Goal: Task Accomplishment & Management: Manage account settings

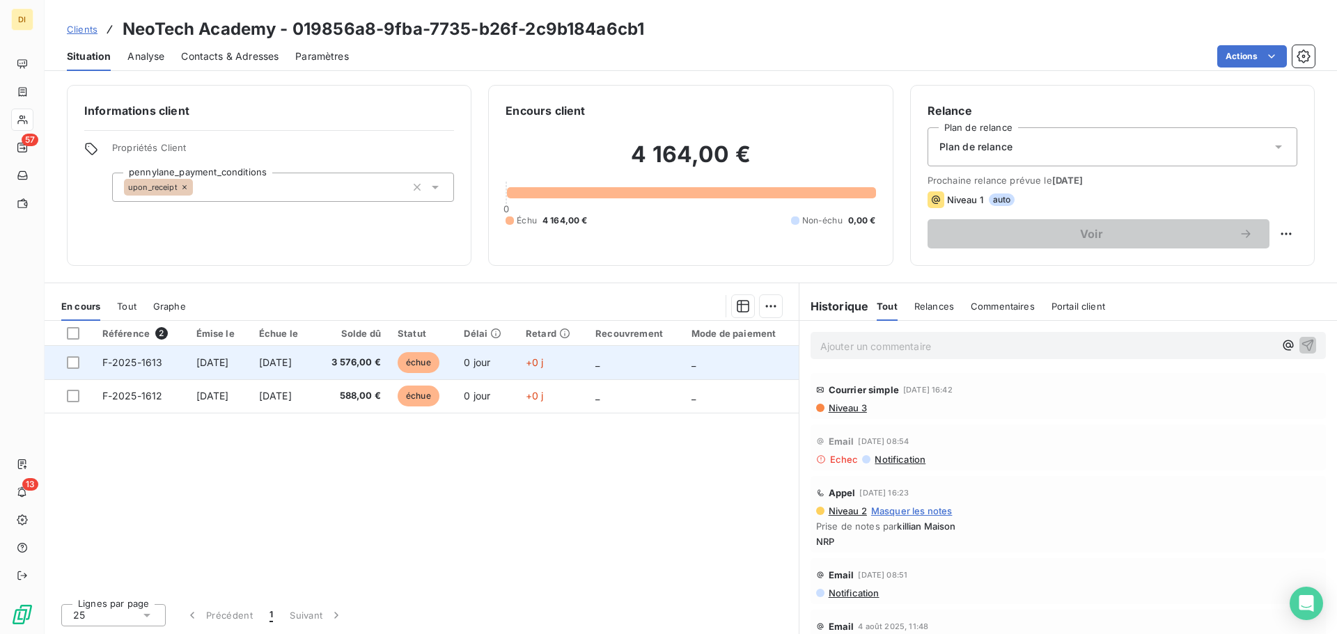
click at [292, 364] on span "[DATE]" at bounding box center [275, 363] width 33 height 12
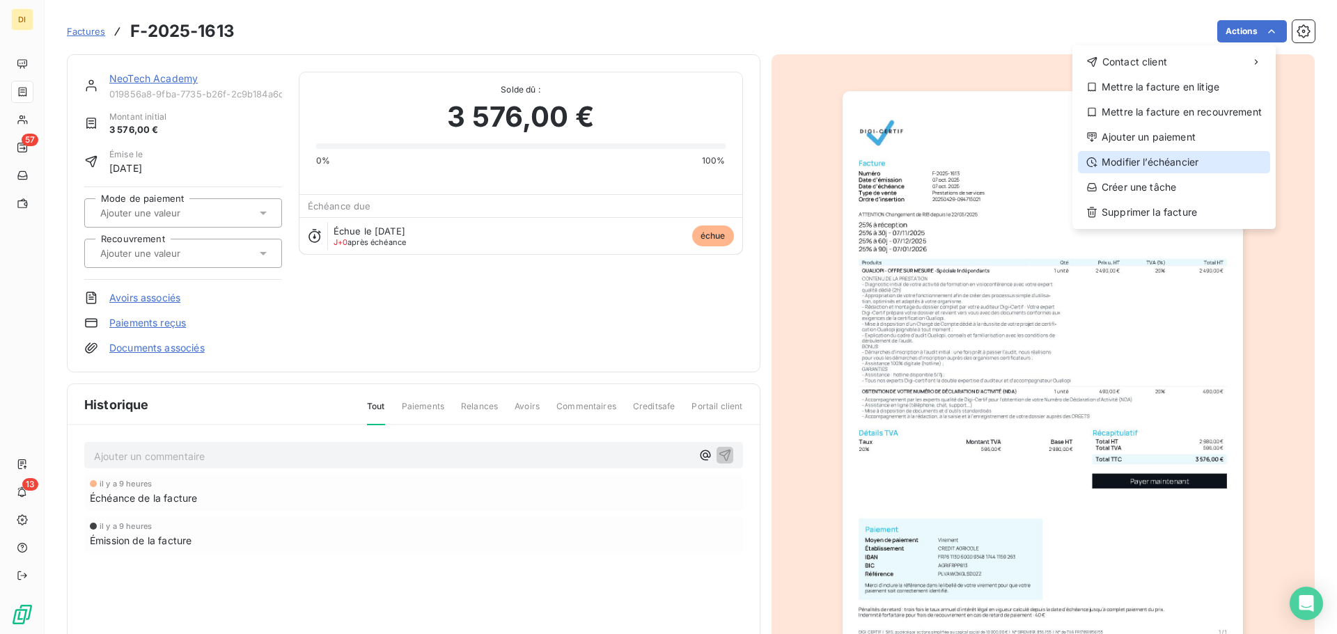
click at [1183, 157] on div "Modifier l’échéancier" at bounding box center [1174, 162] width 192 height 22
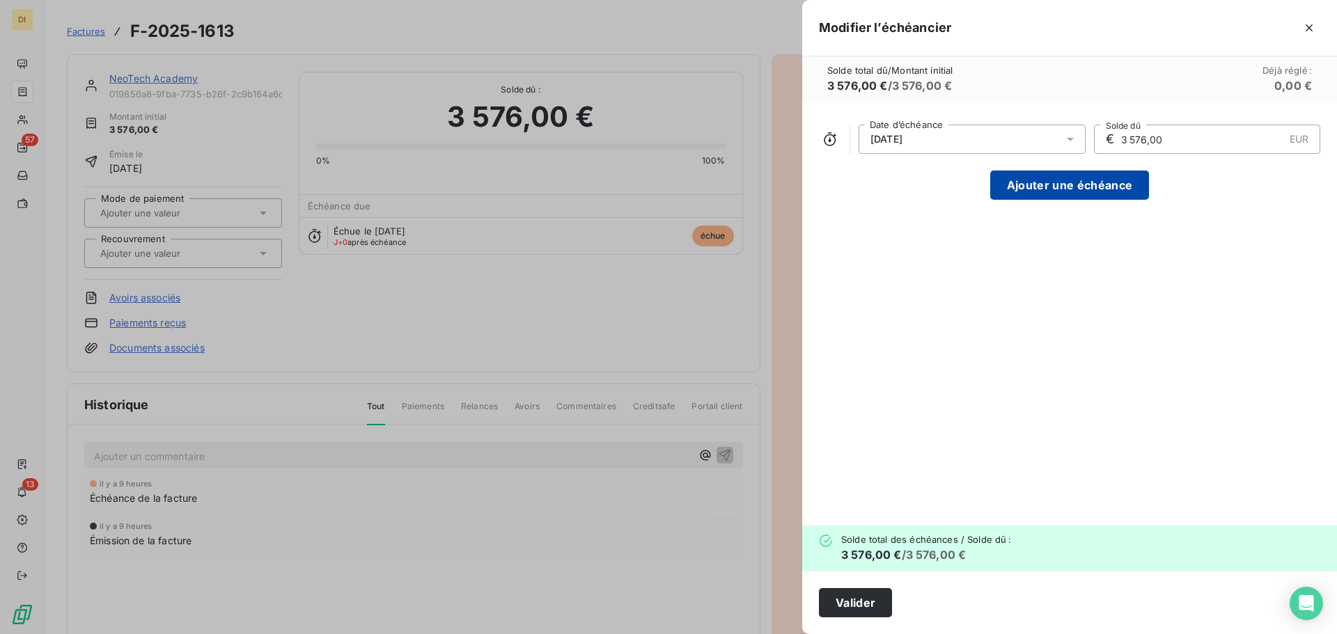
click at [1045, 194] on button "Ajouter une échéance" at bounding box center [1069, 185] width 159 height 29
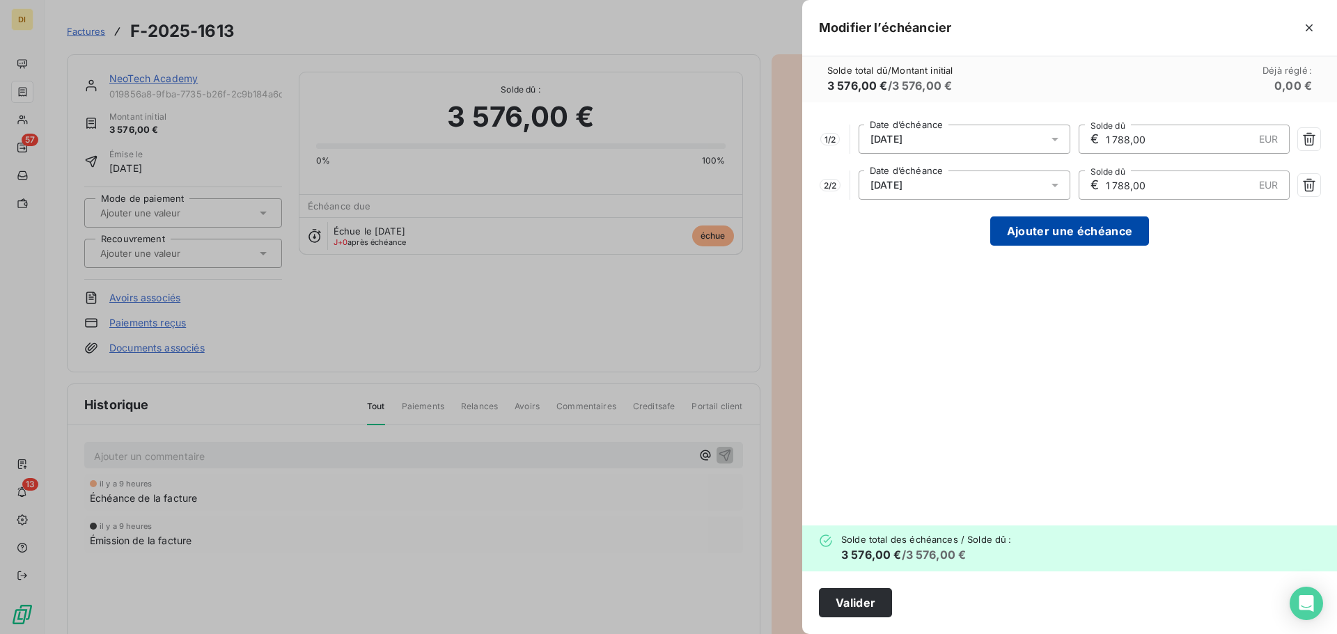
click at [1047, 237] on button "Ajouter une échéance" at bounding box center [1069, 231] width 159 height 29
type input "1 192,00"
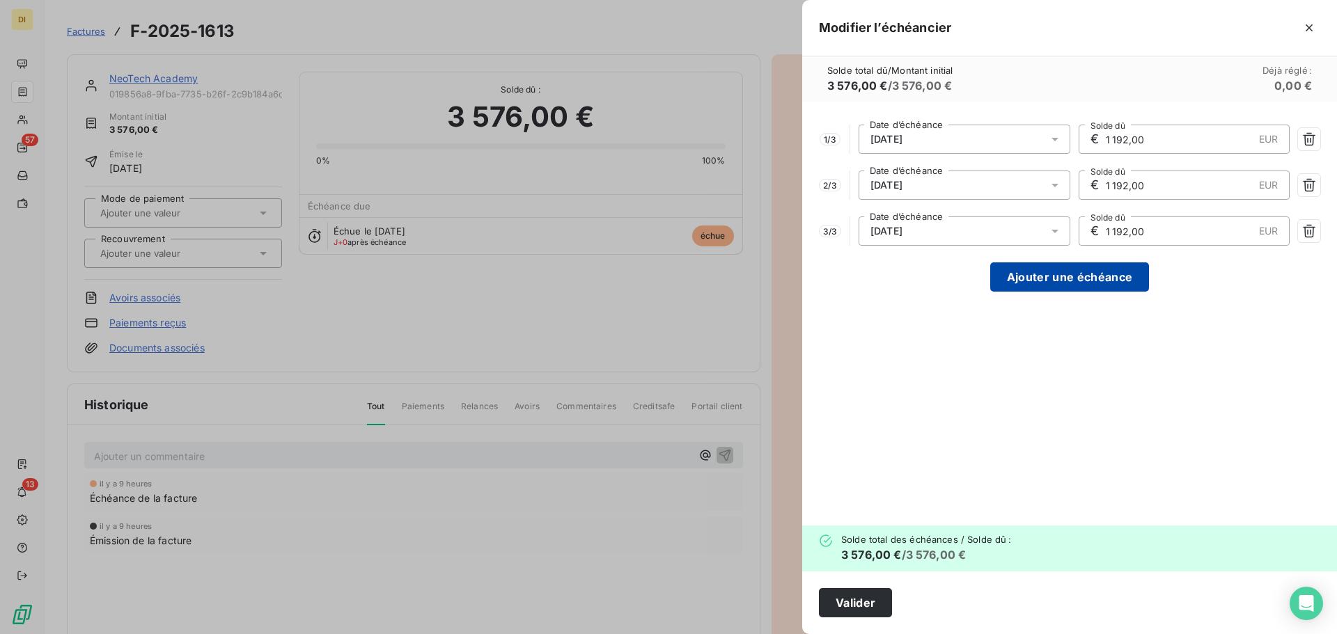
click at [1050, 279] on button "Ajouter une échéance" at bounding box center [1069, 277] width 159 height 29
type input "894,00"
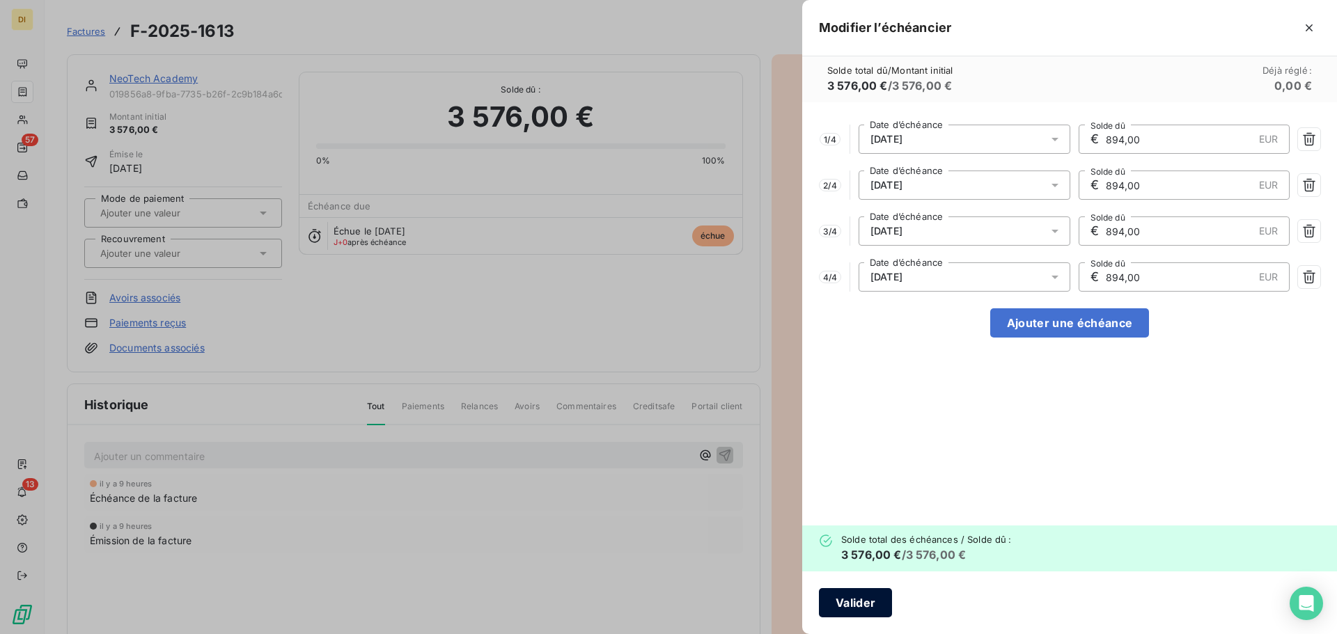
click at [854, 601] on button "Valider" at bounding box center [855, 603] width 73 height 29
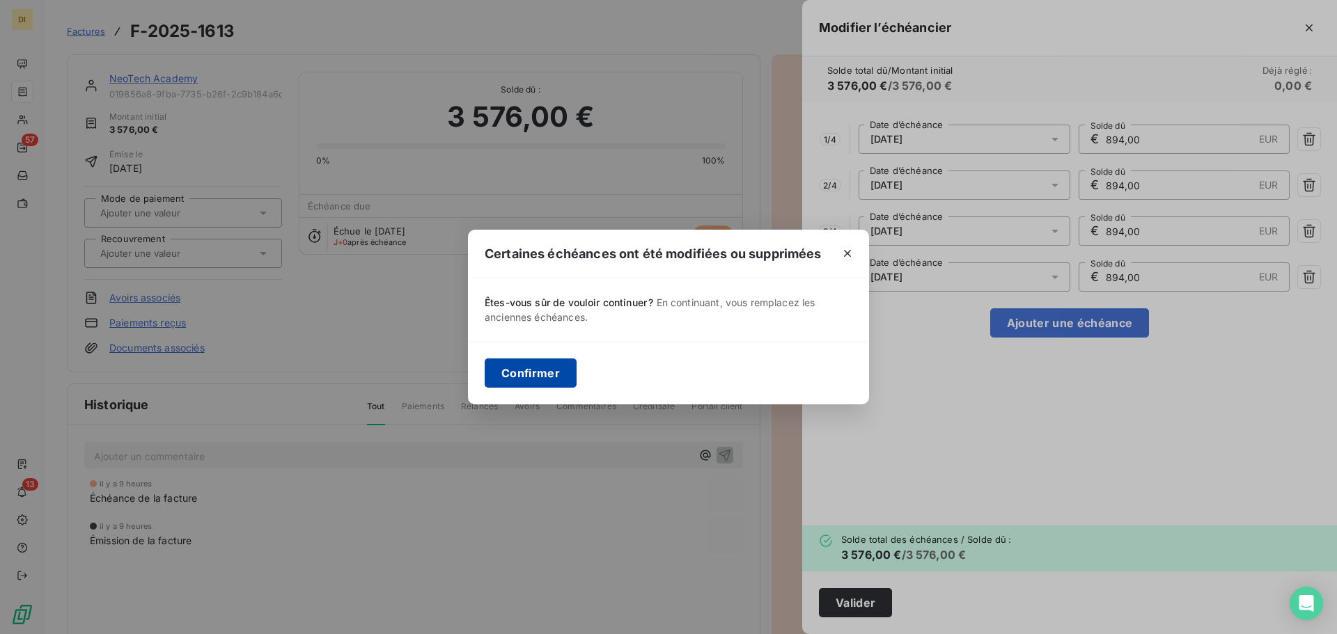
click at [546, 376] on button "Confirmer" at bounding box center [531, 373] width 92 height 29
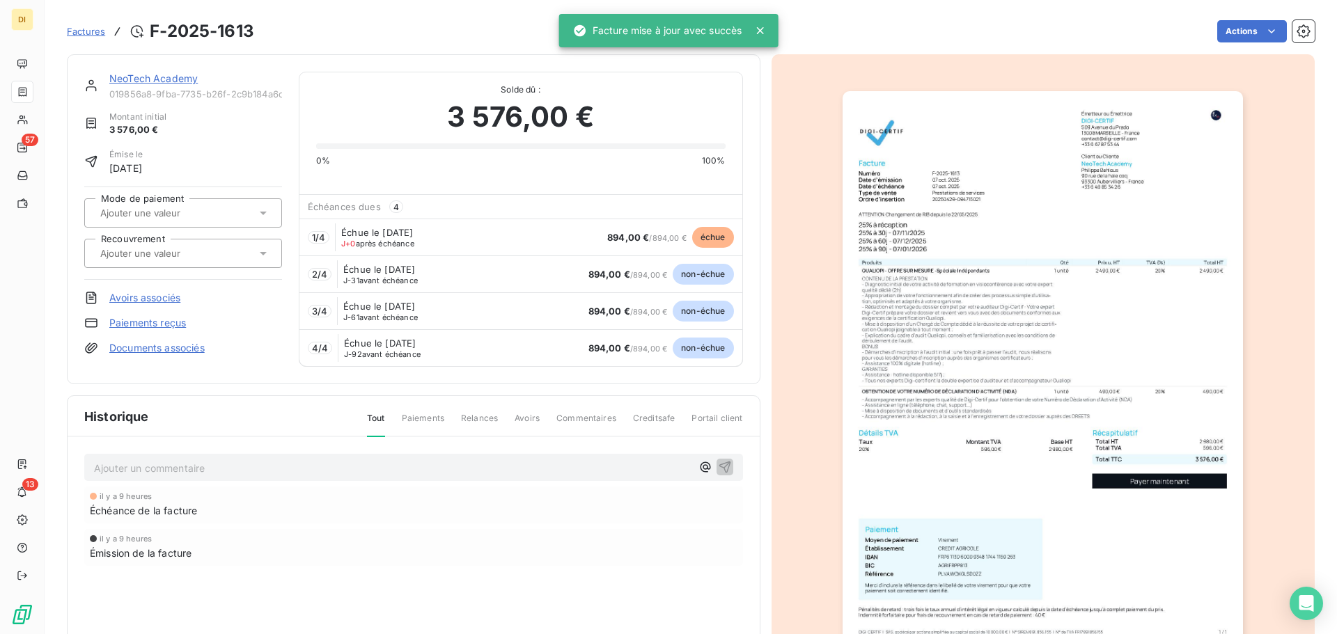
click at [152, 74] on link "NeoTech Academy" at bounding box center [153, 78] width 88 height 12
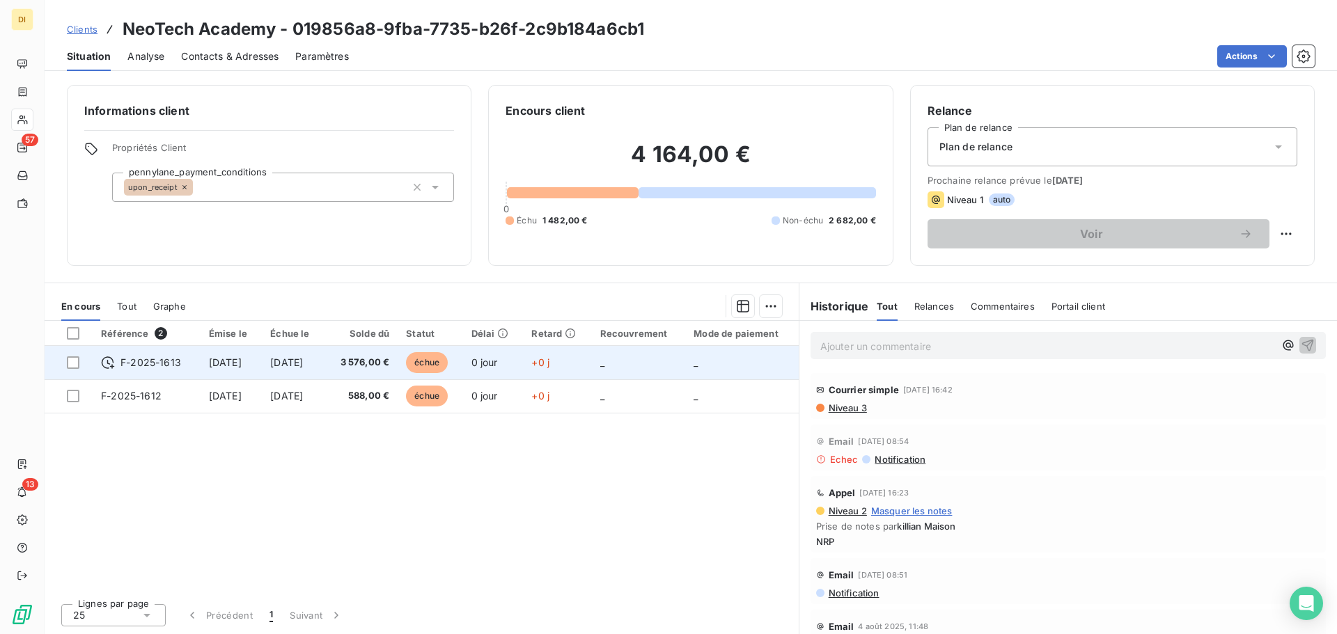
click at [210, 357] on span "[DATE]" at bounding box center [225, 363] width 33 height 12
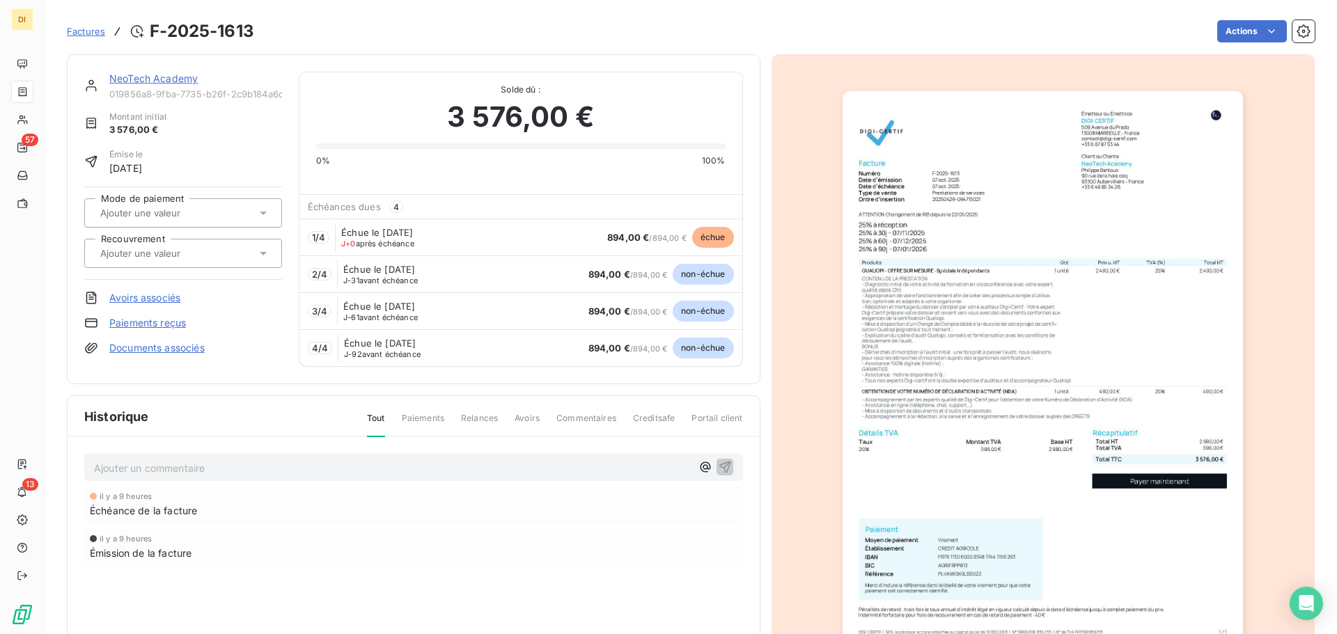
click at [130, 75] on link "NeoTech Academy" at bounding box center [153, 78] width 88 height 12
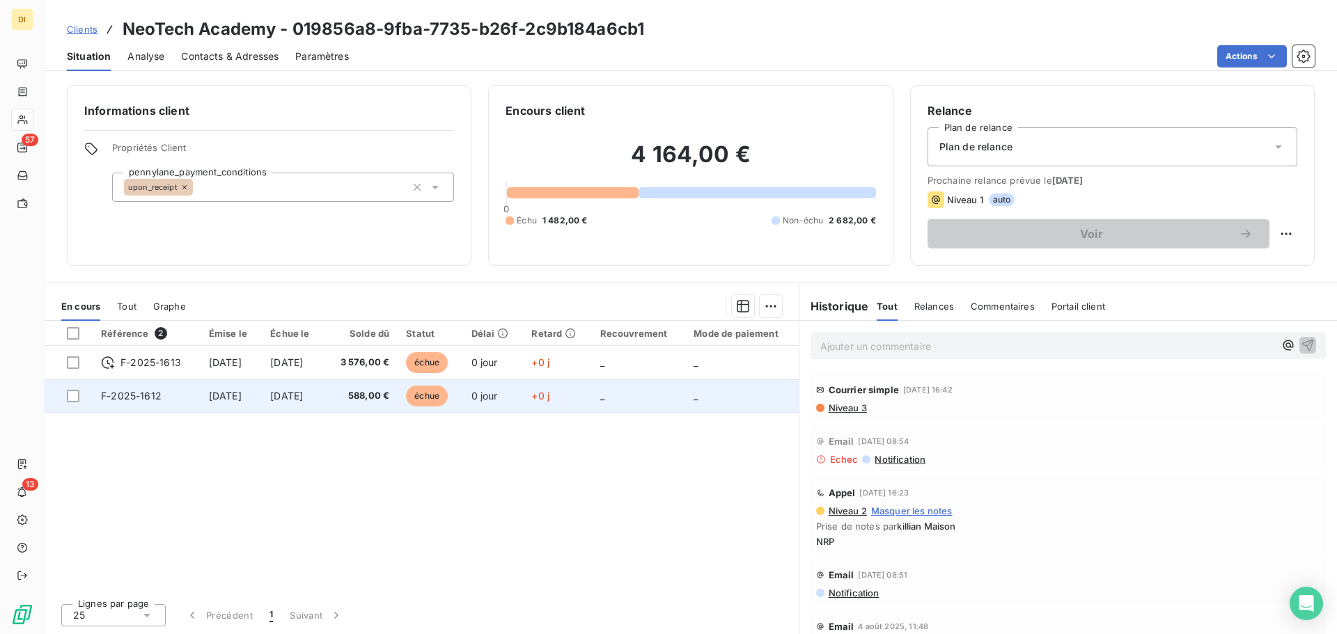
click at [289, 403] on td "[DATE]" at bounding box center [293, 396] width 63 height 33
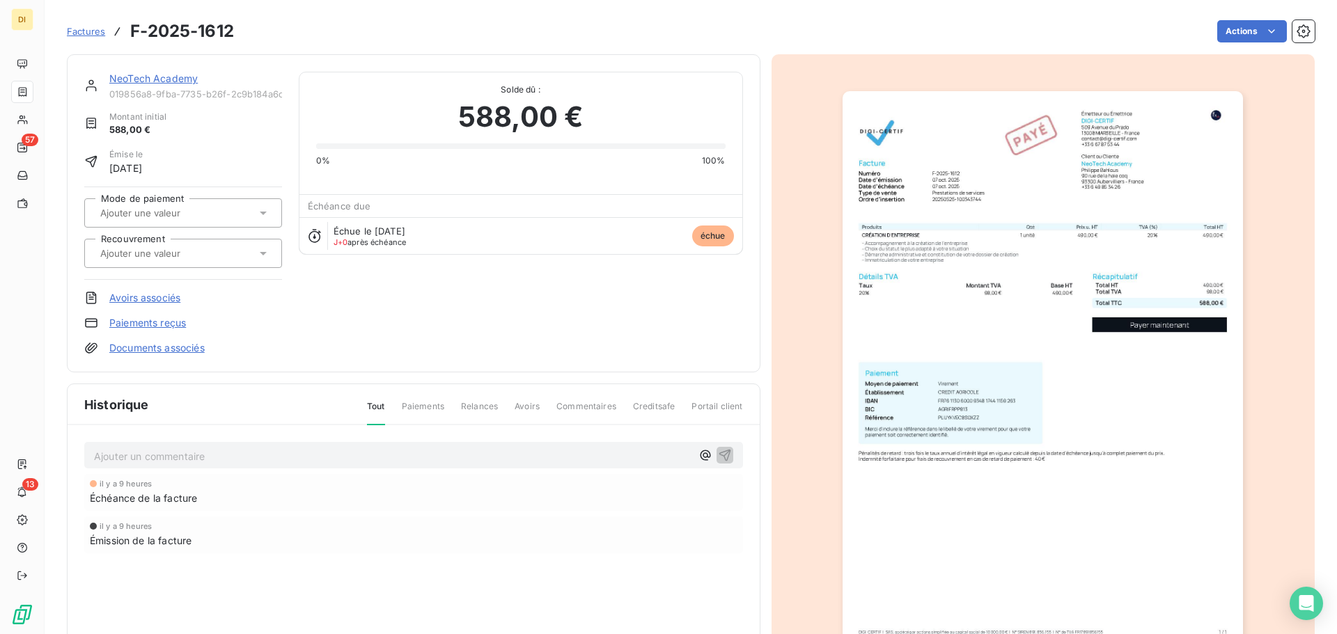
click at [159, 79] on link "NeoTech Academy" at bounding box center [153, 78] width 88 height 12
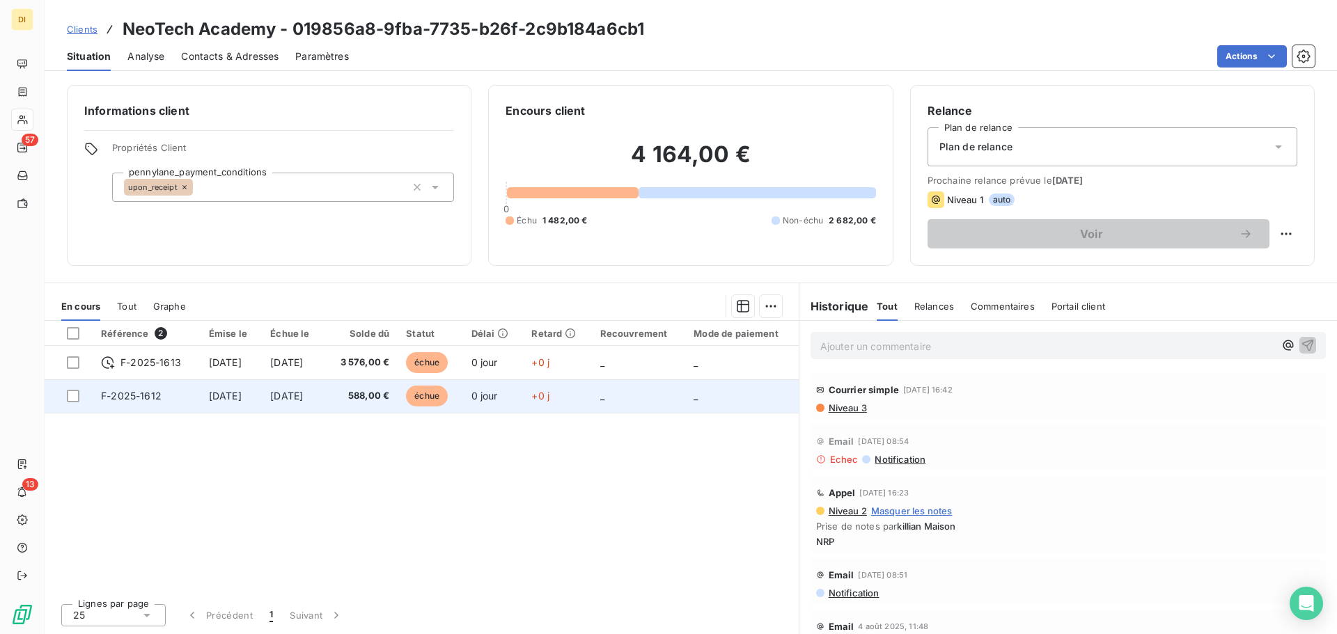
click at [275, 404] on td "[DATE]" at bounding box center [293, 396] width 63 height 33
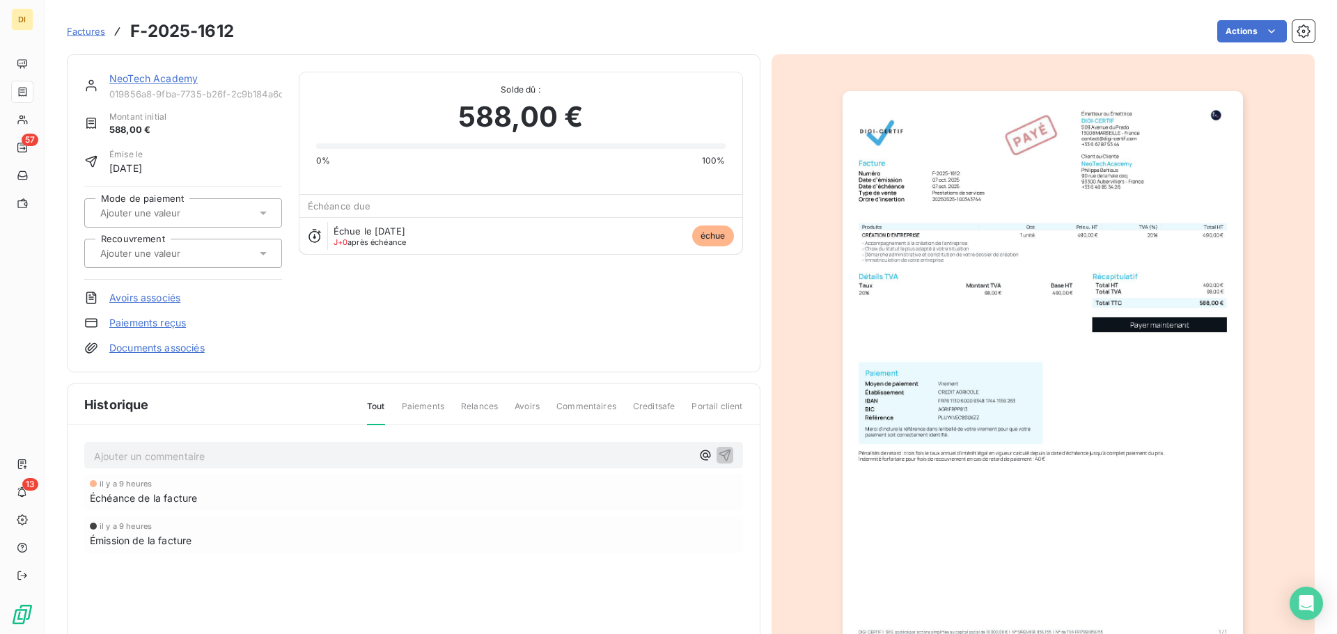
click at [178, 77] on link "NeoTech Academy" at bounding box center [153, 78] width 88 height 12
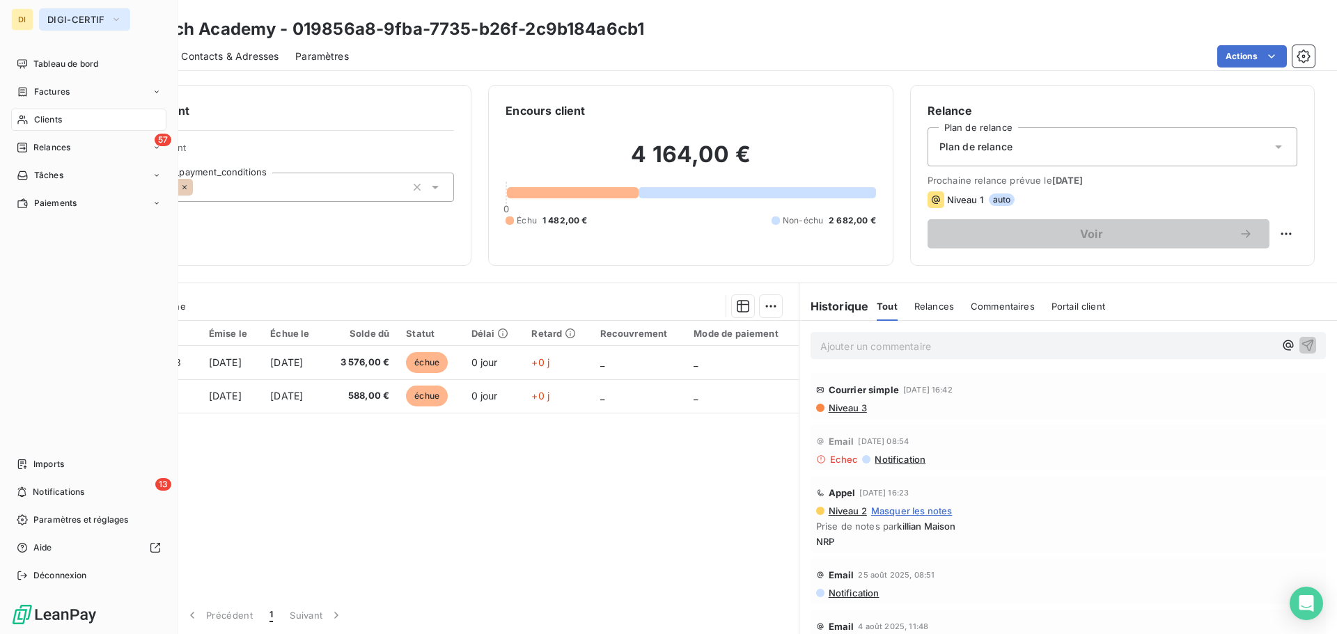
click at [58, 19] on span "DIGI-CERTIF" at bounding box center [76, 19] width 58 height 11
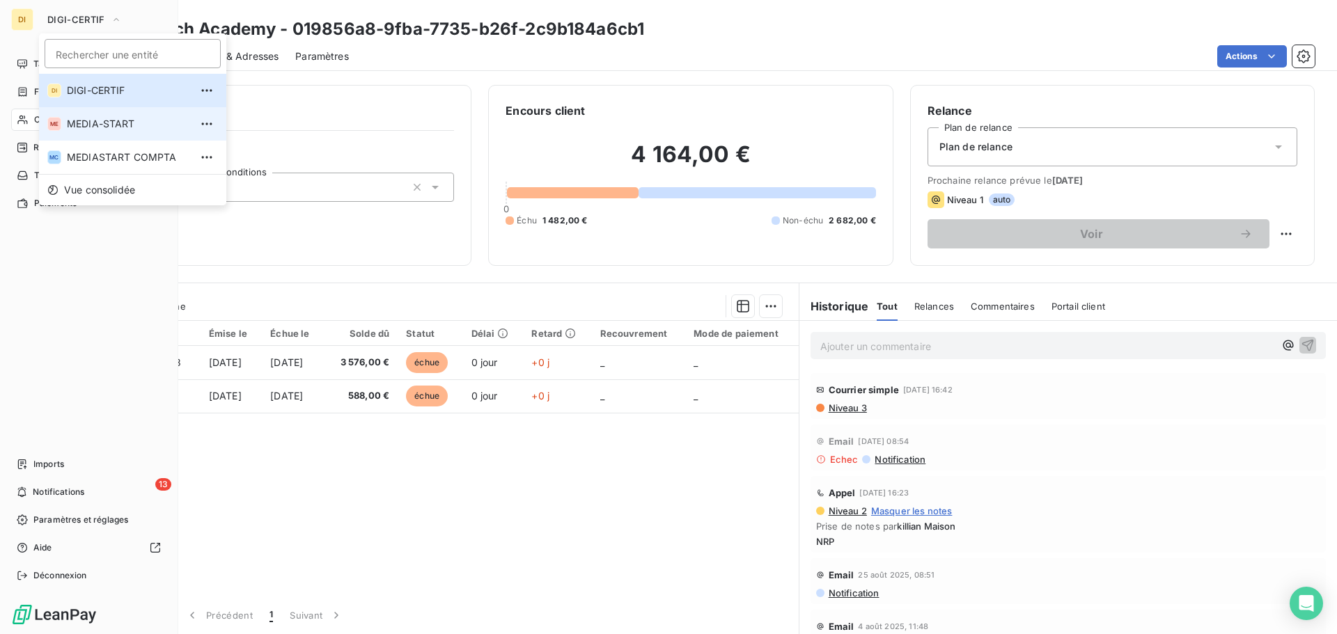
click at [82, 131] on li "ME MEDIA-START" at bounding box center [132, 123] width 187 height 33
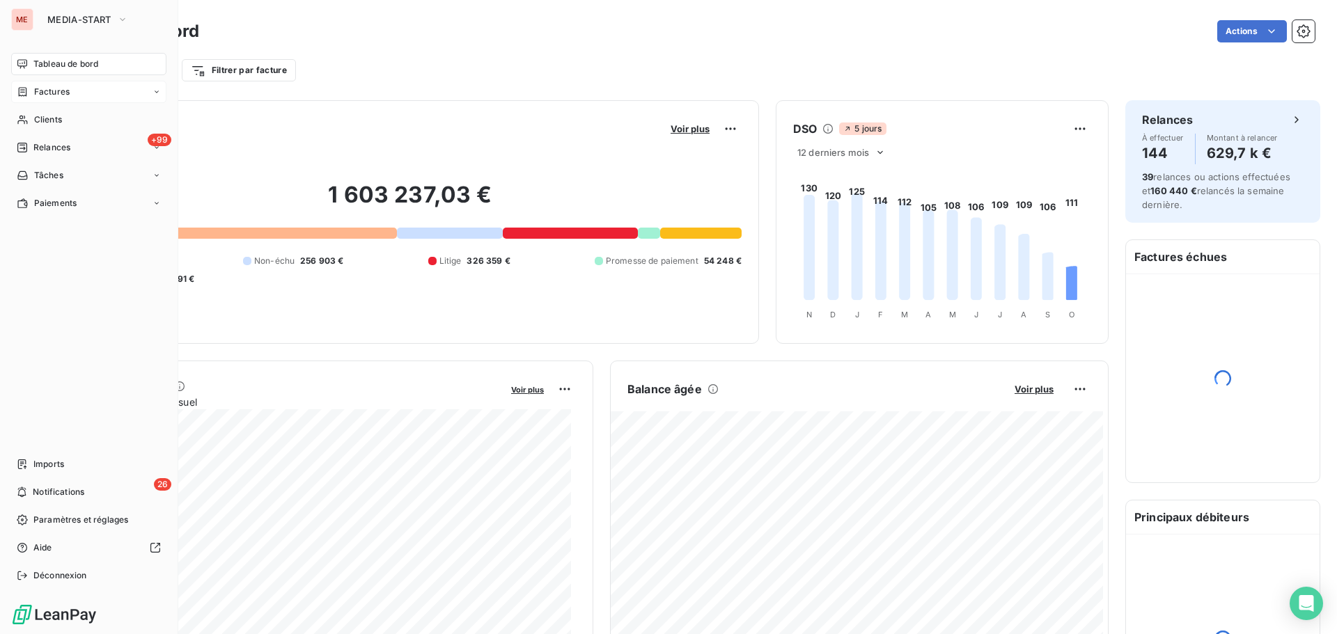
click at [52, 94] on span "Factures" at bounding box center [52, 92] width 36 height 13
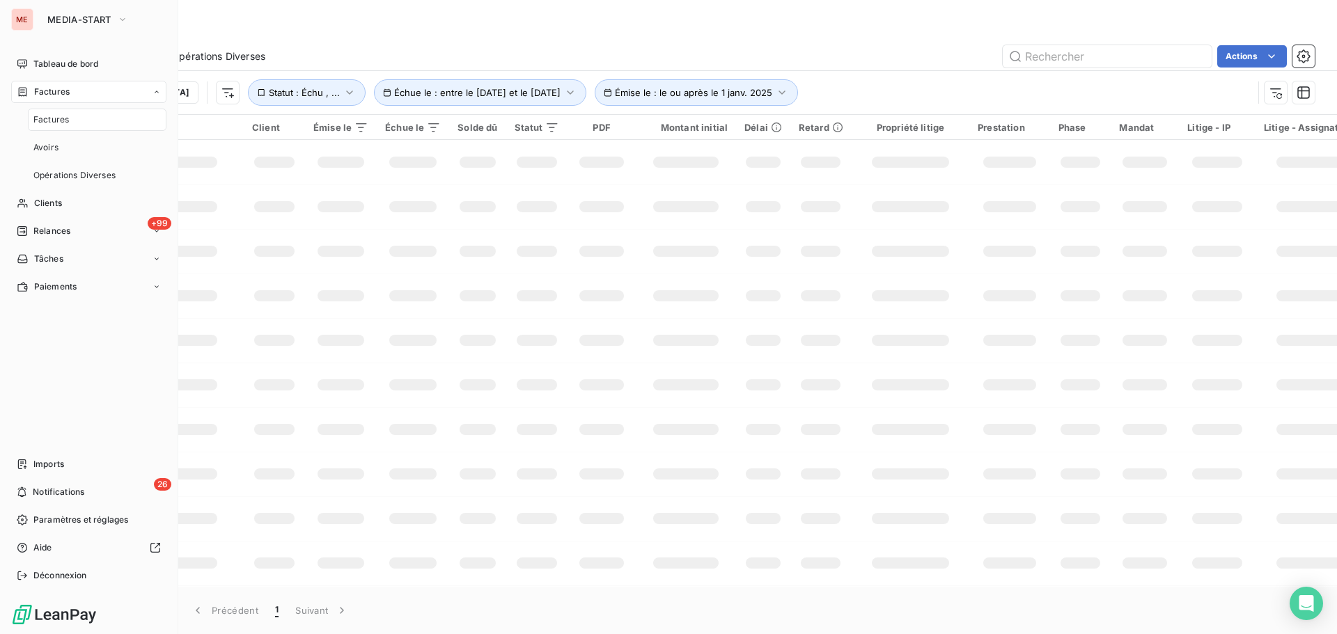
click at [52, 115] on span "Factures" at bounding box center [51, 120] width 36 height 13
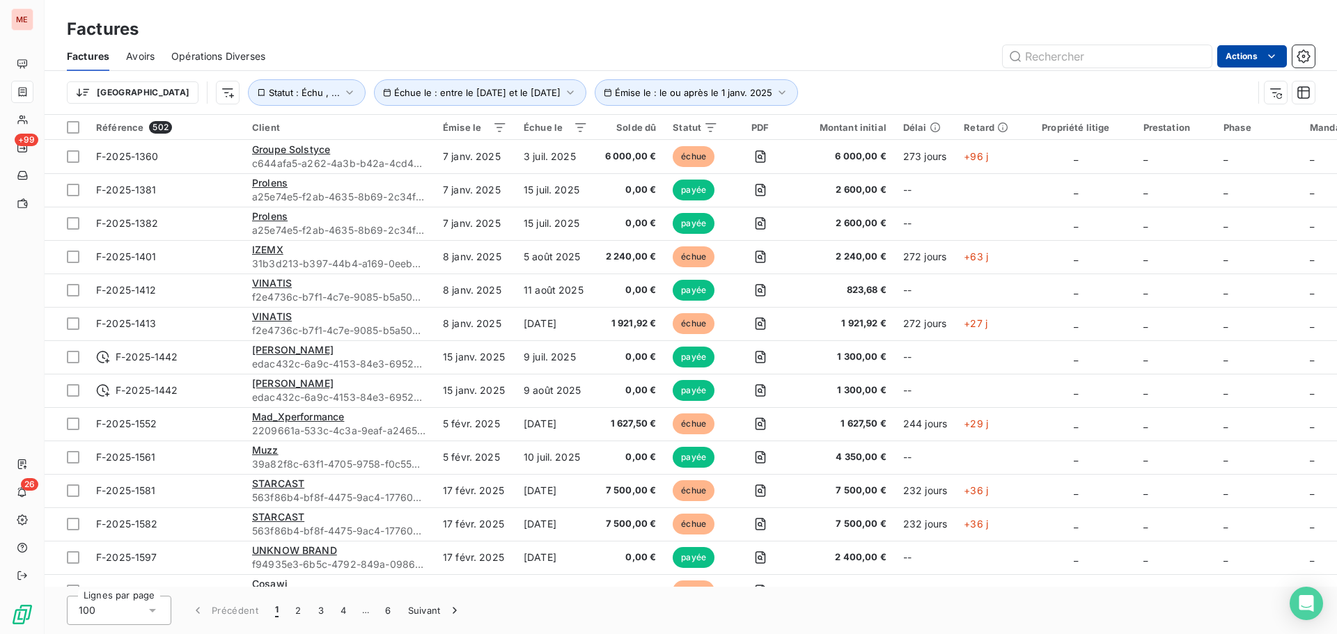
click at [1239, 63] on html "ME +99 26 Factures Factures Avoirs Opérations Diverses Actions Trier Émise le :…" at bounding box center [668, 317] width 1337 height 634
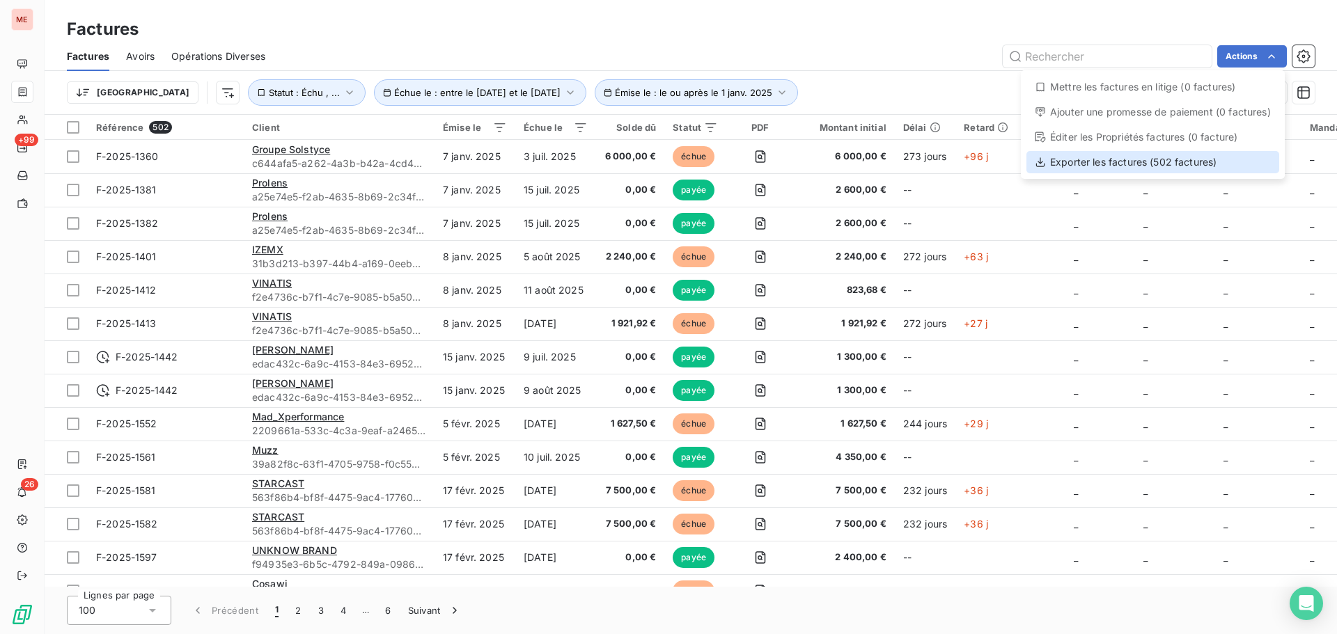
click at [1168, 165] on div "Exporter les factures (502 factures)" at bounding box center [1153, 162] width 253 height 22
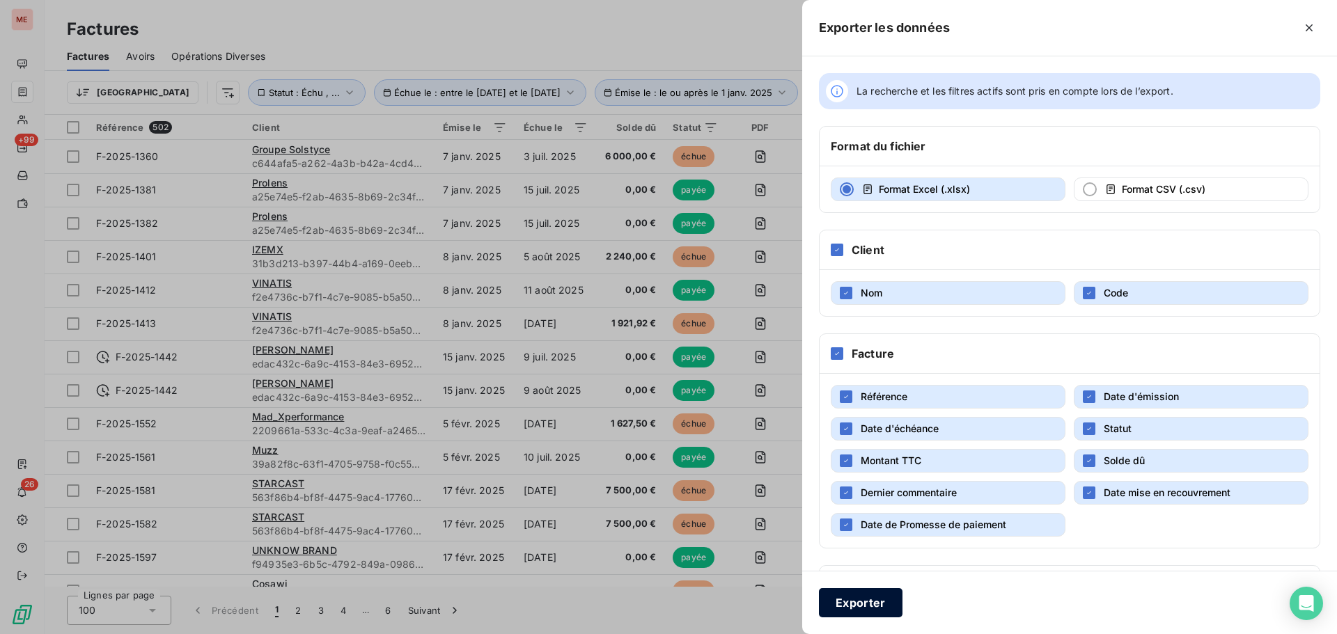
click at [868, 607] on button "Exporter" at bounding box center [861, 603] width 84 height 29
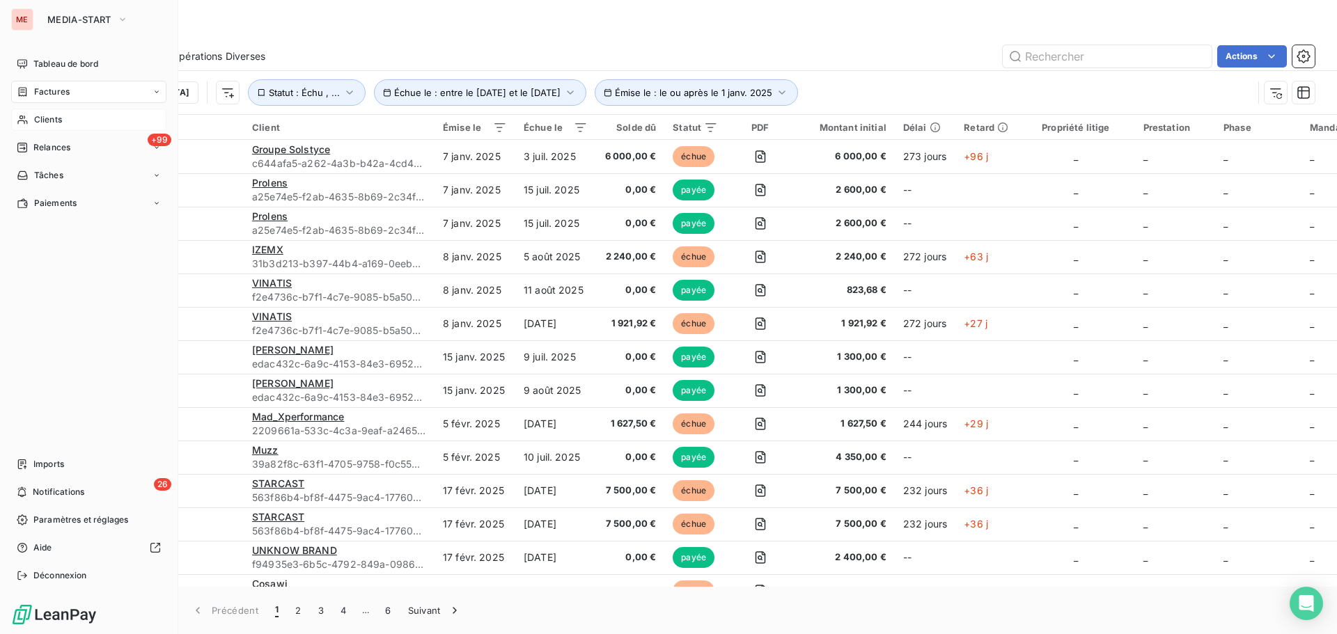
click at [52, 125] on span "Clients" at bounding box center [48, 120] width 28 height 13
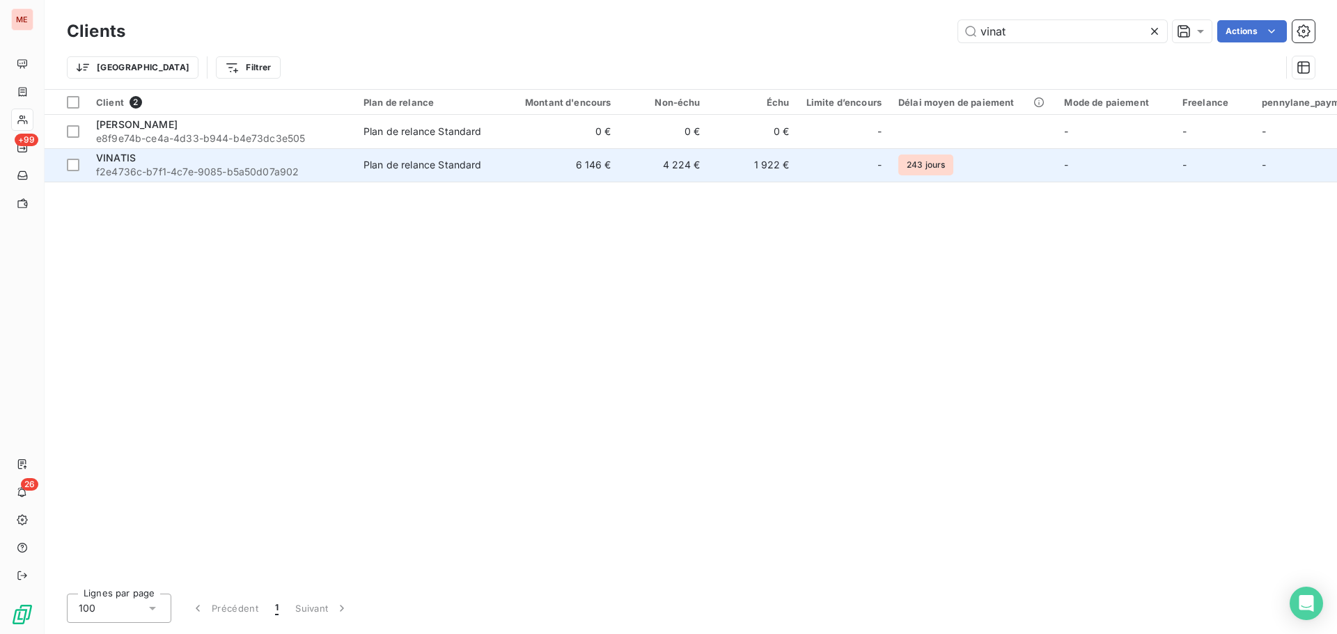
type input "vinat"
click at [328, 177] on span "f2e4736c-b7f1-4c7e-9085-b5a50d07a902" at bounding box center [221, 172] width 251 height 14
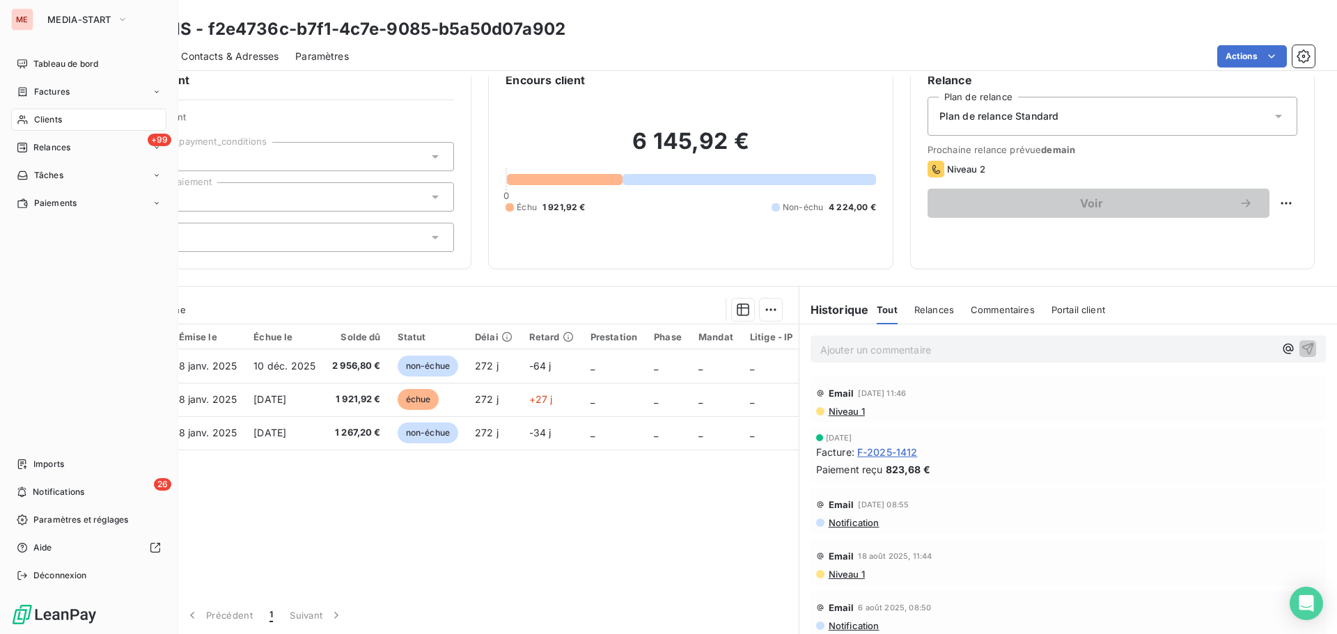
click at [52, 124] on span "Clients" at bounding box center [48, 120] width 28 height 13
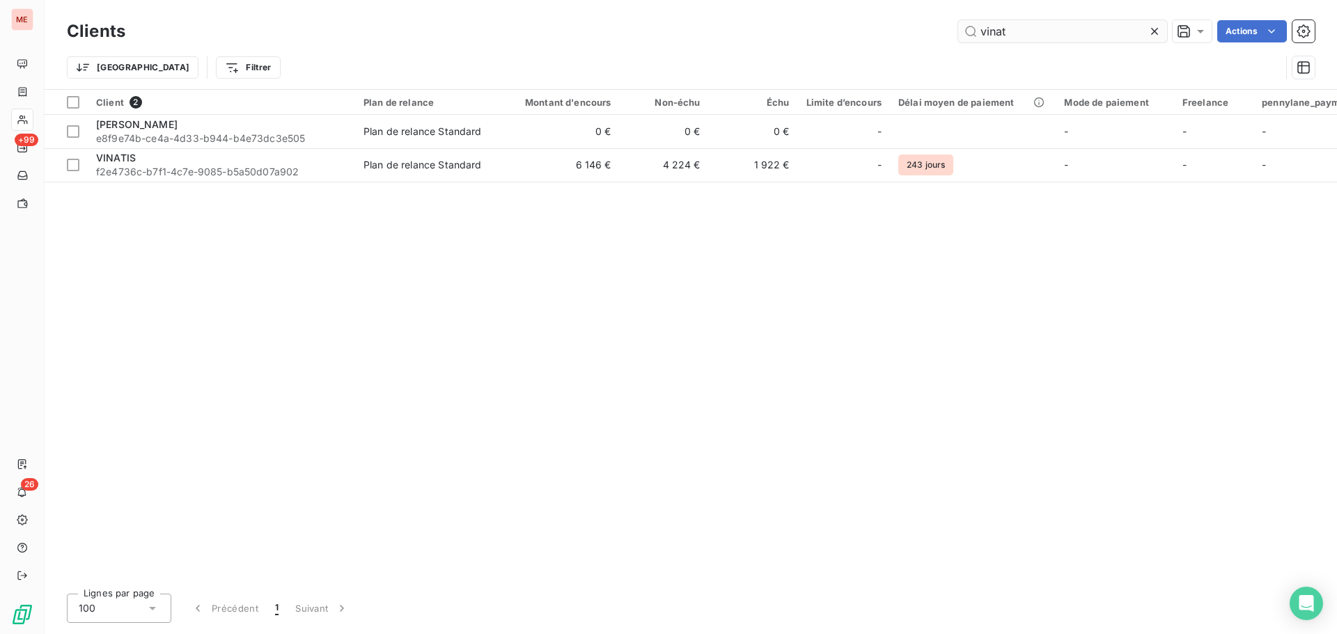
click at [1007, 38] on input "vinat" at bounding box center [1062, 31] width 209 height 22
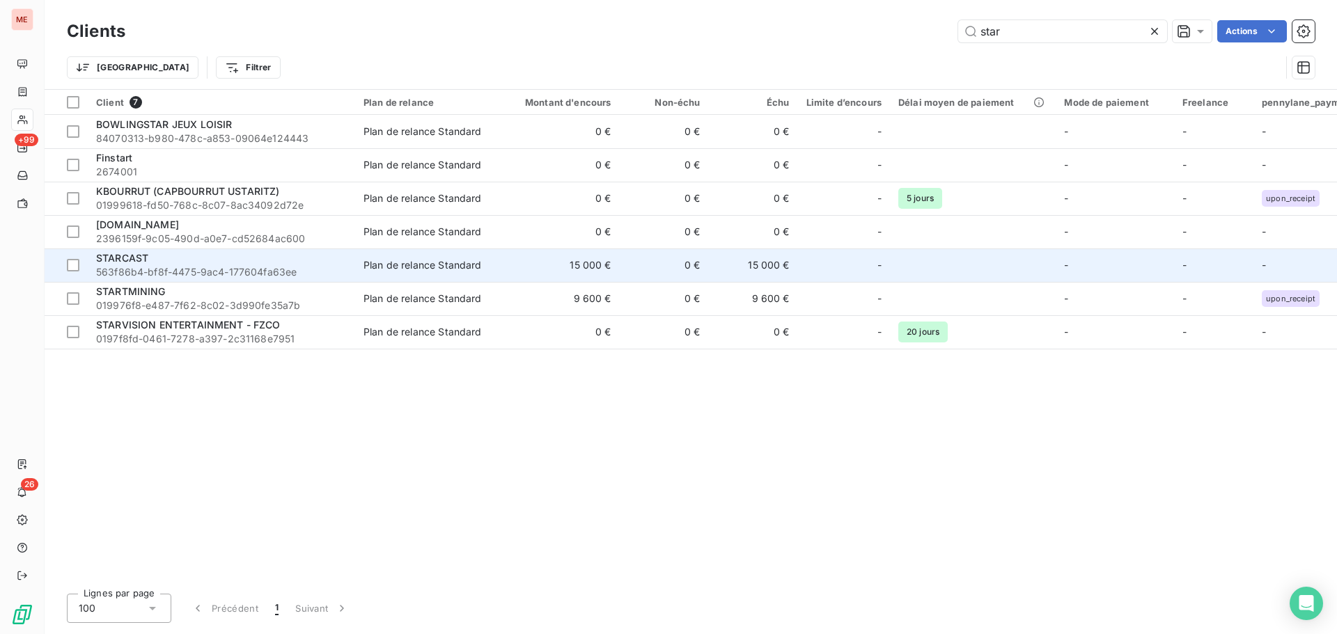
type input "star"
click at [244, 274] on span "563f86b4-bf8f-4475-9ac4-177604fa63ee" at bounding box center [221, 272] width 251 height 14
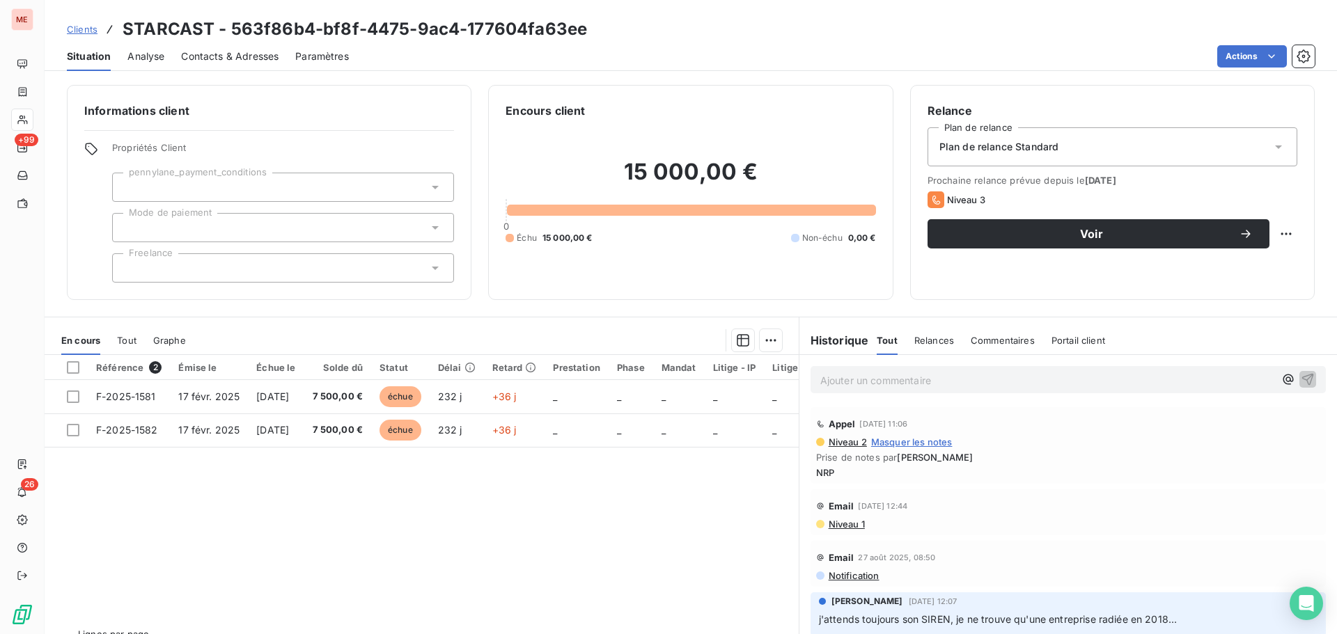
click at [265, 56] on span "Contacts & Adresses" at bounding box center [230, 56] width 98 height 14
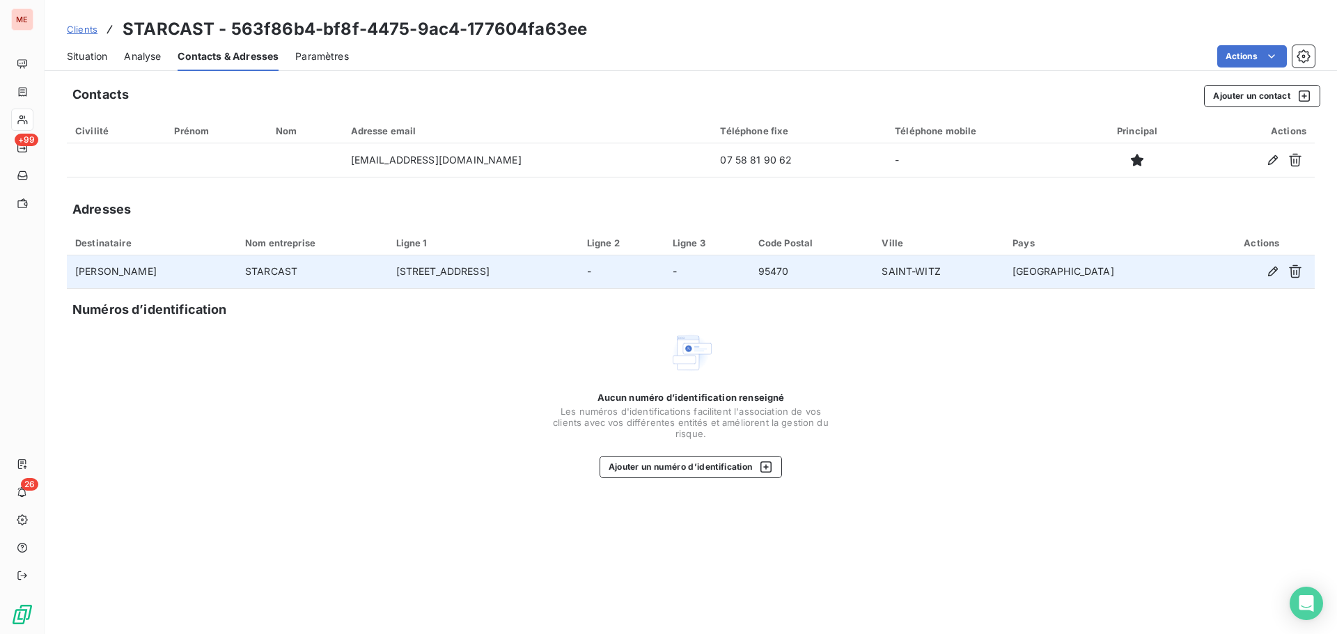
drag, startPoint x: 173, startPoint y: 267, endPoint x: 68, endPoint y: 277, distance: 105.6
click at [68, 277] on td "[PERSON_NAME]" at bounding box center [152, 272] width 170 height 33
copy td "[PERSON_NAME]"
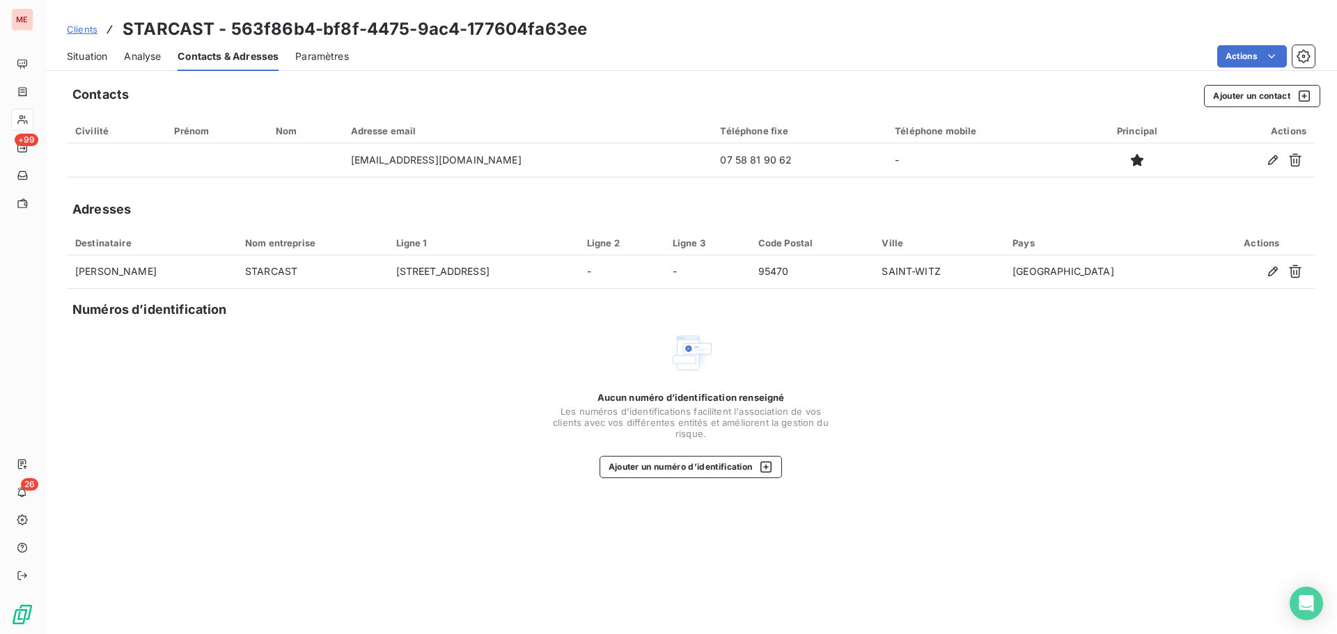
click at [84, 57] on span "Situation" at bounding box center [87, 56] width 40 height 14
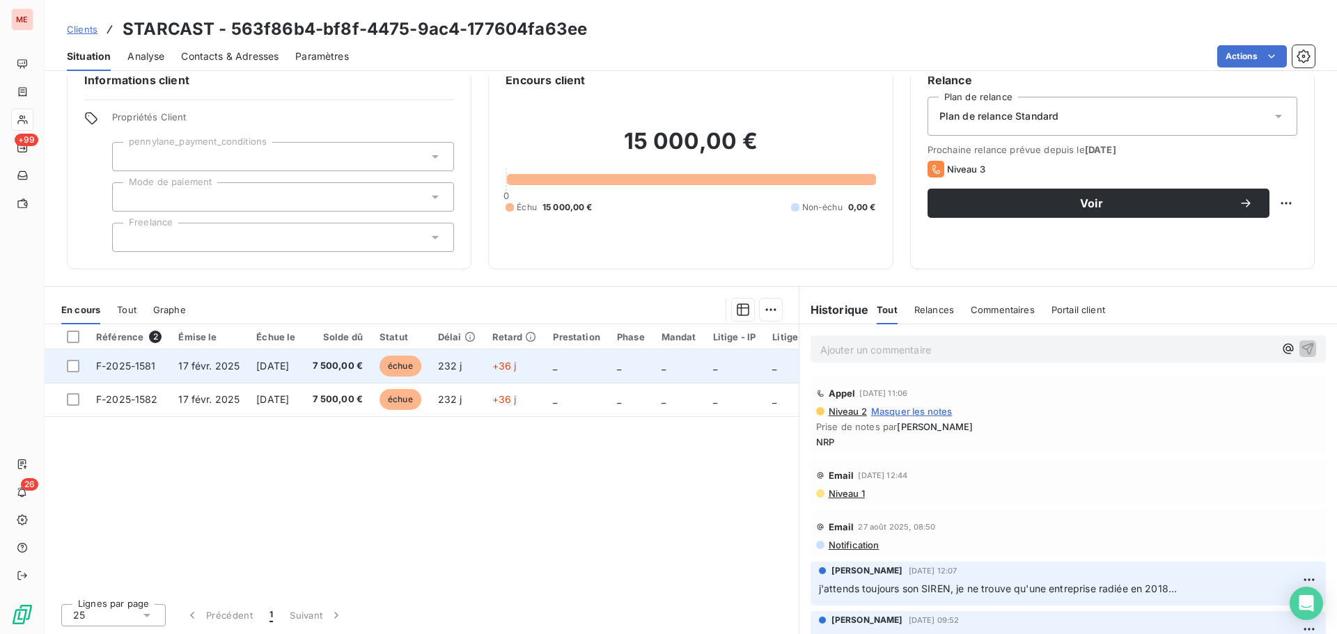
click at [266, 370] on span "[DATE]" at bounding box center [272, 366] width 33 height 12
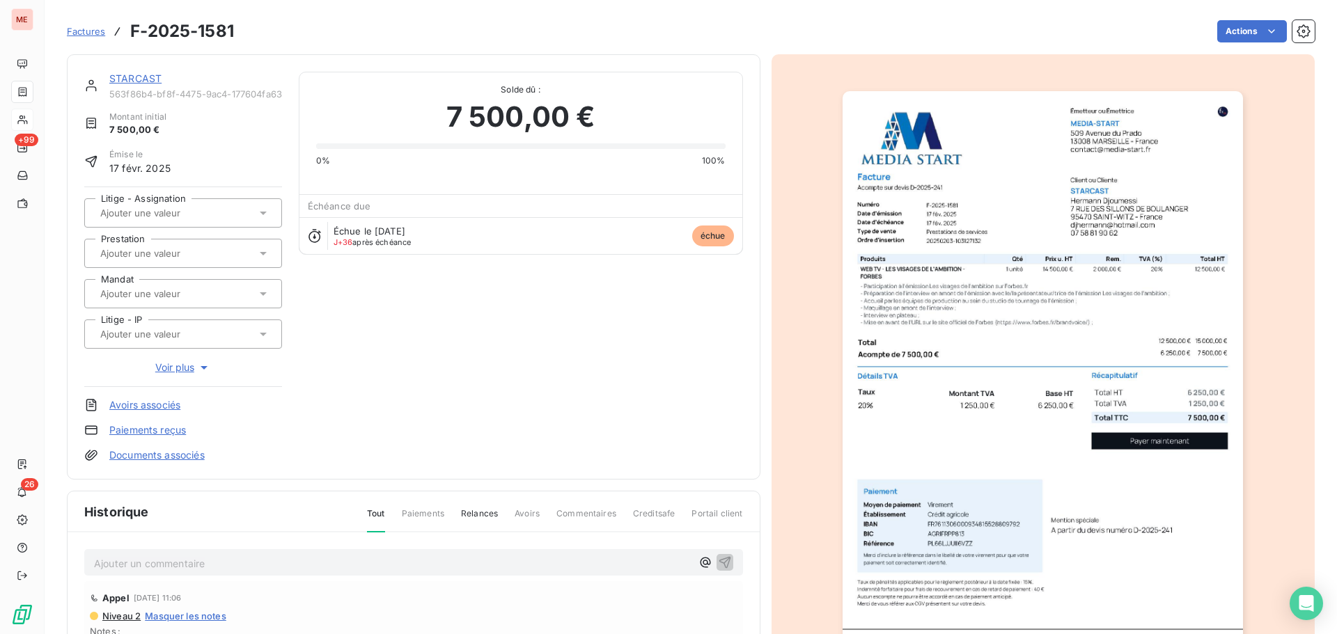
click at [198, 371] on icon "button" at bounding box center [204, 368] width 14 height 14
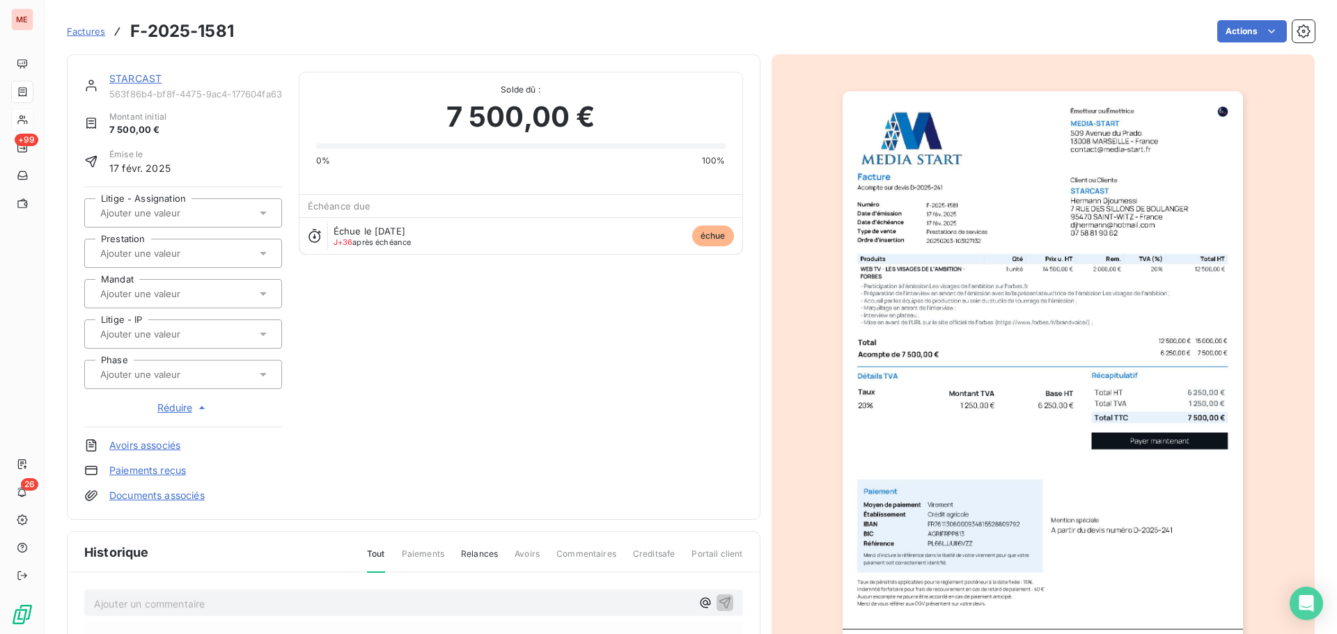
click at [187, 408] on span "Réduire" at bounding box center [183, 408] width 52 height 14
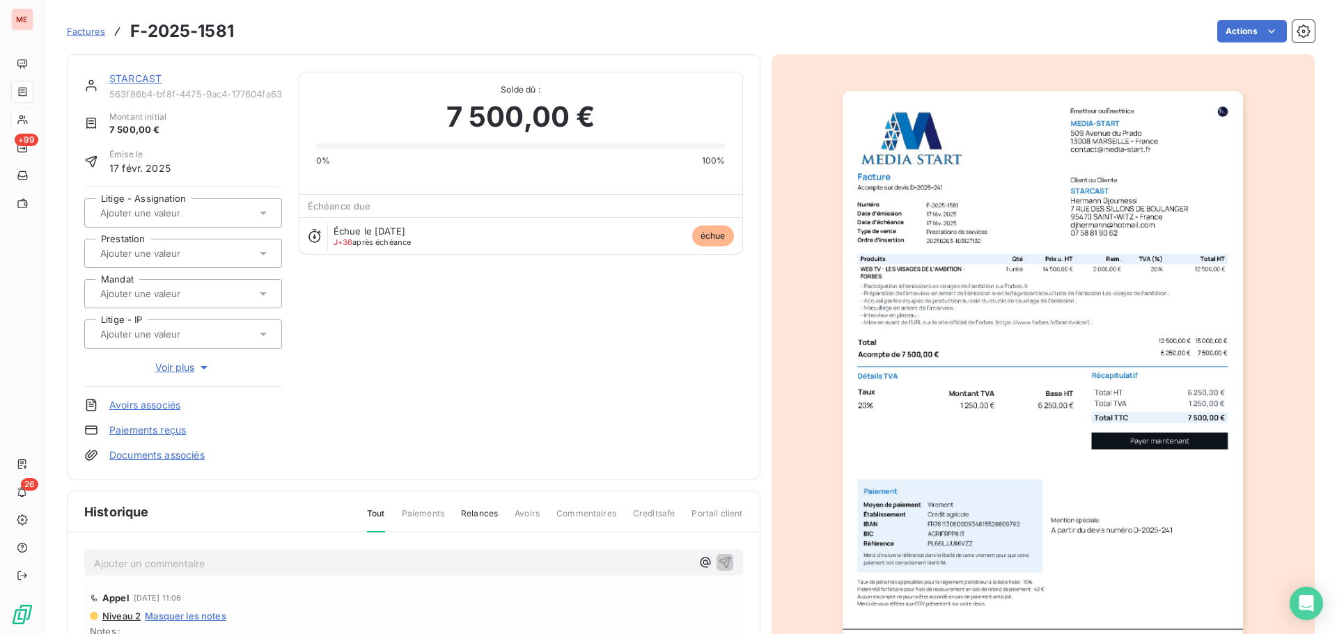
click at [193, 373] on span "Voir plus" at bounding box center [183, 368] width 56 height 14
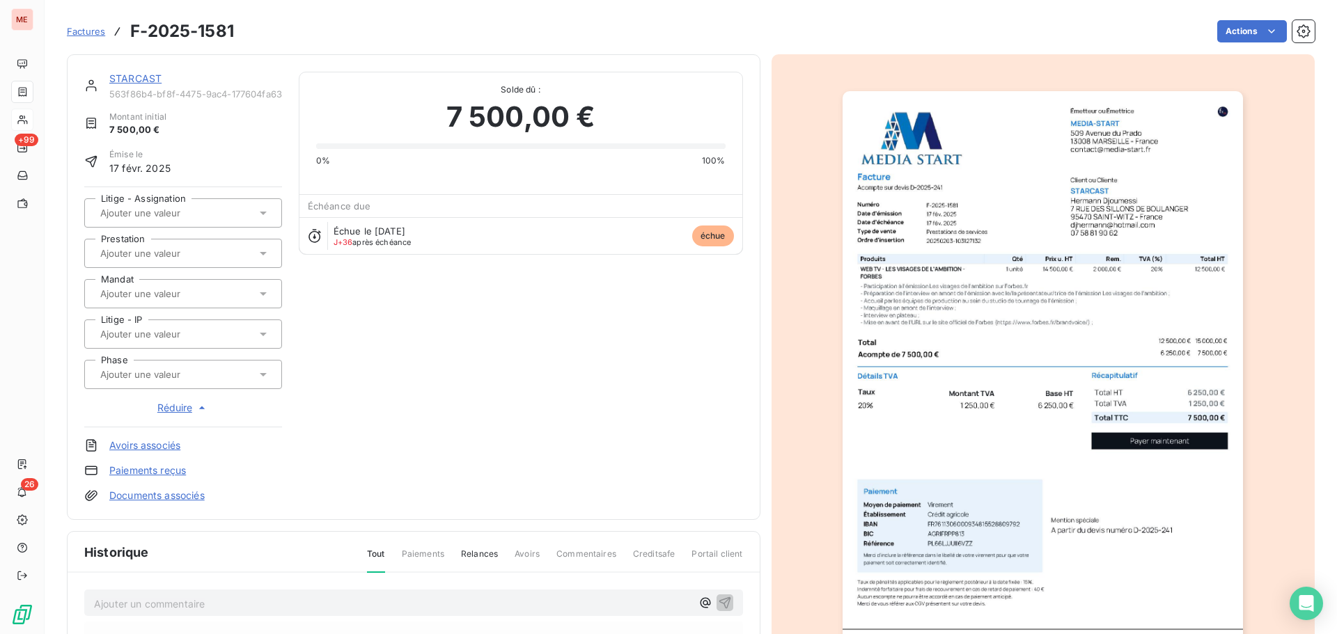
click at [196, 382] on div at bounding box center [176, 375] width 160 height 18
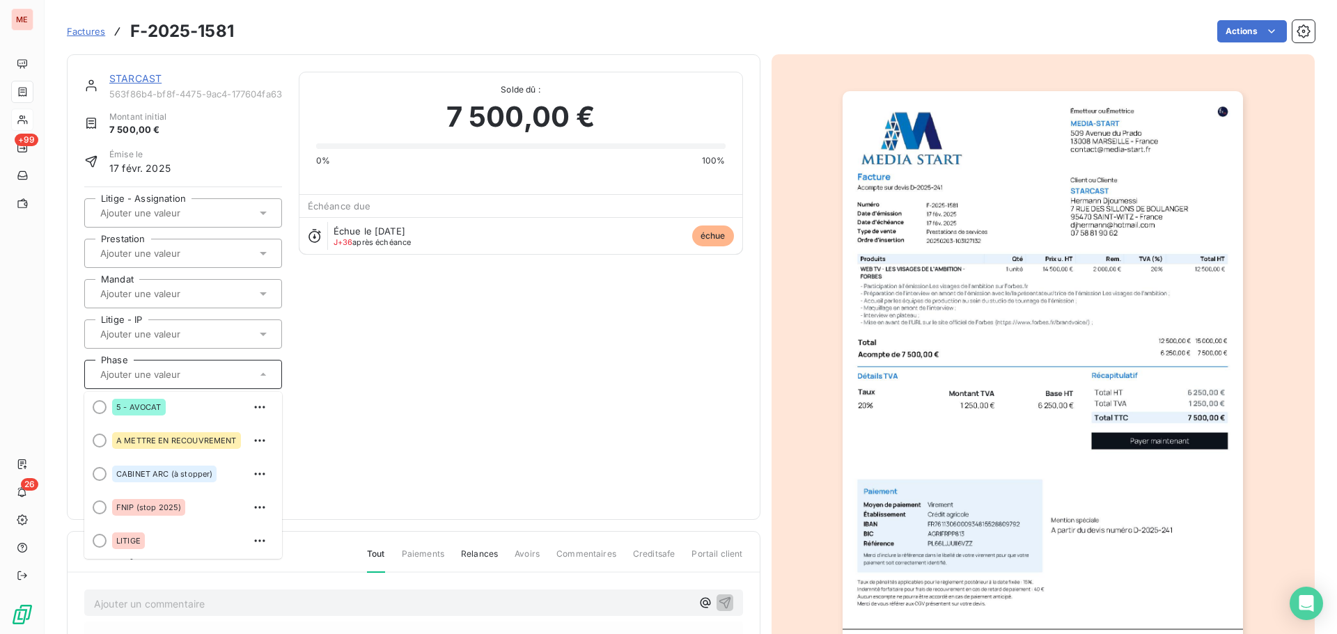
scroll to position [146, 0]
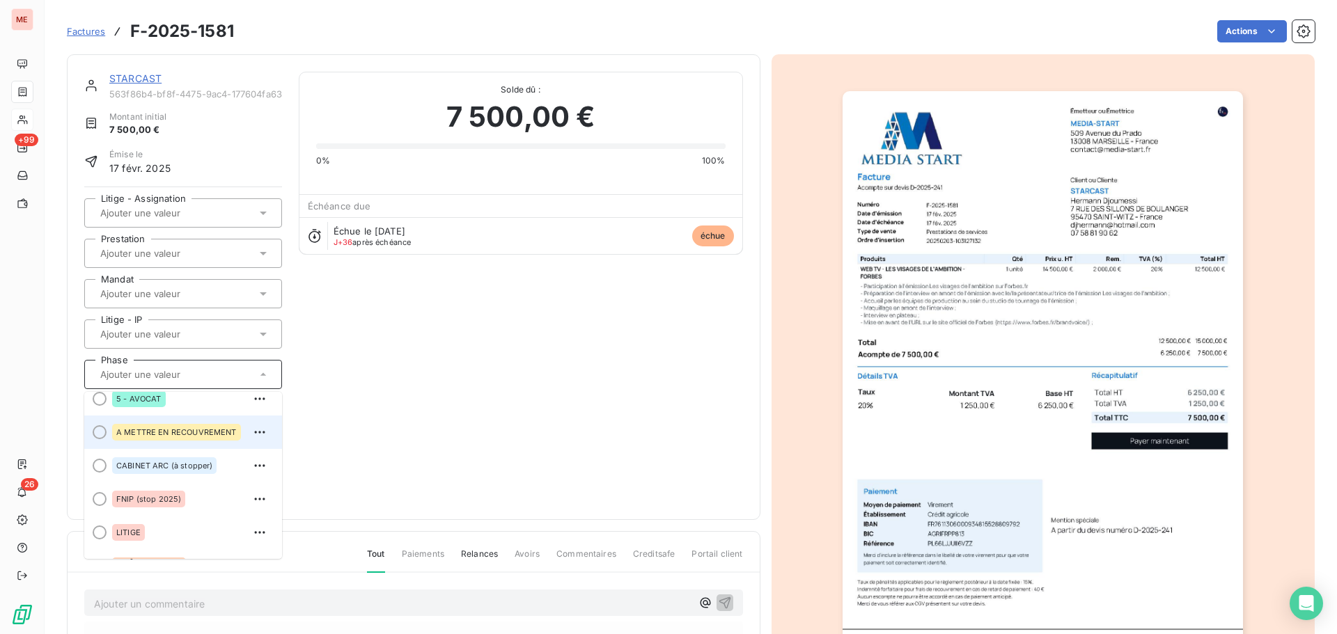
click at [196, 429] on span "A METTRE EN RECOUVREMENT" at bounding box center [176, 432] width 120 height 8
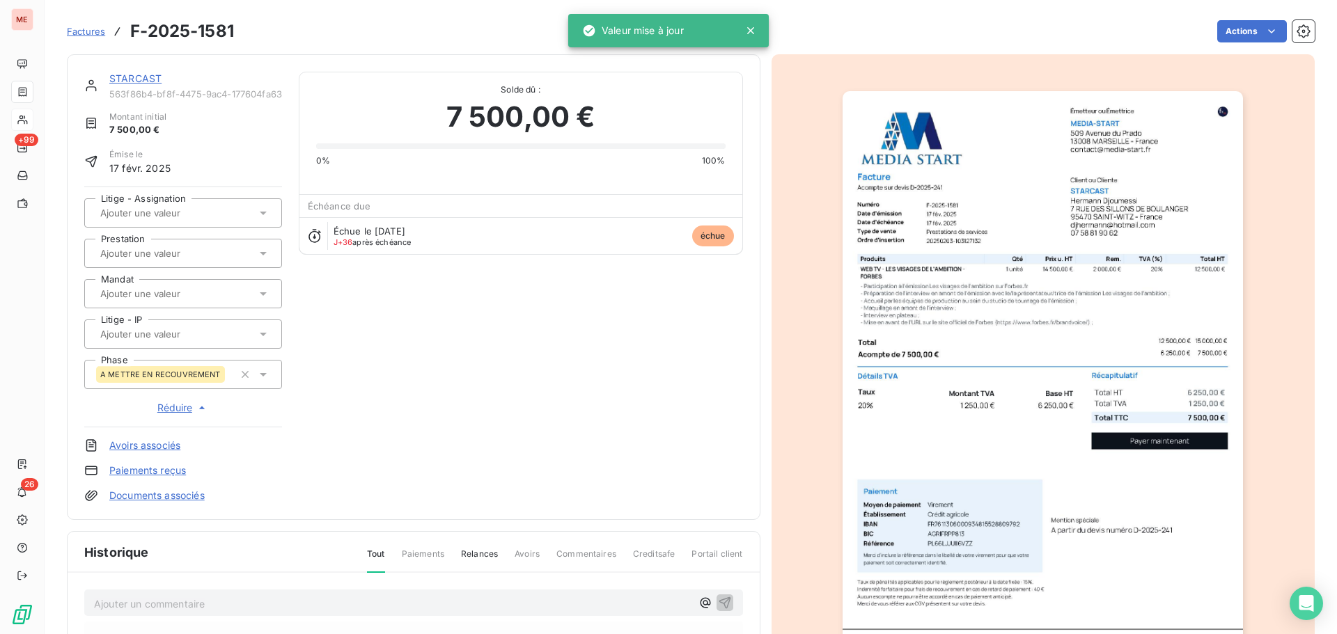
click at [139, 74] on link "STARCAST" at bounding box center [135, 78] width 52 height 12
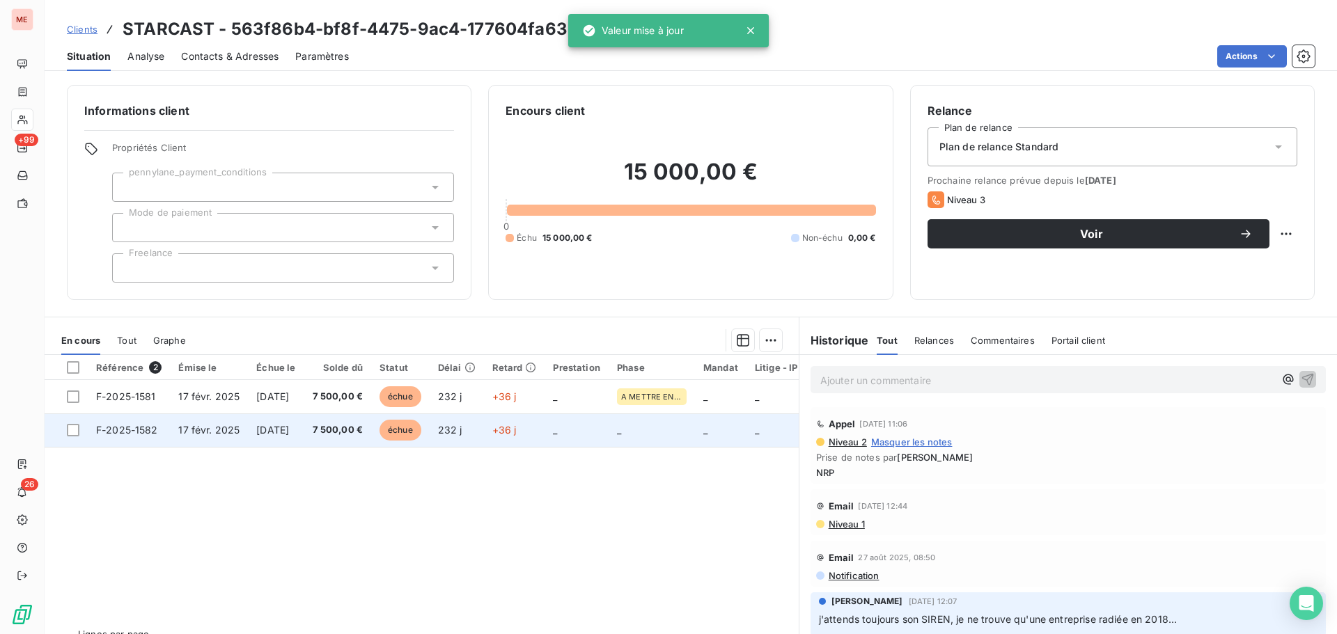
click at [320, 435] on td "7 500,00 €" at bounding box center [338, 430] width 68 height 33
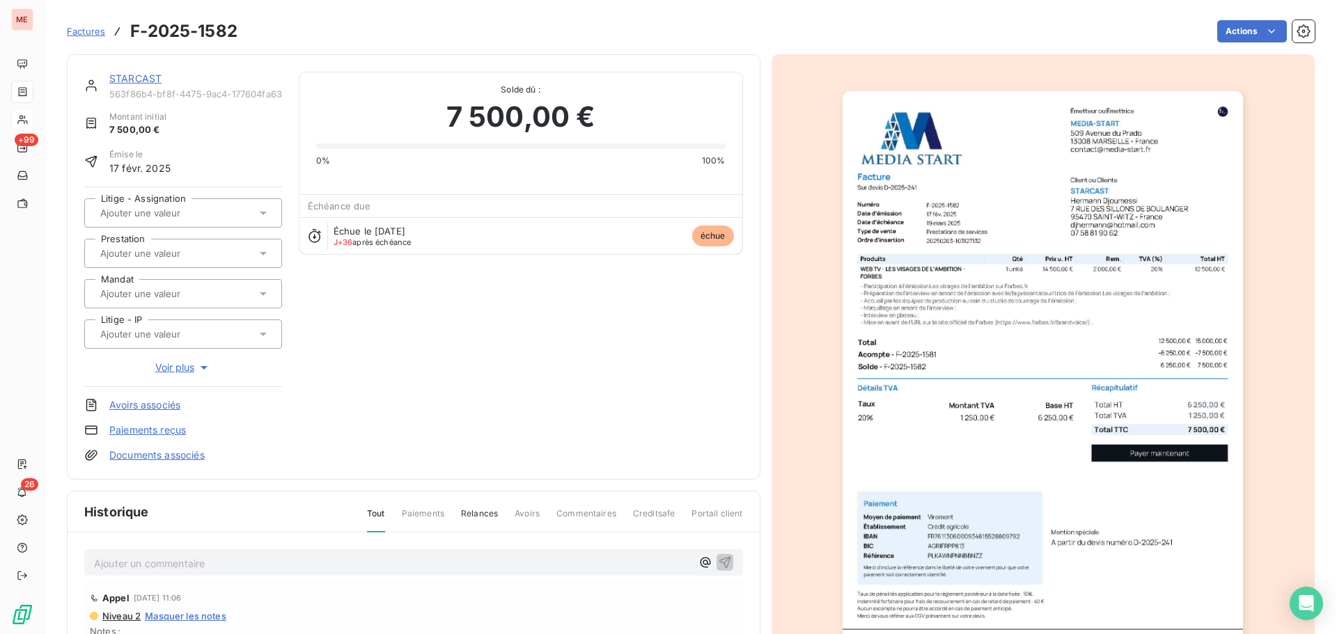
click at [186, 362] on span "Voir plus" at bounding box center [183, 368] width 56 height 14
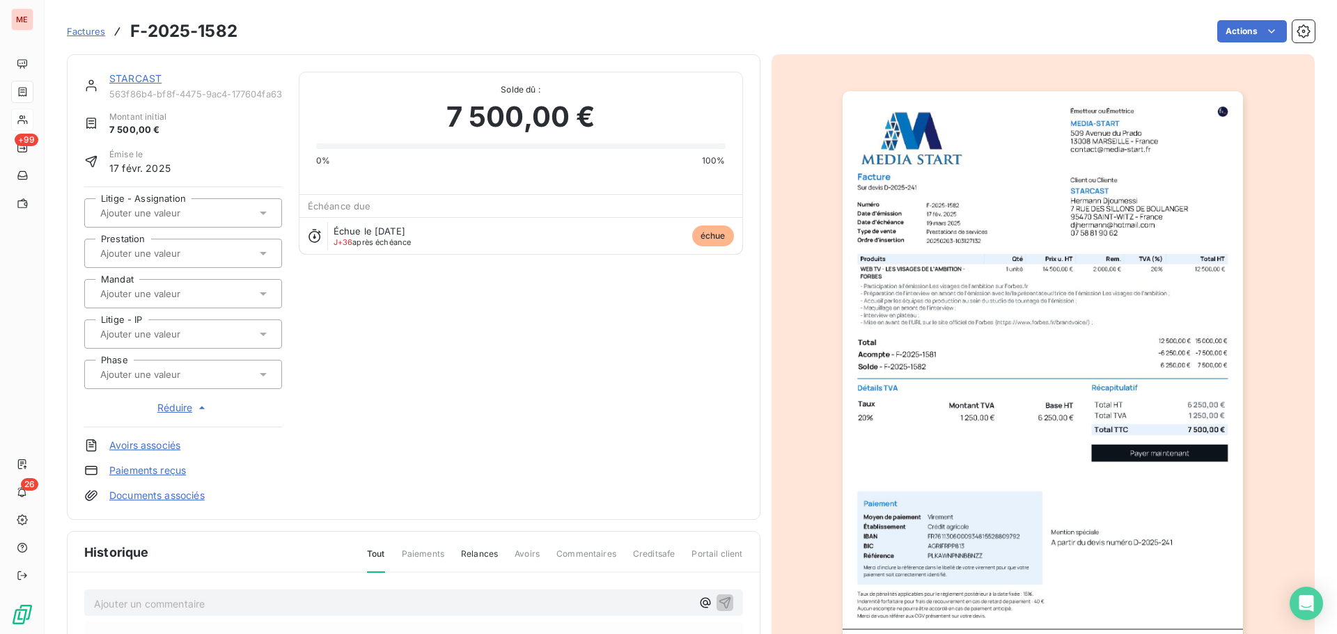
click at [187, 373] on input "text" at bounding box center [169, 374] width 140 height 13
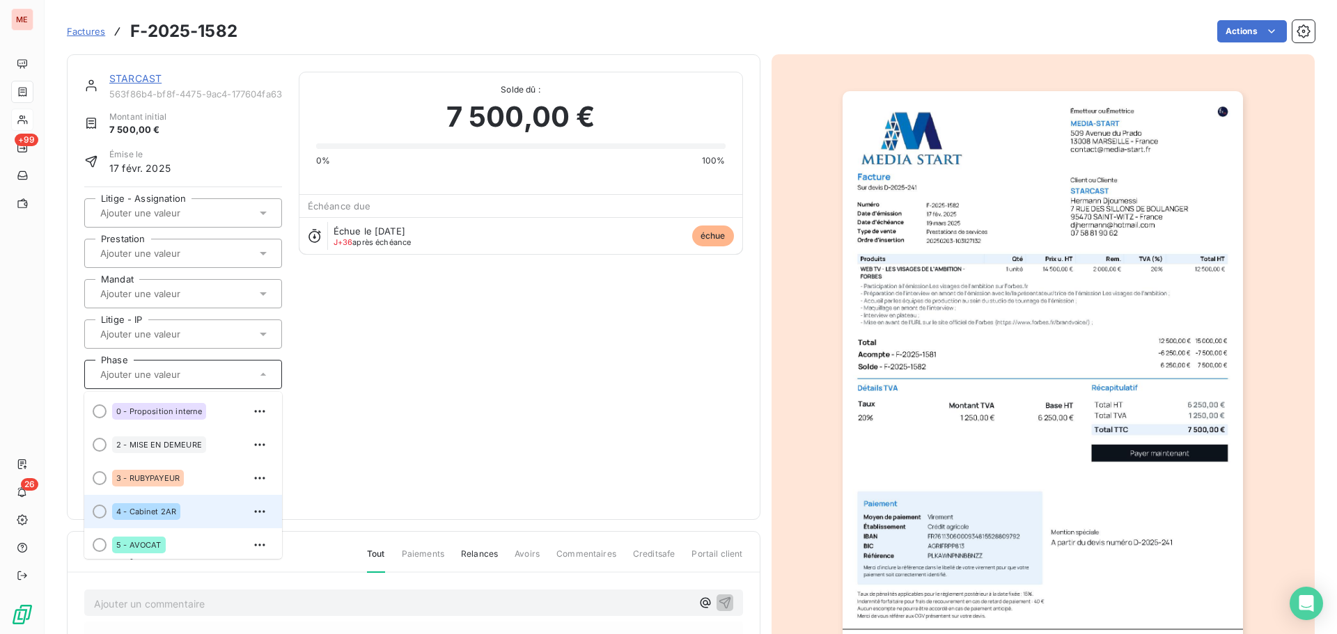
scroll to position [173, 0]
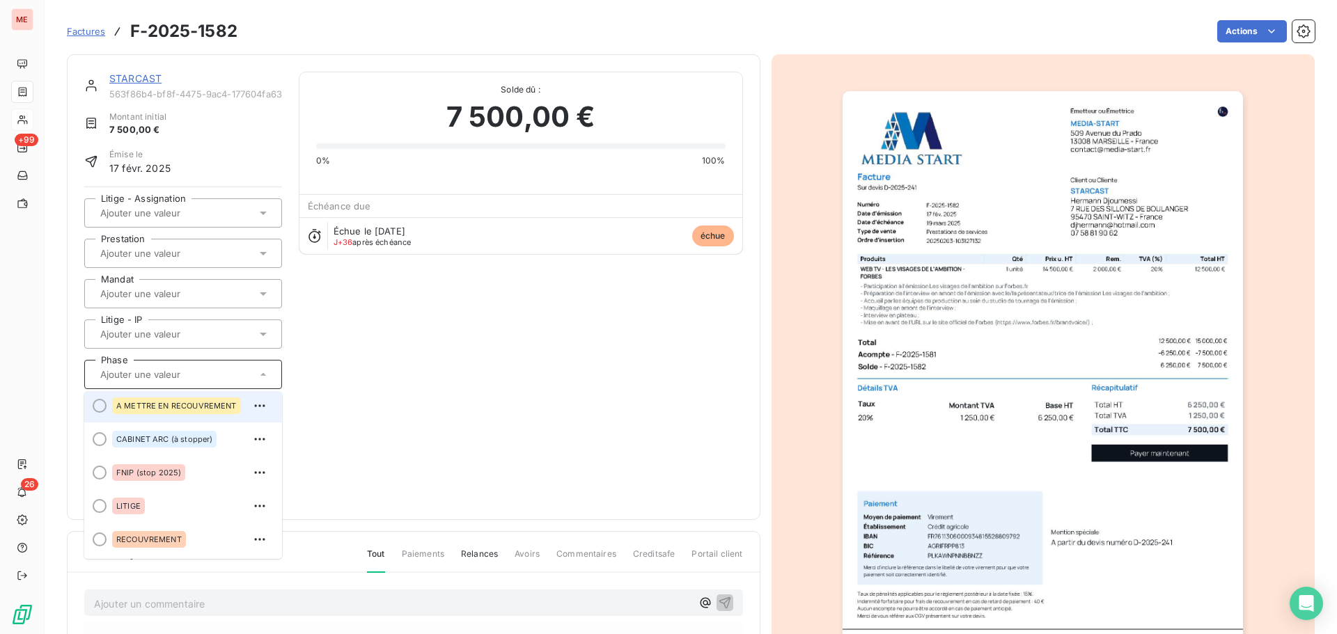
click at [177, 410] on span "A METTRE EN RECOUVREMENT" at bounding box center [176, 406] width 120 height 8
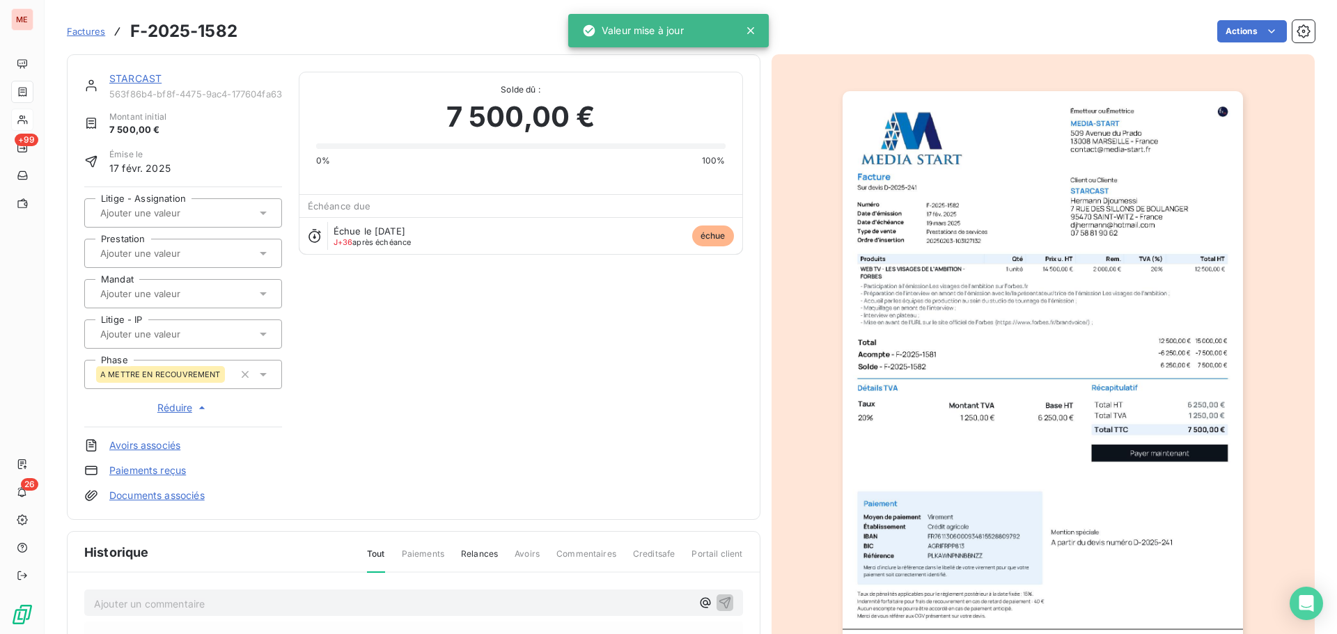
click at [132, 83] on link "STARCAST" at bounding box center [135, 78] width 52 height 12
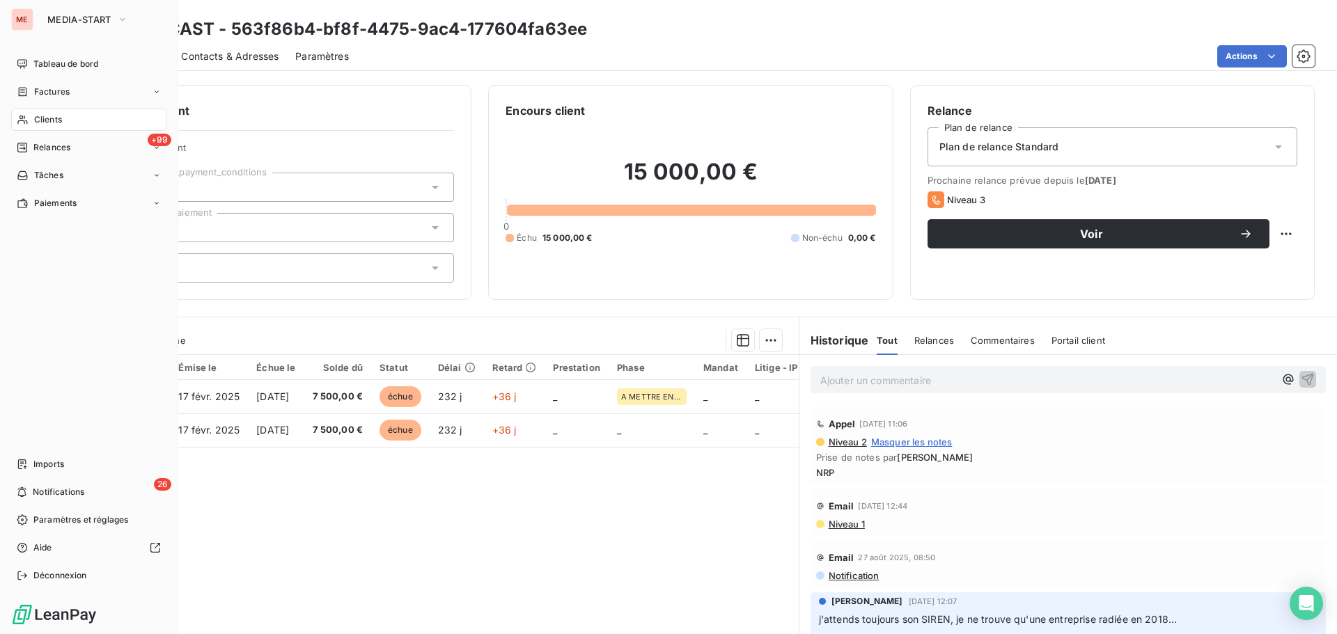
click at [39, 125] on span "Clients" at bounding box center [48, 120] width 28 height 13
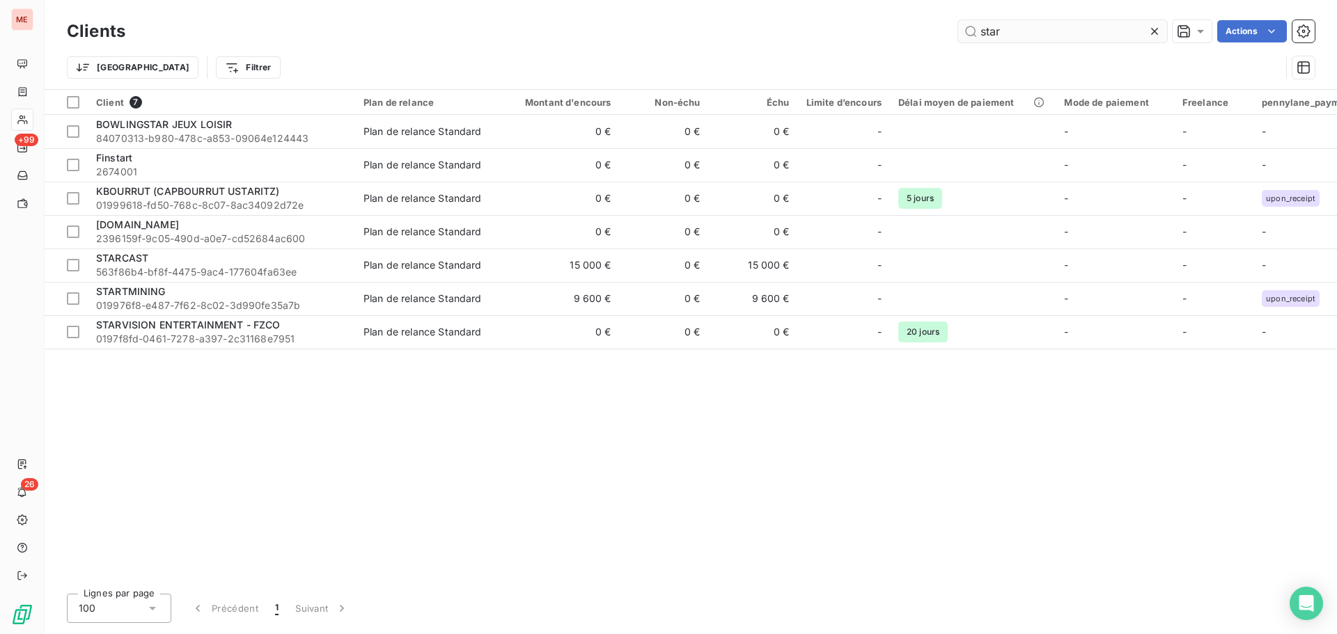
click at [1008, 24] on input "star" at bounding box center [1062, 31] width 209 height 22
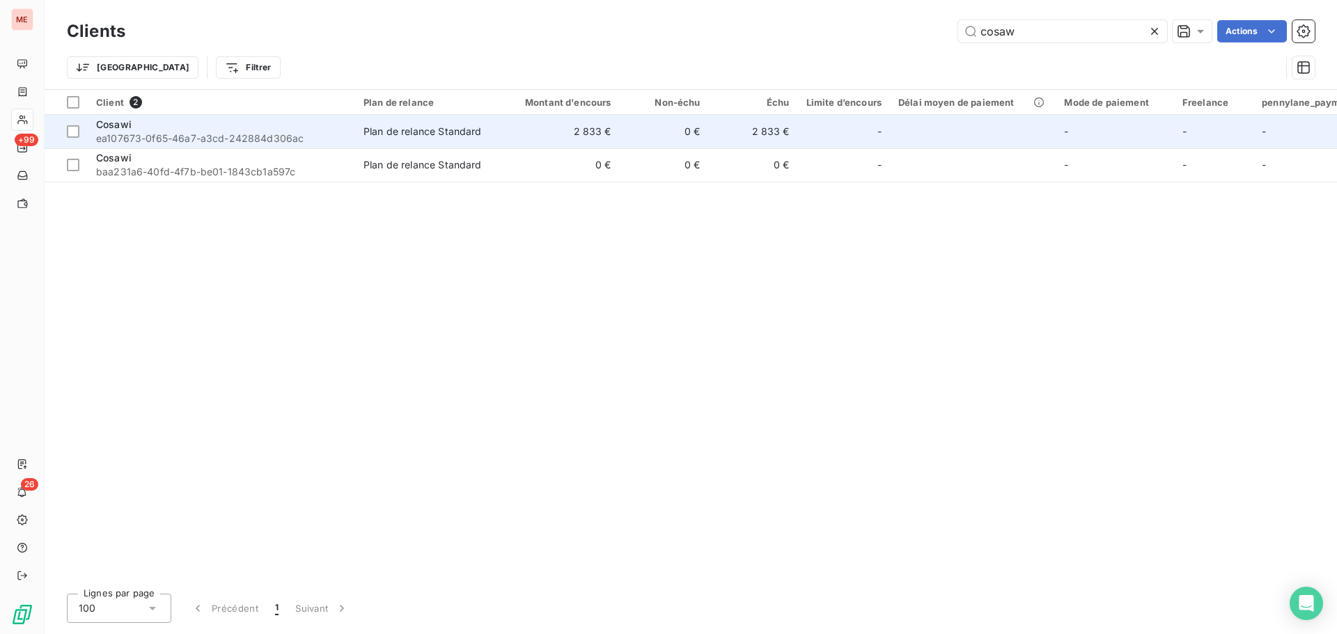
type input "cosaw"
click at [222, 139] on span "ea107673-0f65-46a7-a3cd-242884d306ac" at bounding box center [221, 139] width 251 height 14
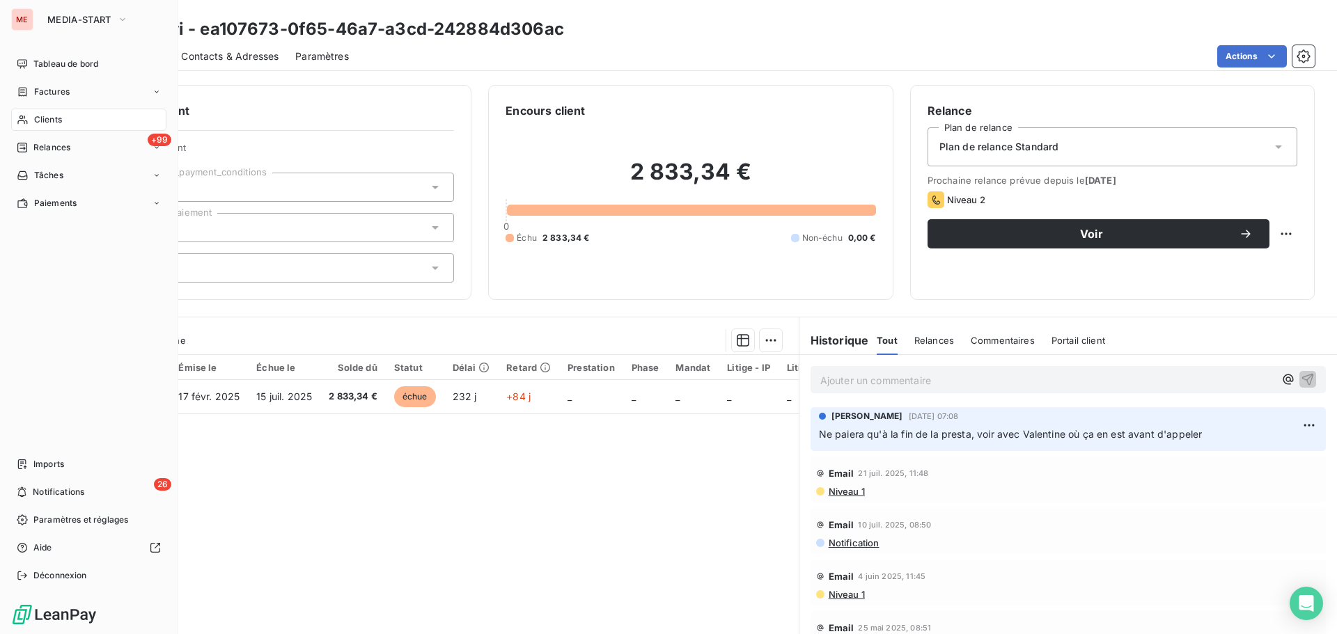
click at [45, 116] on span "Clients" at bounding box center [48, 120] width 28 height 13
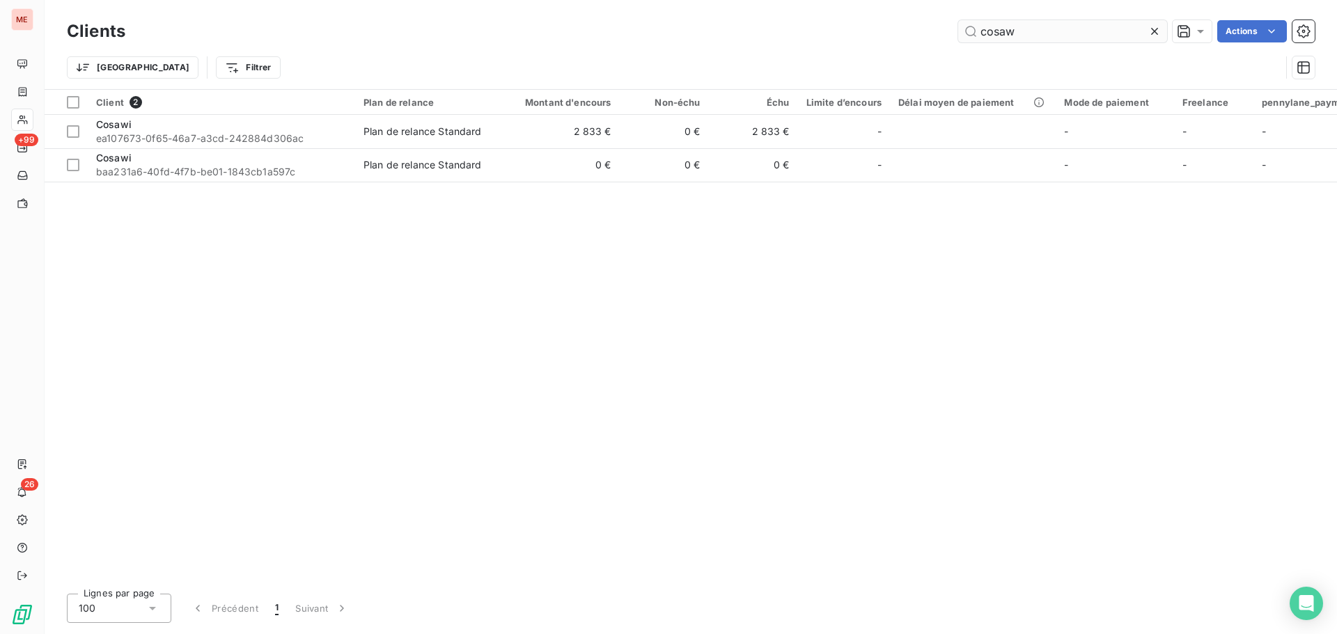
click at [1027, 38] on input "cosaw" at bounding box center [1062, 31] width 209 height 22
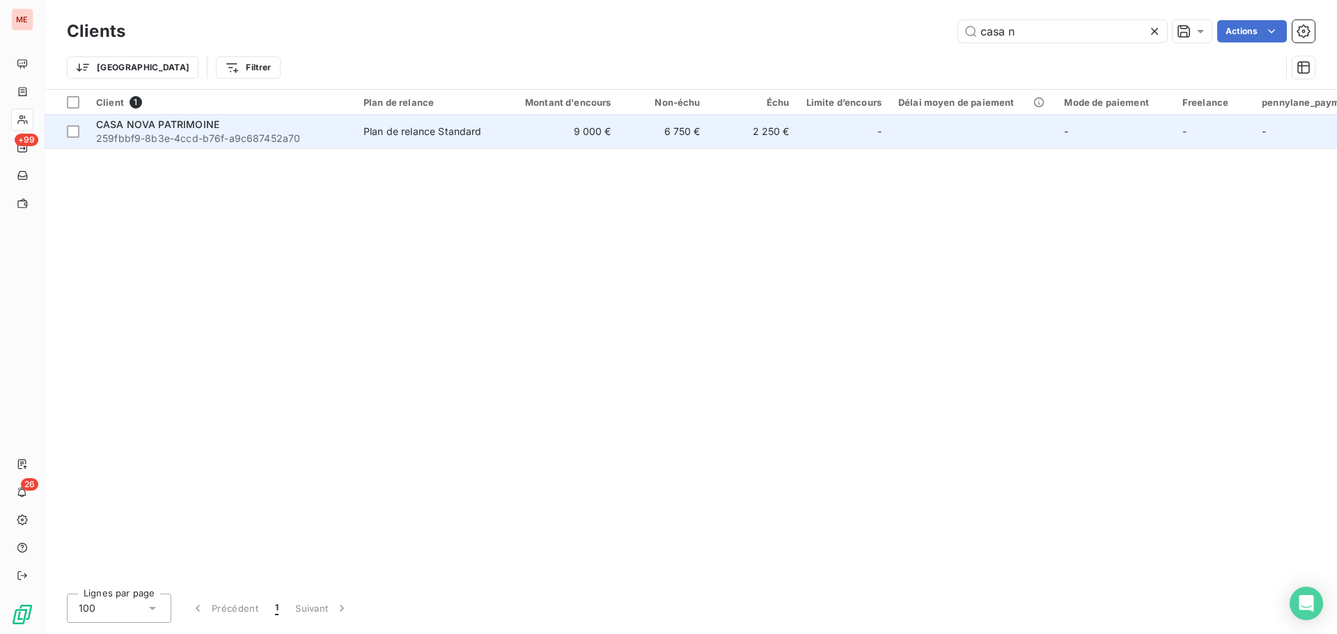
type input "casa n"
click at [428, 129] on div "Plan de relance Standard" at bounding box center [423, 132] width 118 height 14
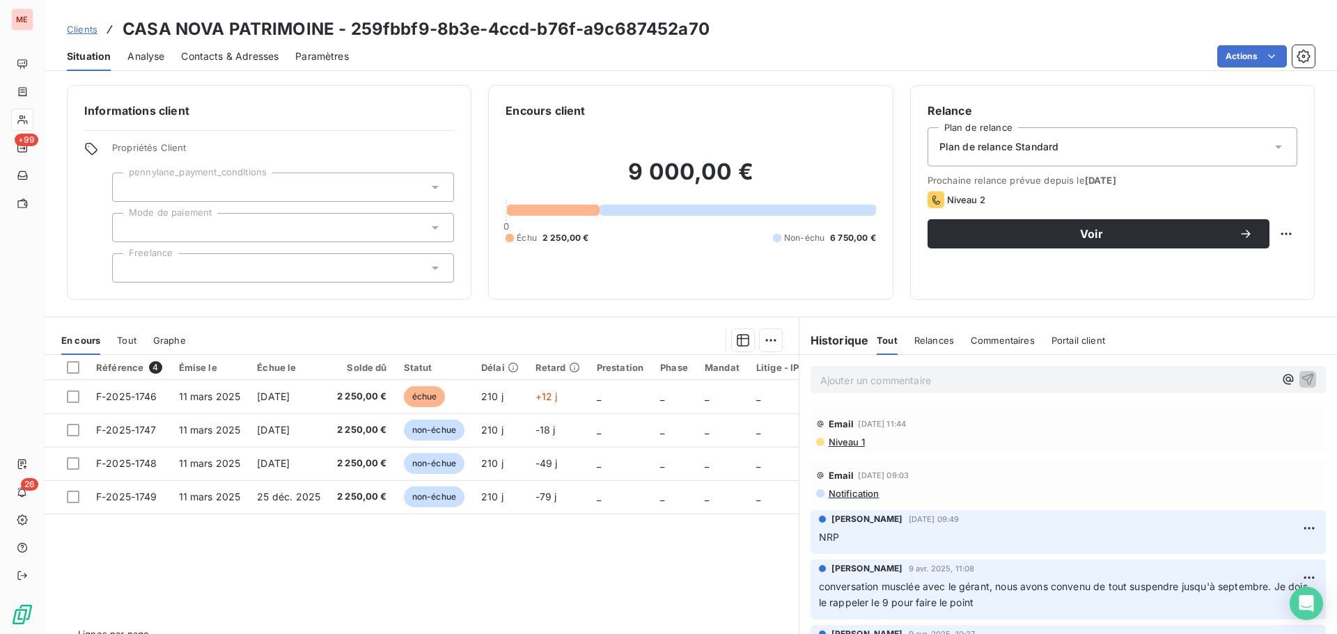
click at [220, 52] on span "Contacts & Adresses" at bounding box center [230, 56] width 98 height 14
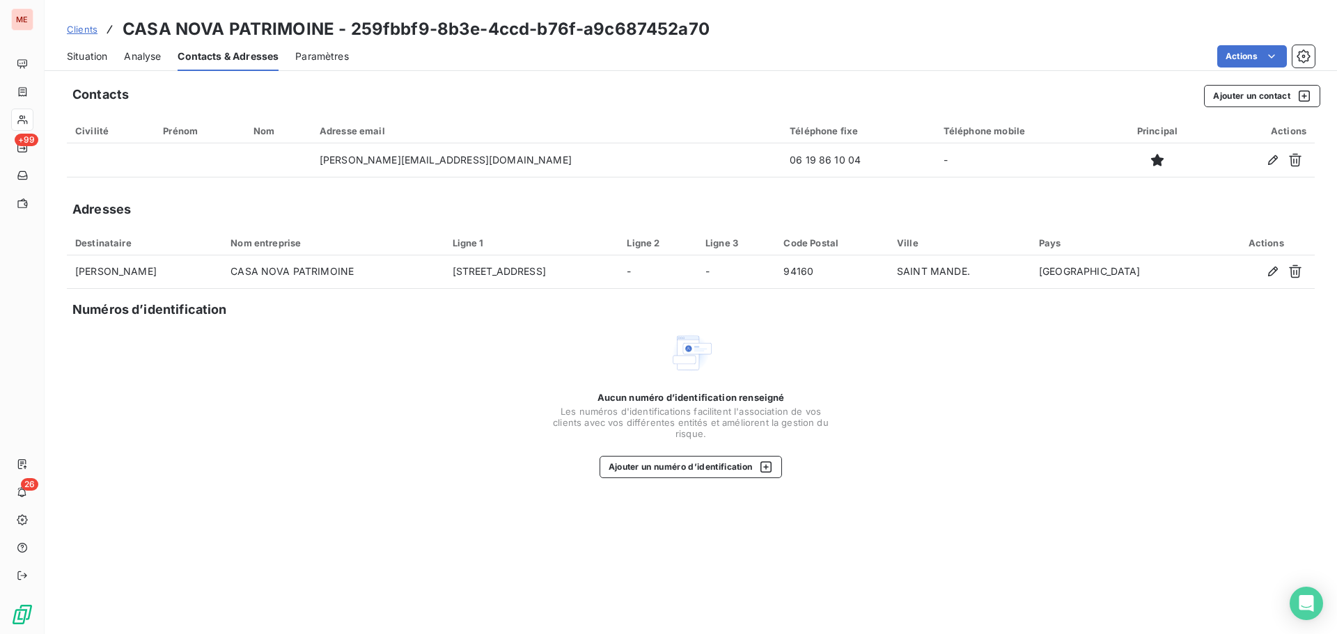
click at [88, 70] on div "Situation" at bounding box center [87, 56] width 40 height 29
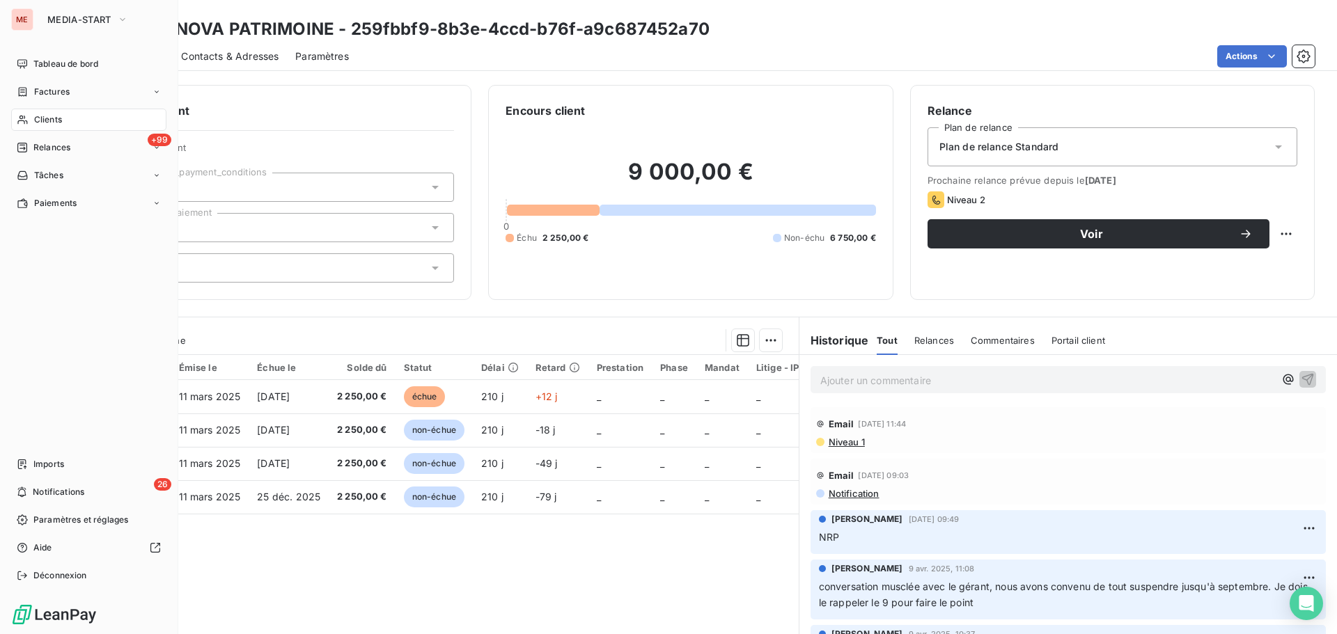
click at [27, 116] on icon at bounding box center [23, 119] width 12 height 11
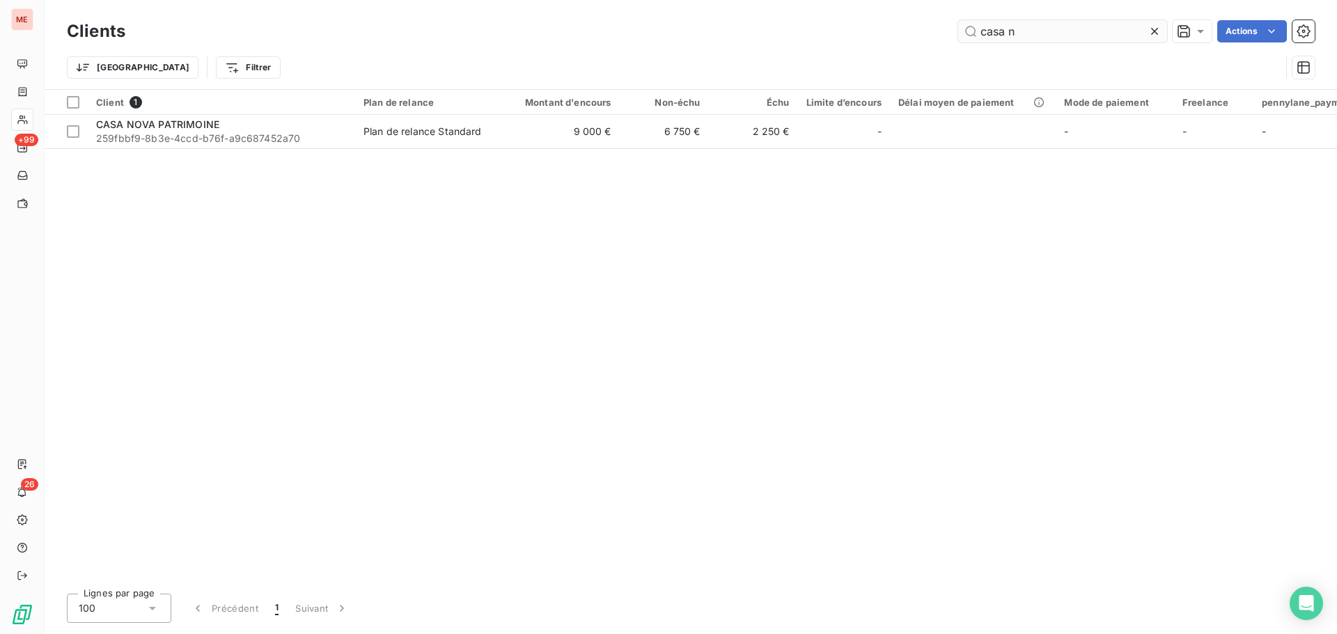
click at [1018, 25] on input "casa n" at bounding box center [1062, 31] width 209 height 22
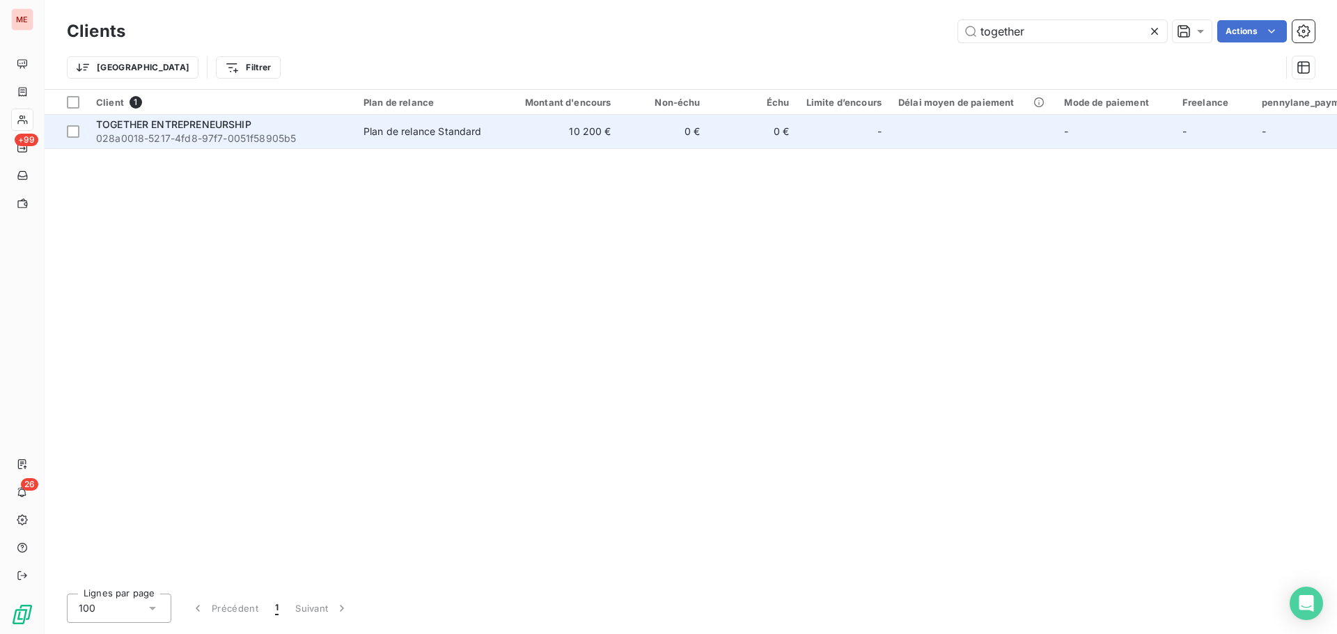
type input "together"
click at [395, 137] on div "Plan de relance Standard" at bounding box center [423, 132] width 118 height 14
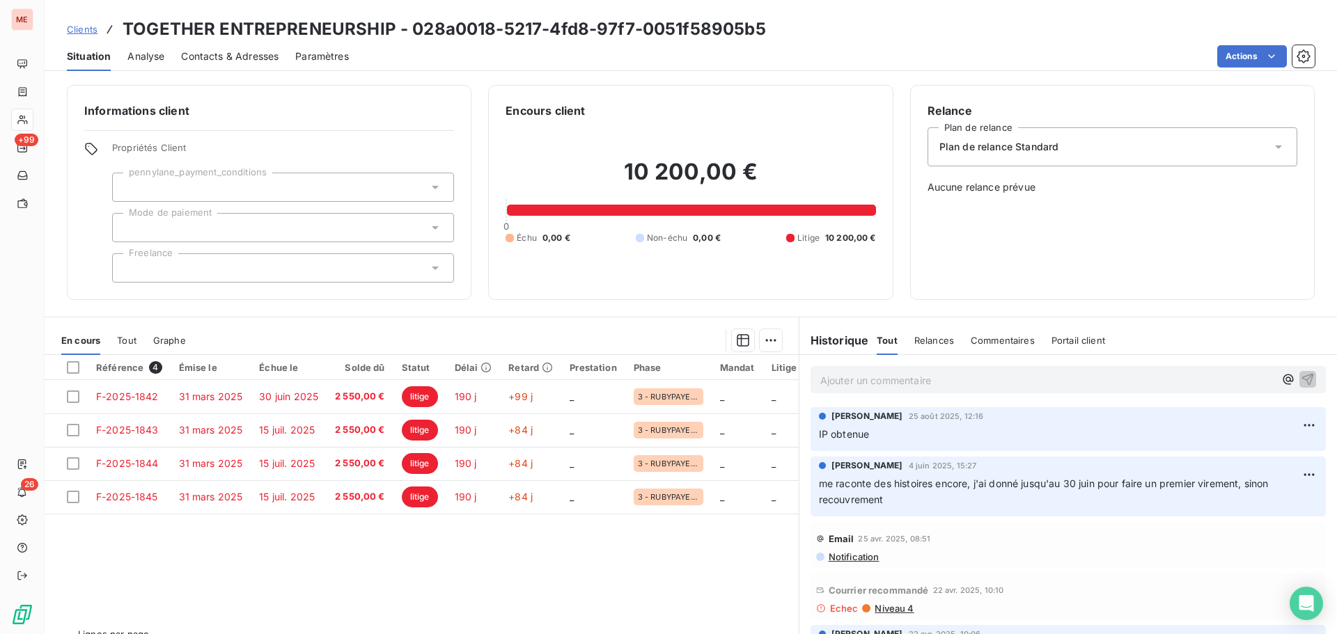
click at [235, 54] on span "Contacts & Adresses" at bounding box center [230, 56] width 98 height 14
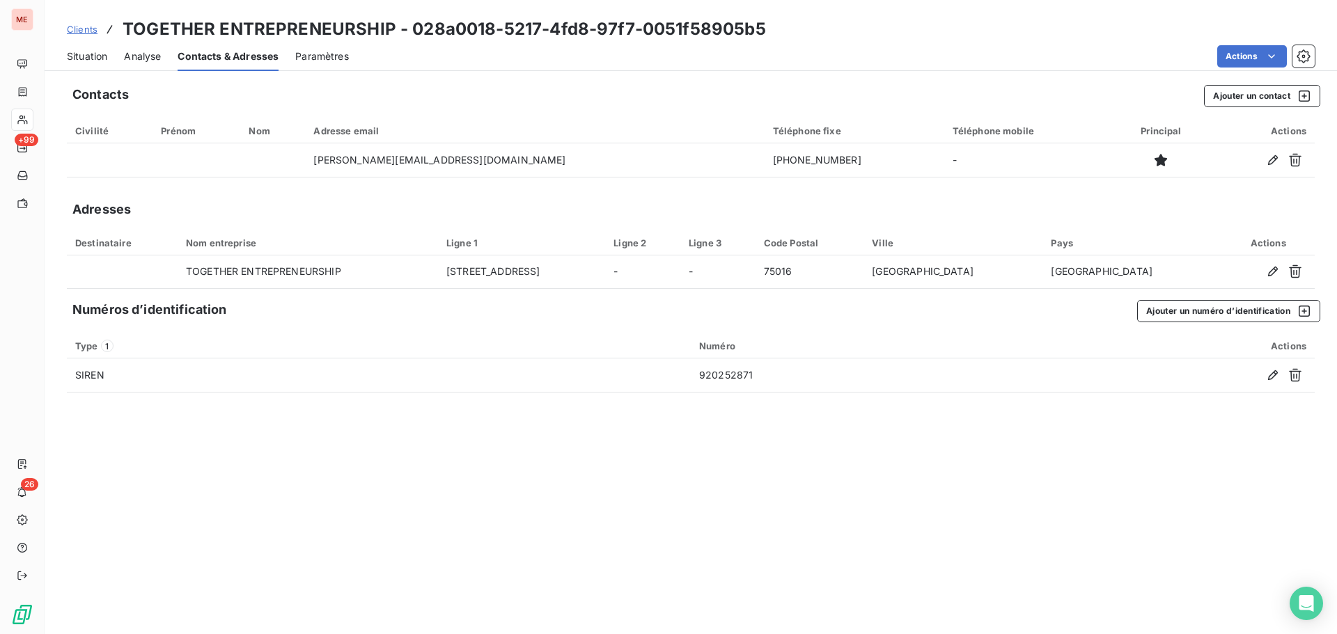
click at [88, 56] on span "Situation" at bounding box center [87, 56] width 40 height 14
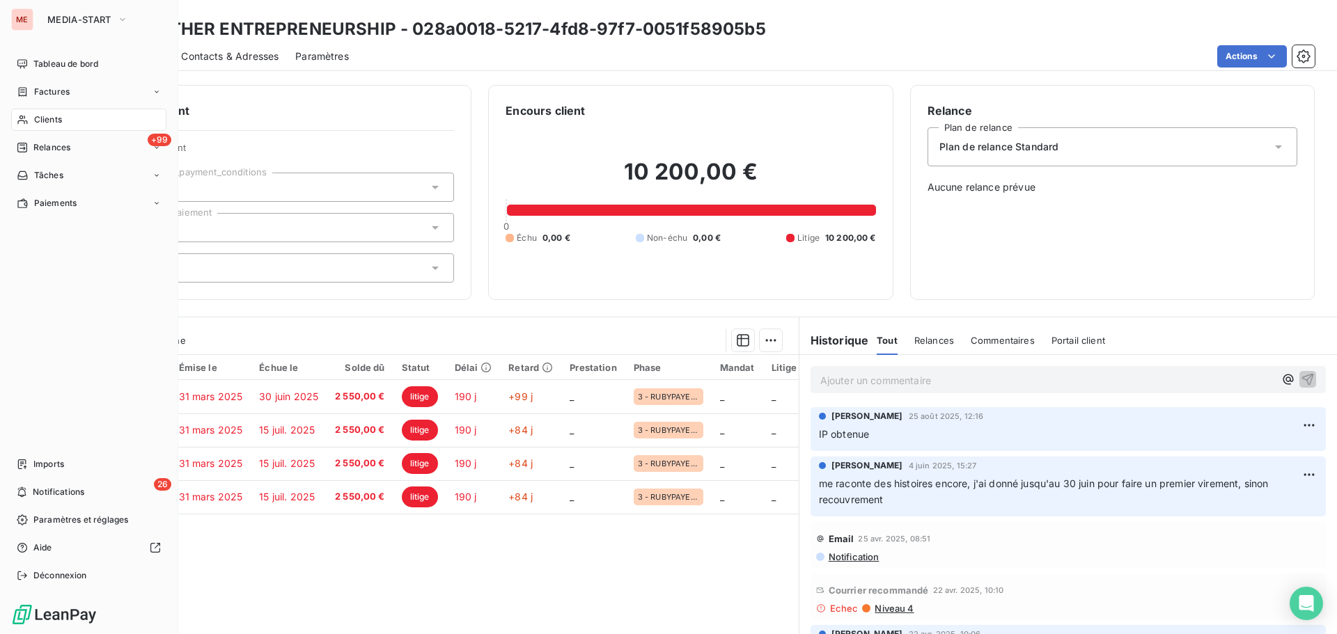
click at [36, 126] on div "Clients" at bounding box center [88, 120] width 155 height 22
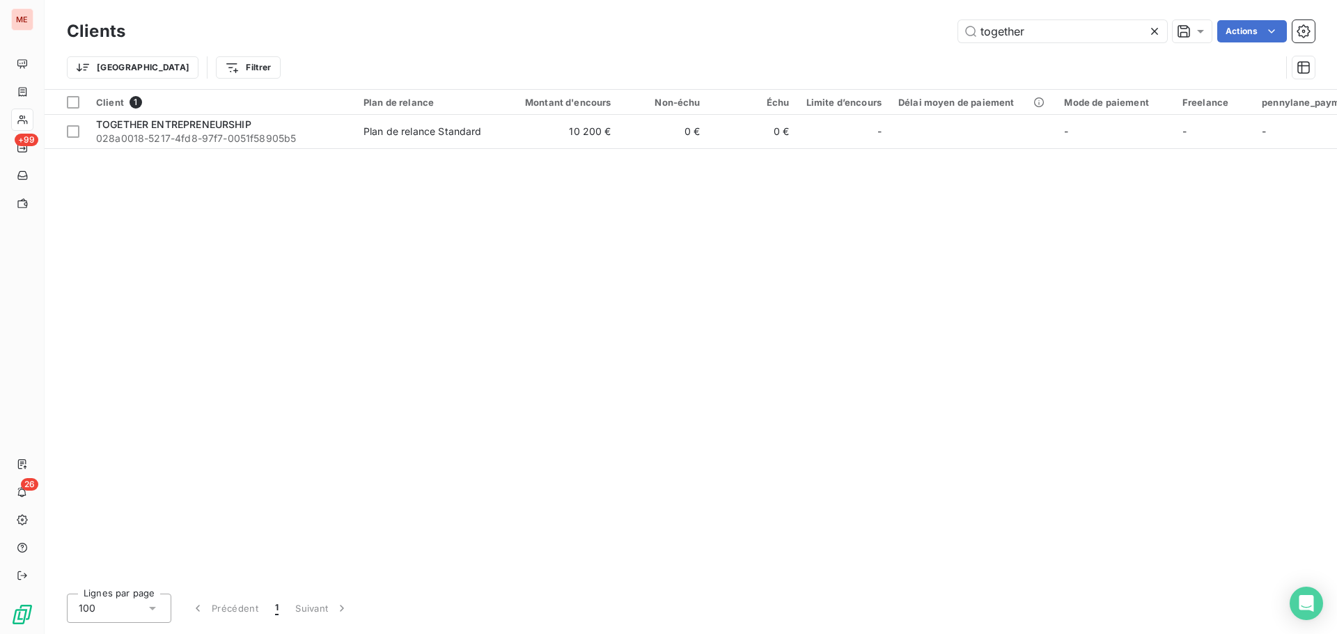
click at [1015, 45] on div "Clients together Actions" at bounding box center [691, 31] width 1248 height 29
click at [1021, 32] on input "together" at bounding box center [1062, 31] width 209 height 22
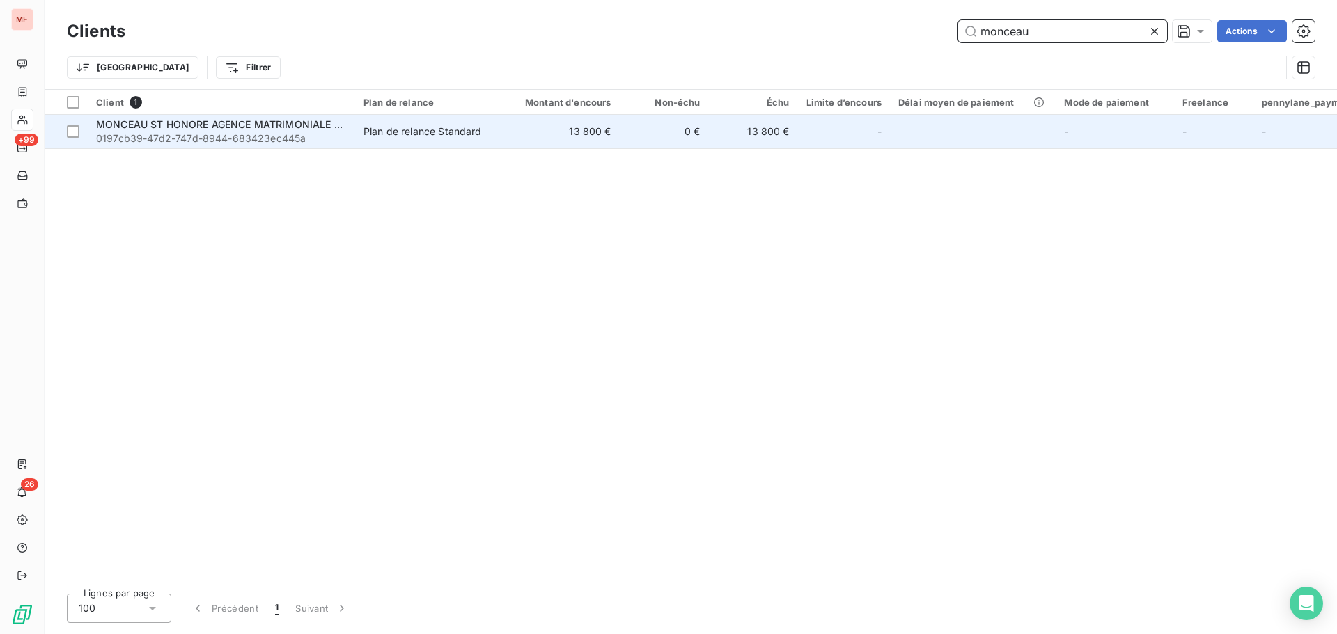
type input "monceau"
click at [529, 142] on td "13 800 €" at bounding box center [560, 131] width 120 height 33
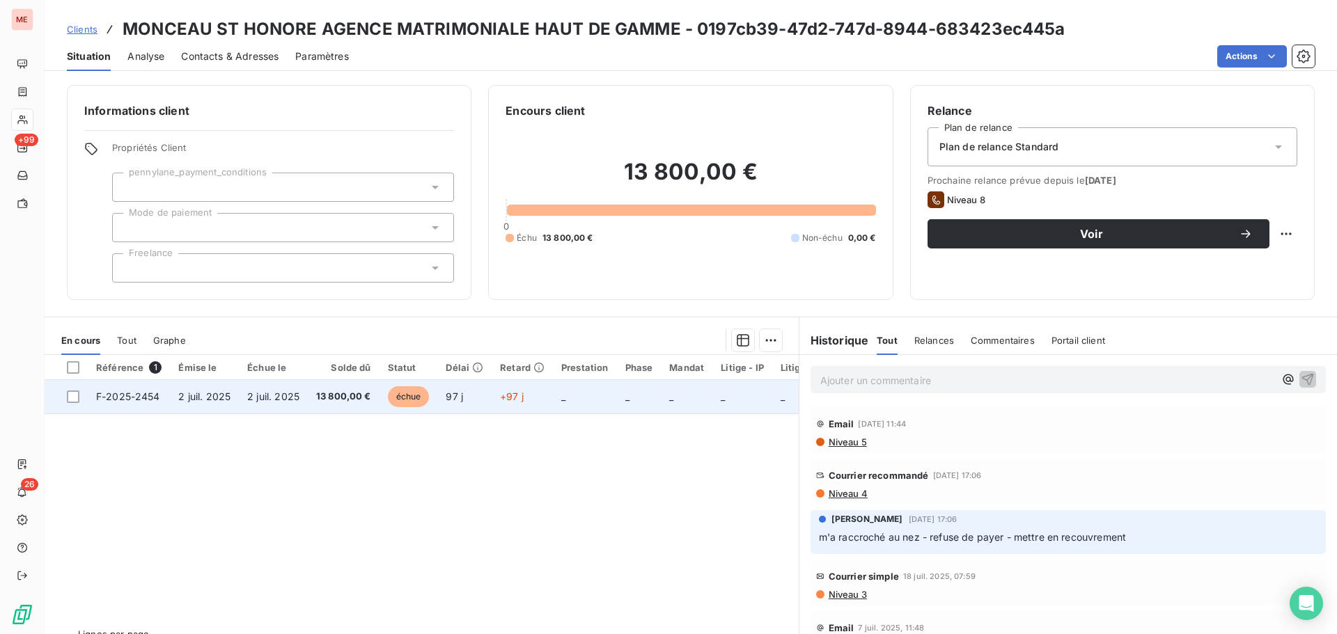
click at [536, 390] on td "+97 j" at bounding box center [522, 396] width 61 height 33
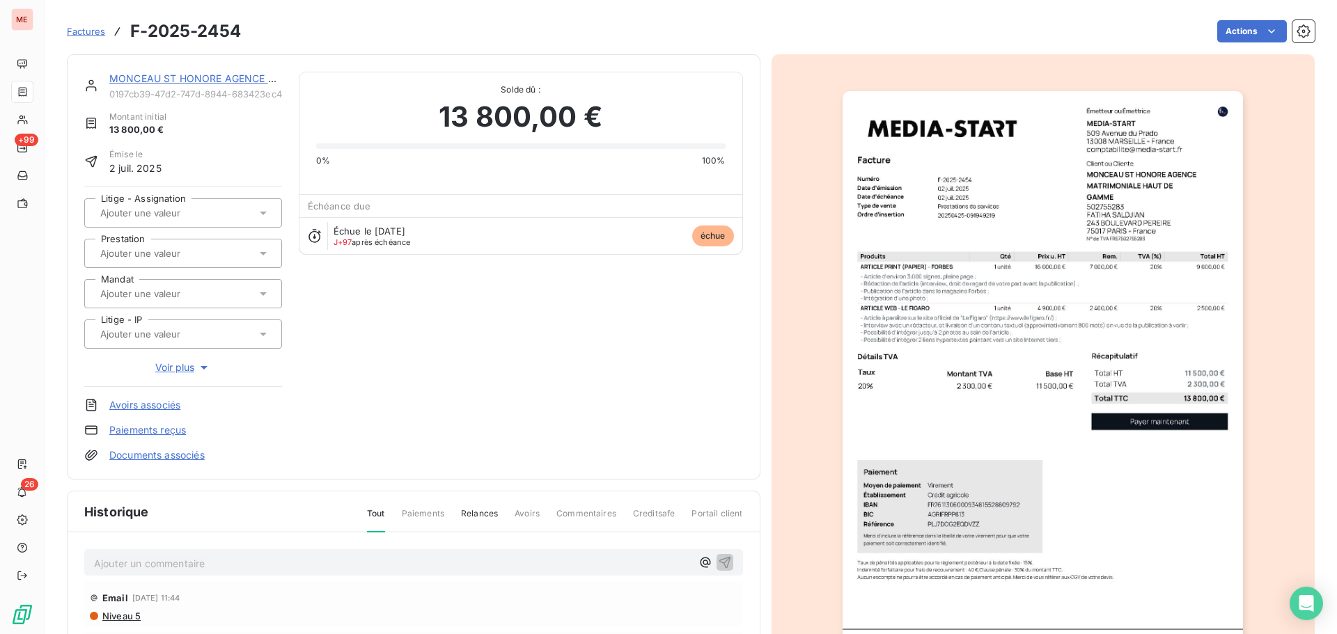
click at [194, 368] on span "Voir plus" at bounding box center [183, 368] width 56 height 14
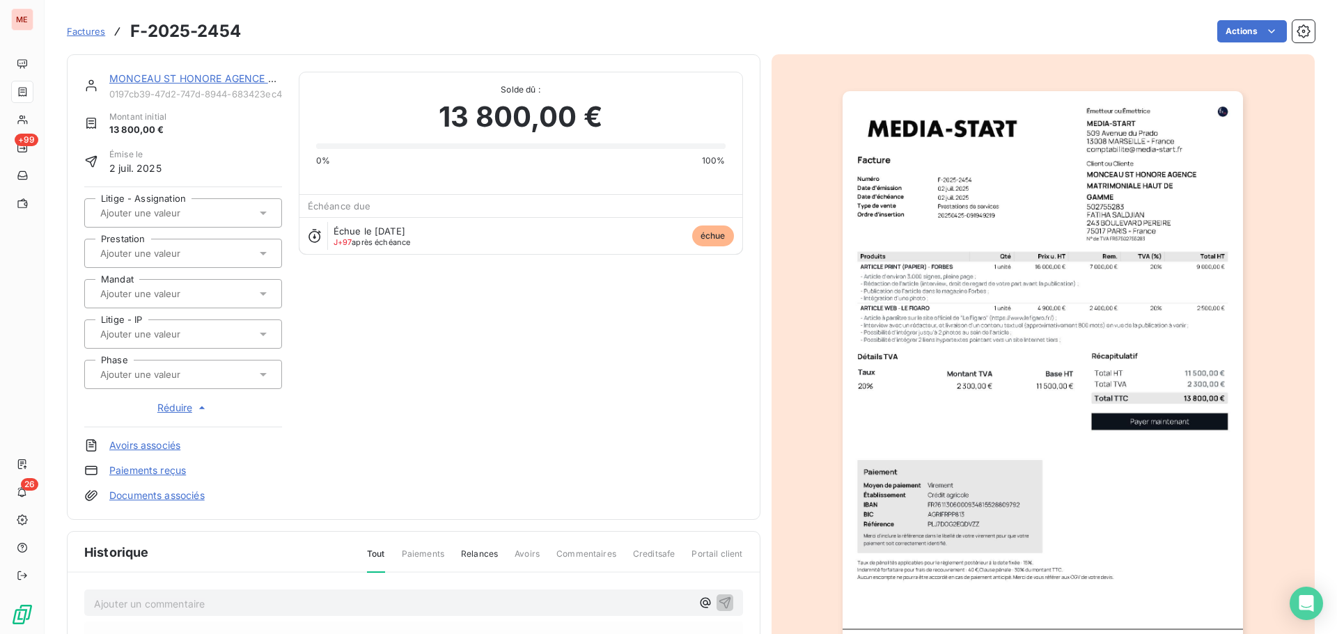
click at [194, 377] on input "text" at bounding box center [169, 374] width 140 height 13
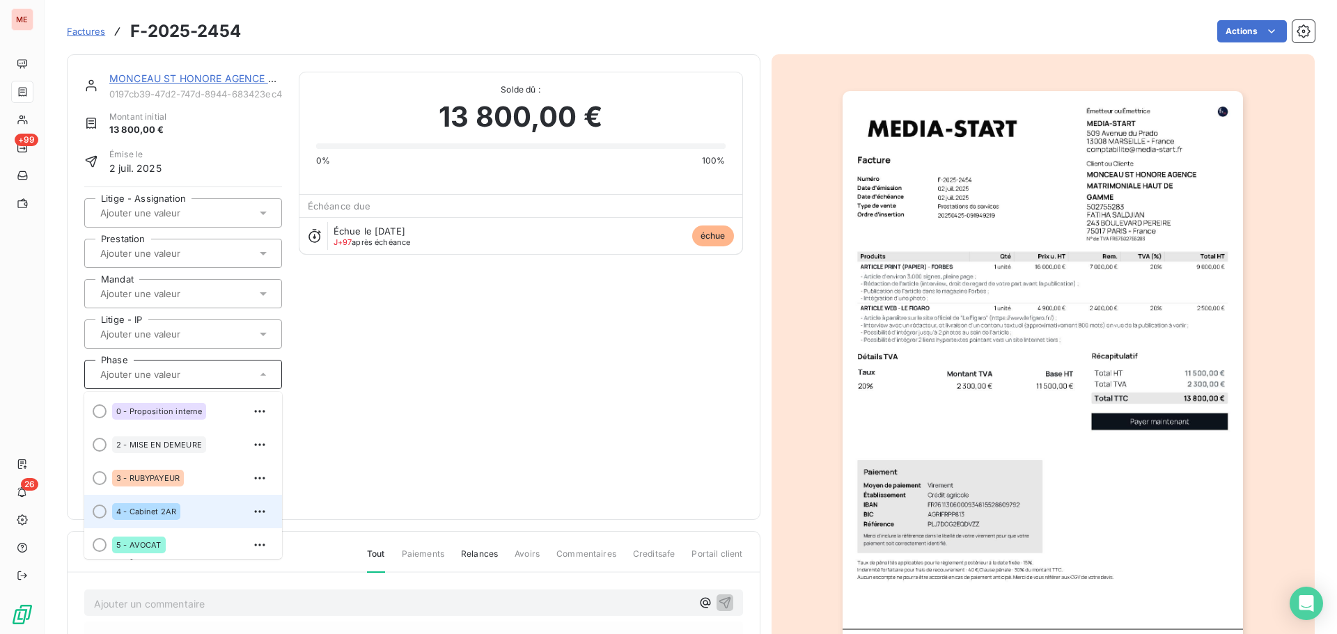
scroll to position [173, 0]
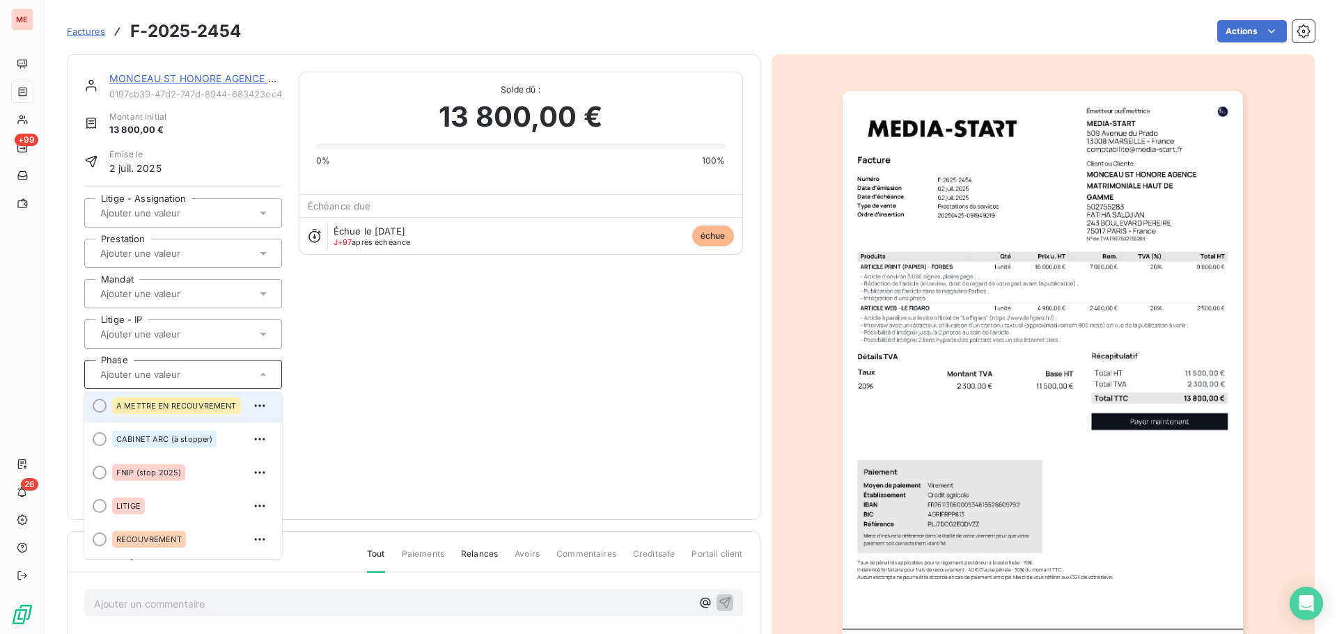
click at [195, 406] on span "A METTRE EN RECOUVREMENT" at bounding box center [176, 406] width 120 height 8
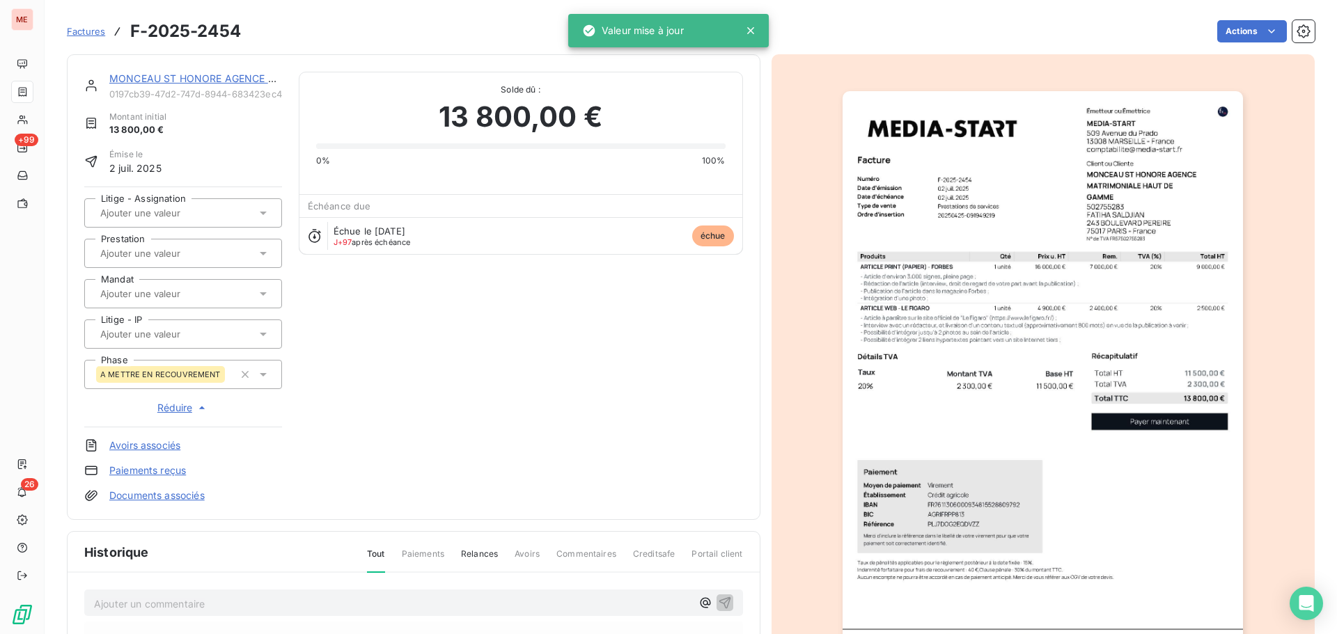
click at [154, 79] on link "MONCEAU ST HONORE AGENCE MATRIMONIALE HAUT DE GAMME" at bounding box center [270, 78] width 323 height 12
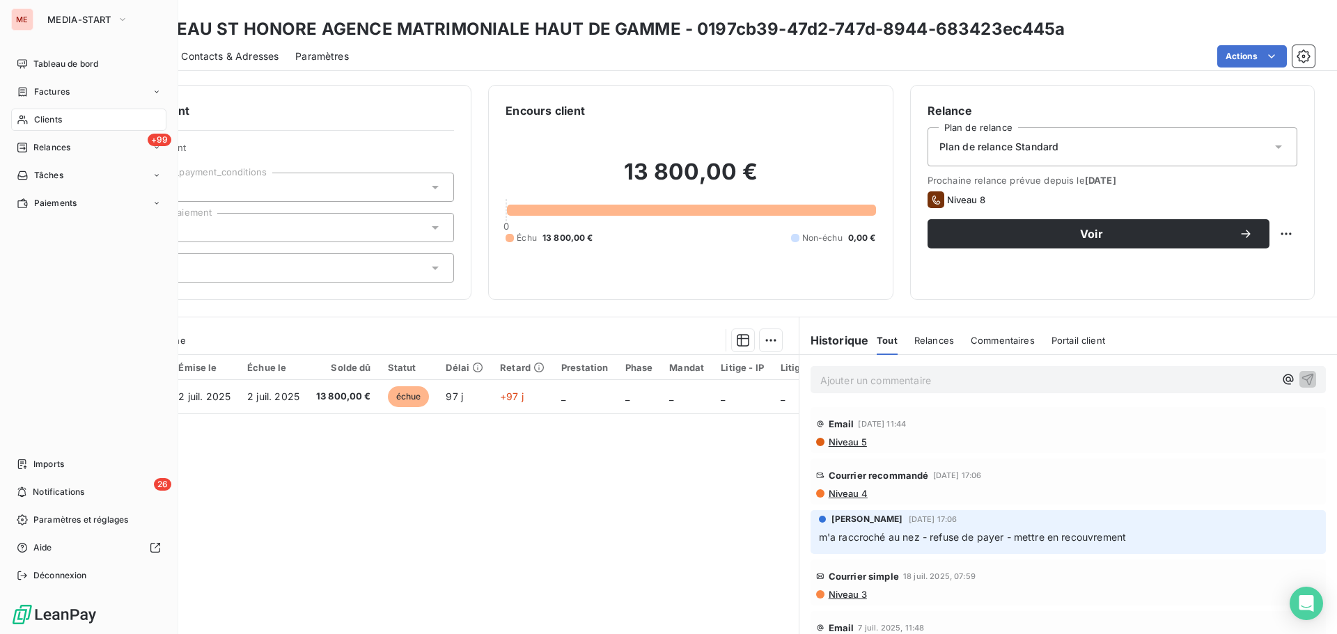
click at [28, 120] on icon at bounding box center [23, 119] width 12 height 11
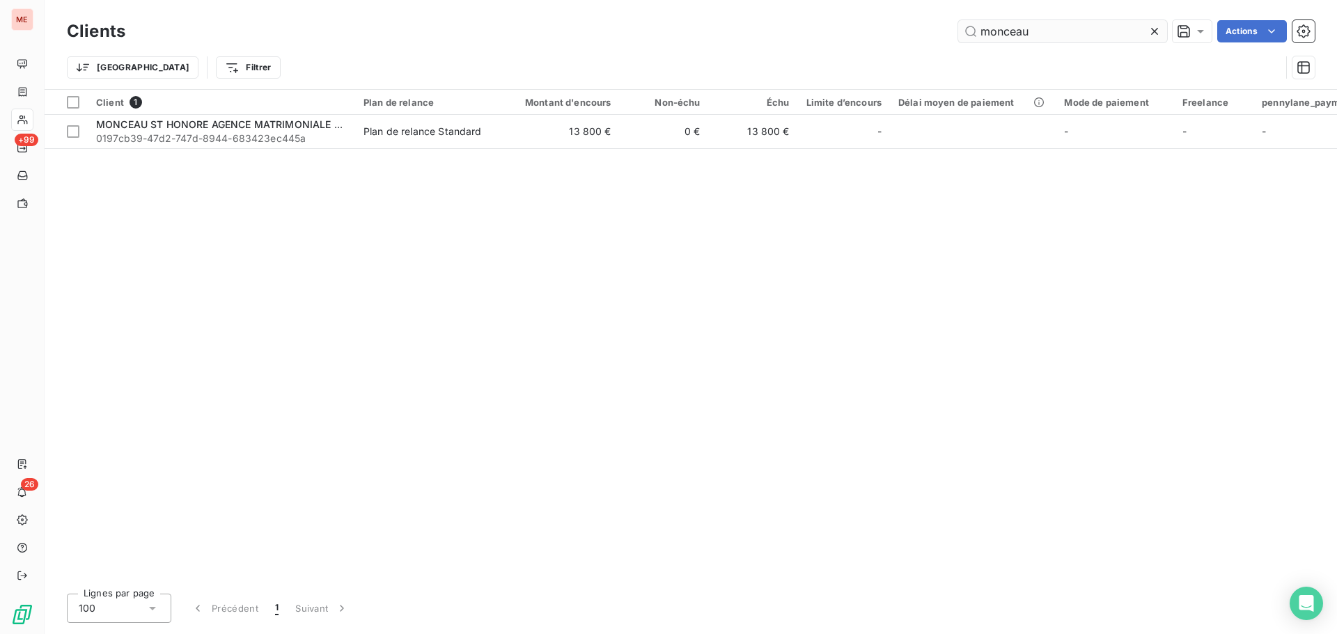
click at [1013, 25] on input "monceau" at bounding box center [1062, 31] width 209 height 22
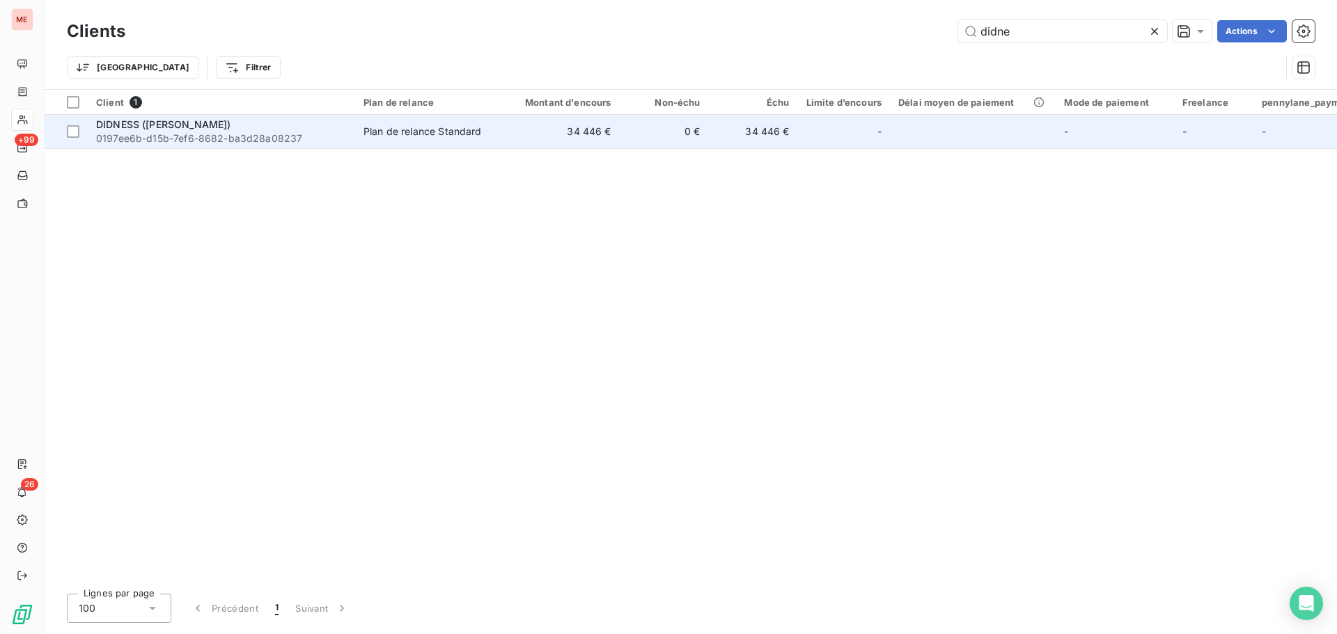
type input "didne"
click at [449, 146] on td "Plan de relance Standard" at bounding box center [427, 131] width 145 height 33
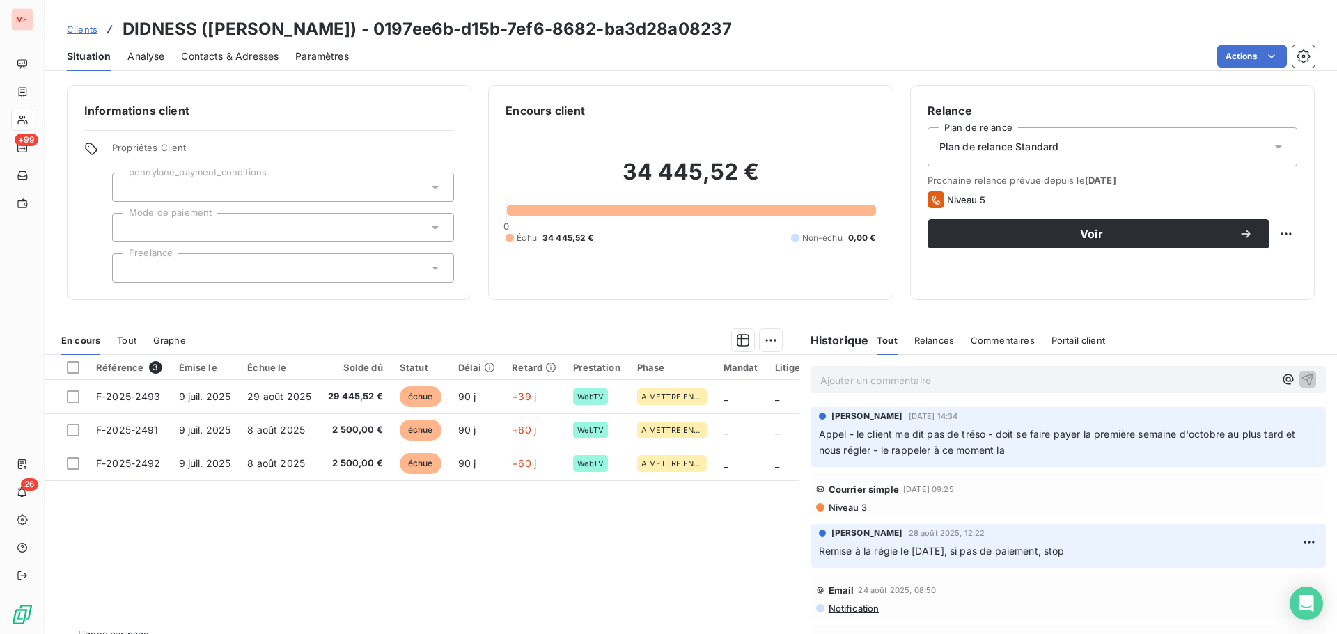
click at [332, 126] on div "Informations client Propriétés Client pennylane_payment_conditions Mode de paie…" at bounding box center [269, 192] width 405 height 215
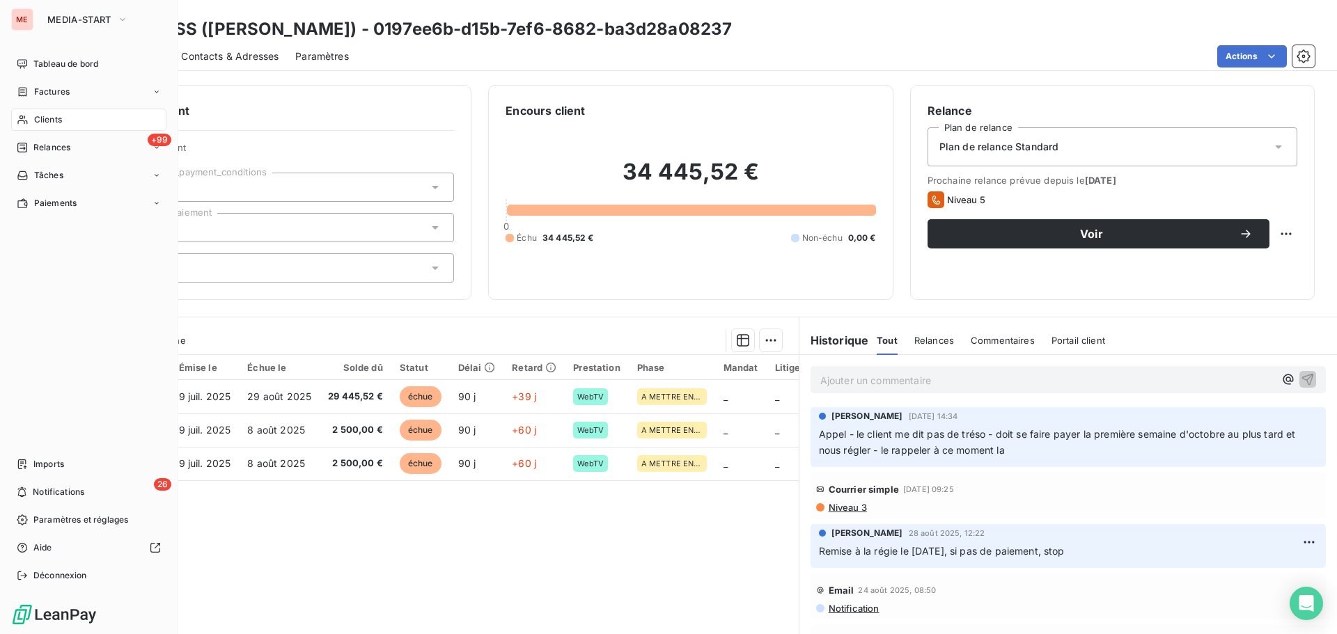
click at [30, 119] on div "Clients" at bounding box center [88, 120] width 155 height 22
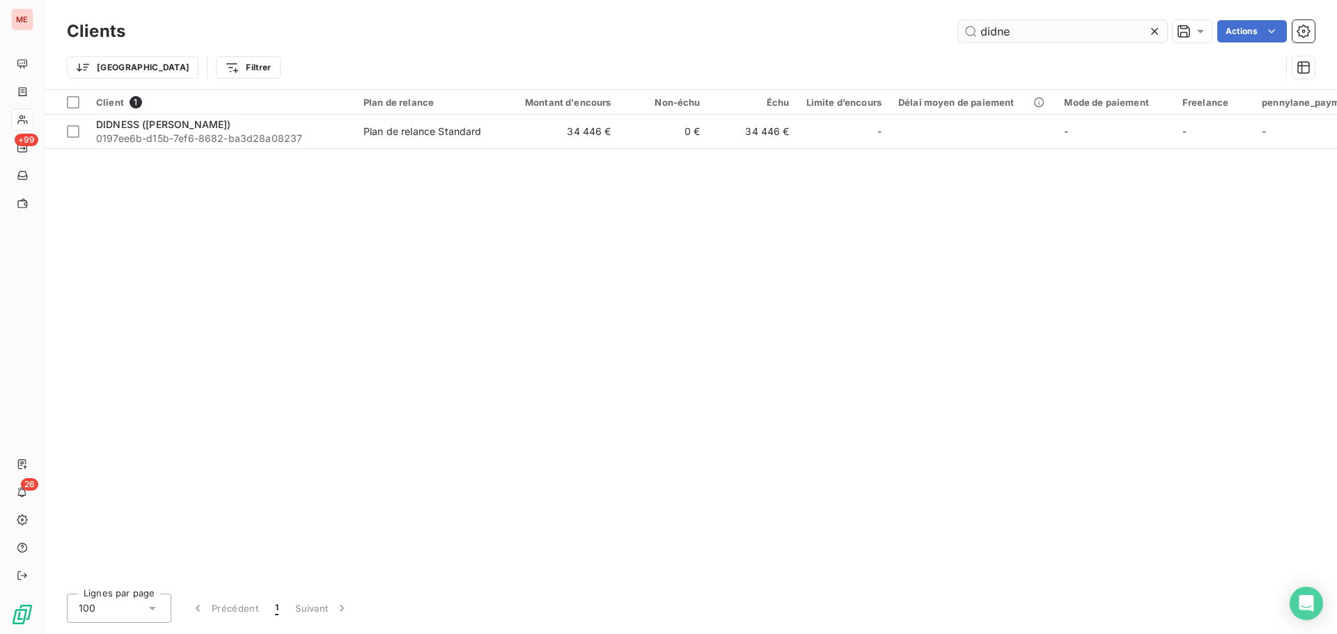
click at [996, 31] on input "didne" at bounding box center [1062, 31] width 209 height 22
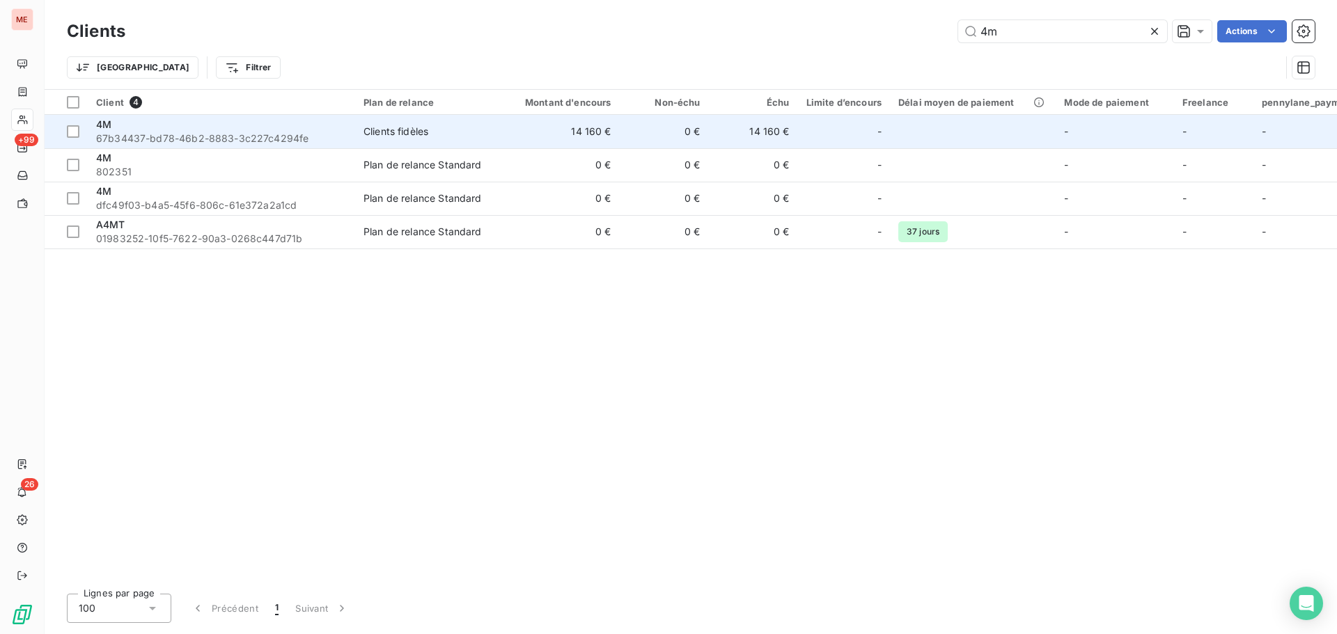
type input "4m"
click at [314, 124] on div "4M" at bounding box center [221, 125] width 251 height 14
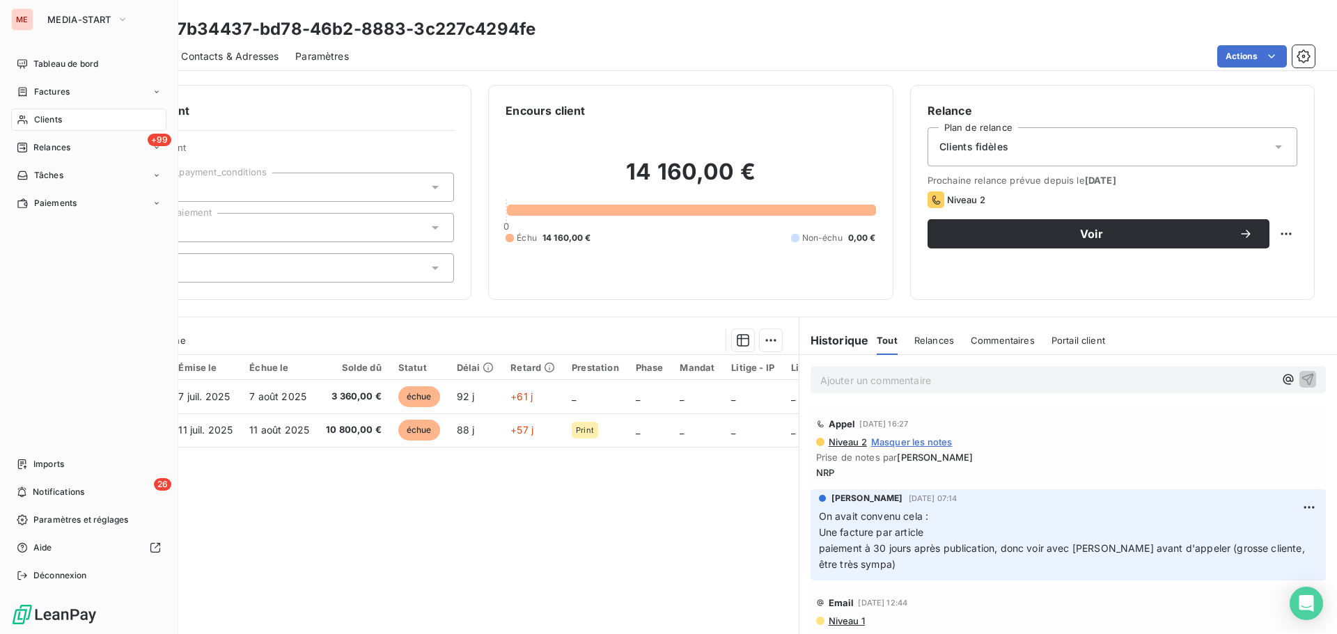
click at [56, 120] on span "Clients" at bounding box center [48, 120] width 28 height 13
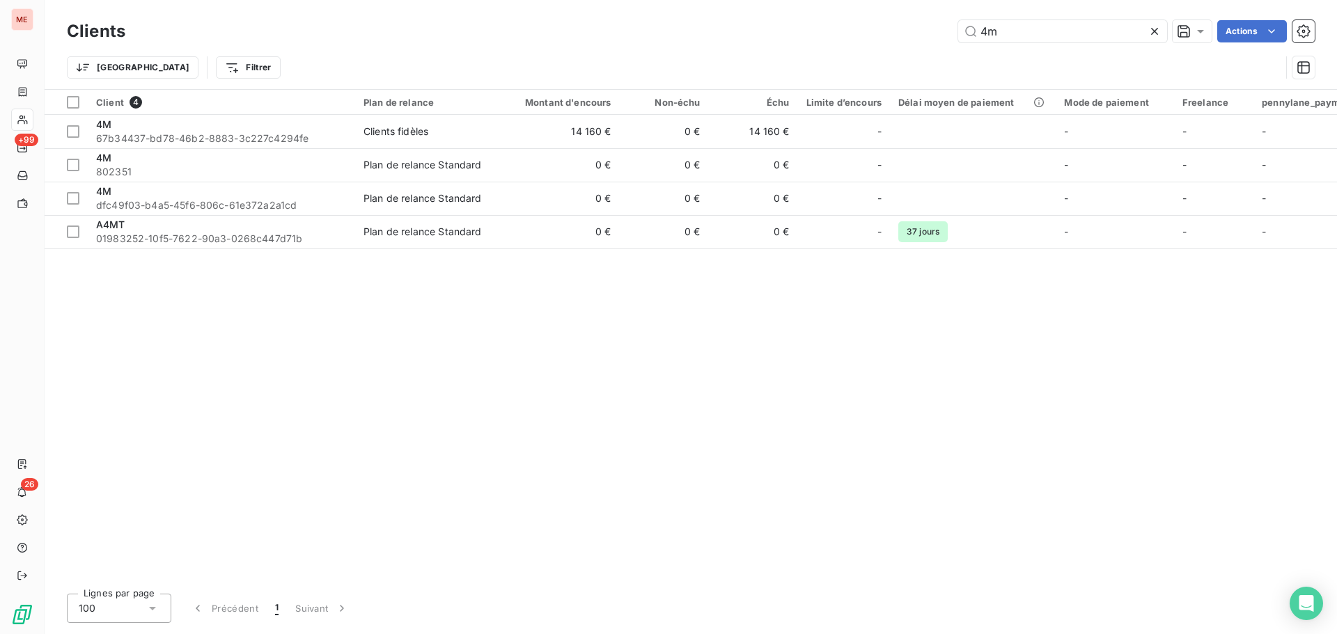
click at [1013, 44] on div "Clients 4m Actions" at bounding box center [691, 31] width 1248 height 29
click at [1021, 32] on input "4m" at bounding box center [1062, 31] width 209 height 22
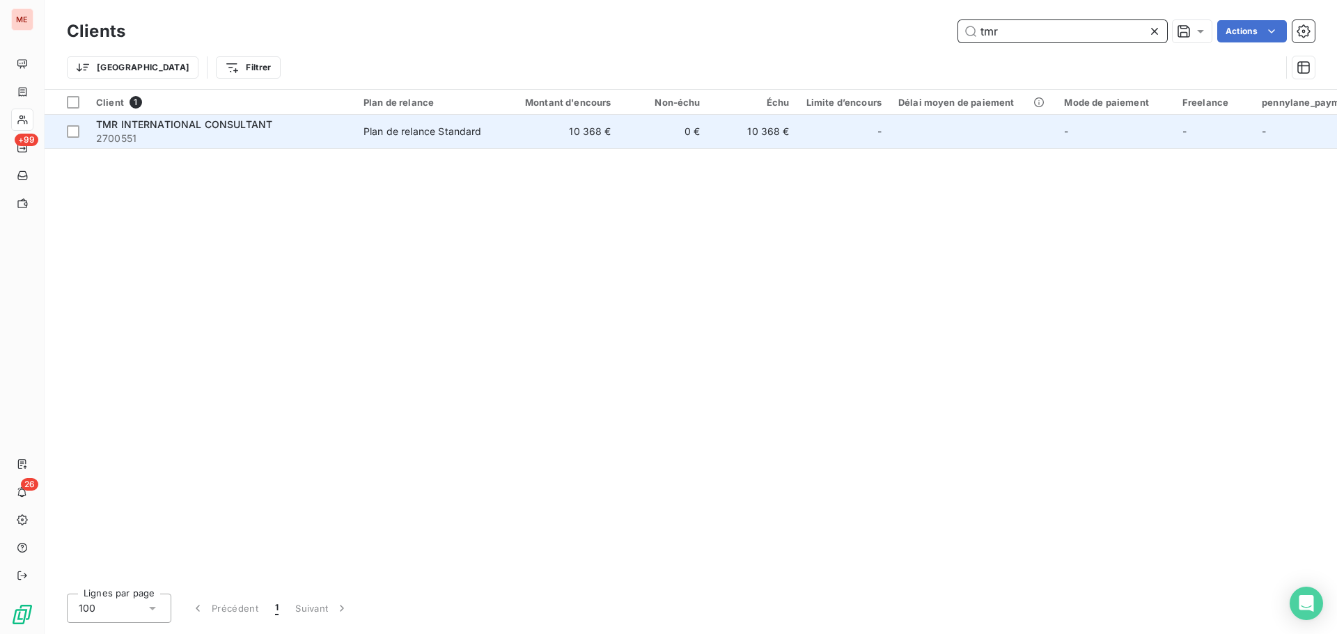
type input "tmr"
click at [667, 125] on td "0 €" at bounding box center [664, 131] width 89 height 33
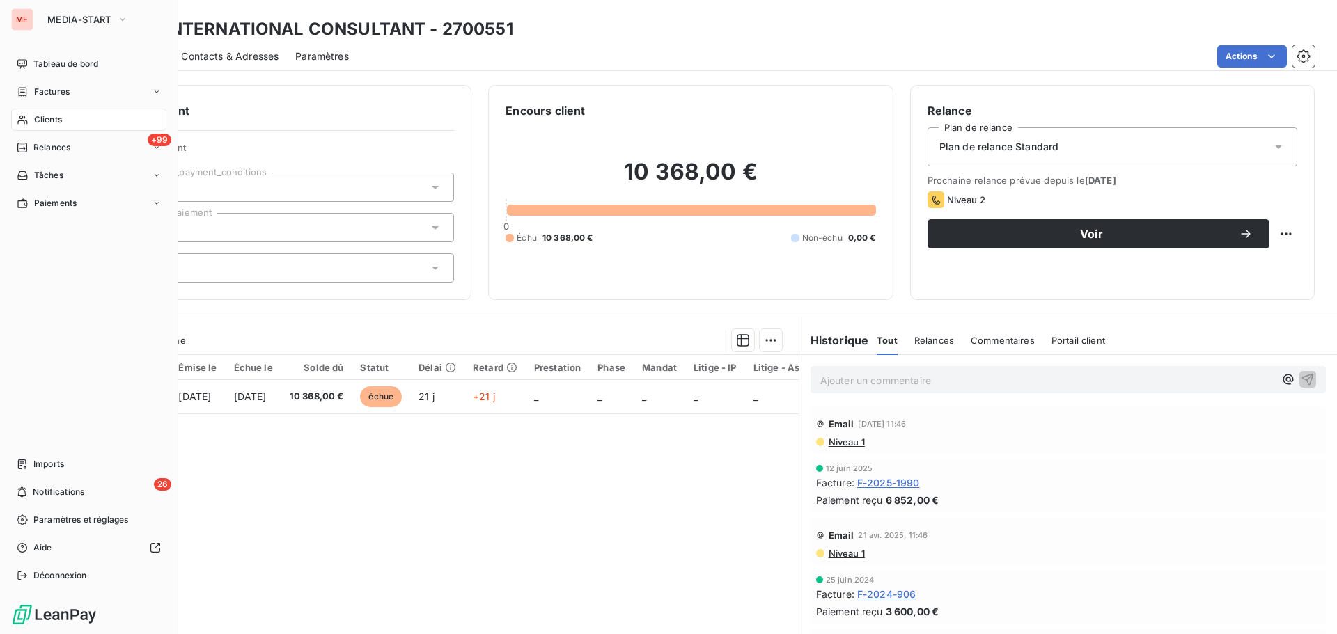
click at [53, 123] on span "Clients" at bounding box center [48, 120] width 28 height 13
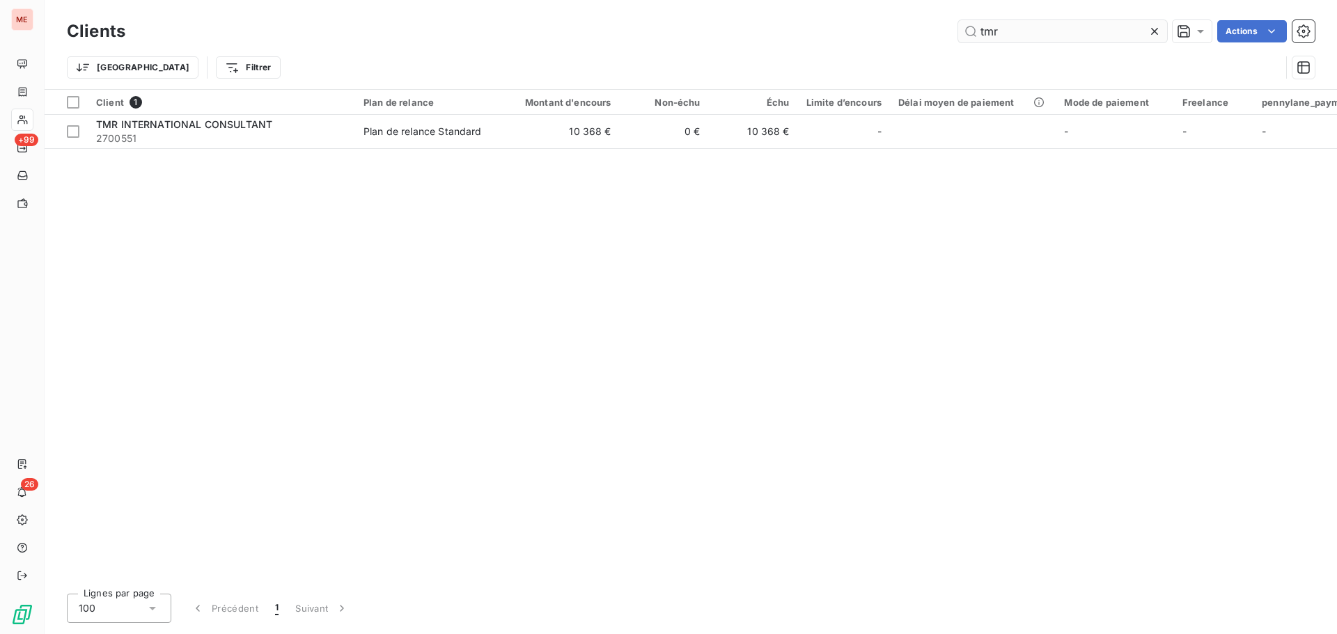
click at [985, 36] on input "tmr" at bounding box center [1062, 31] width 209 height 22
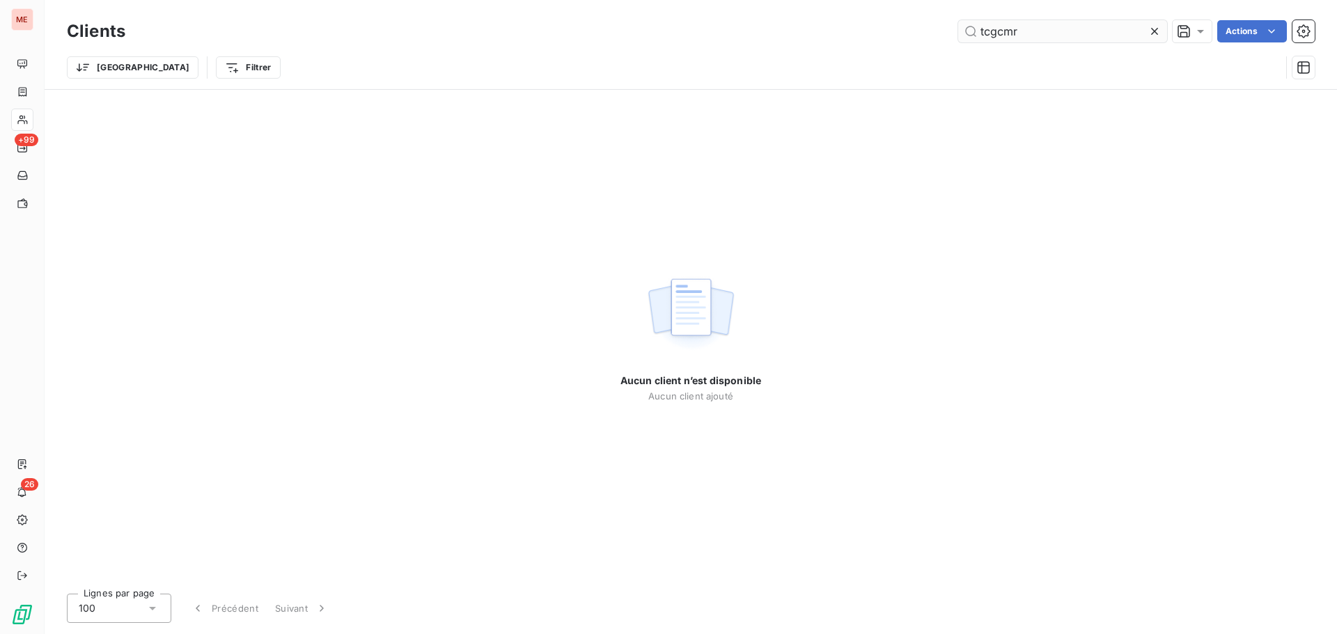
click at [985, 36] on input "tcgcmr" at bounding box center [1062, 31] width 209 height 22
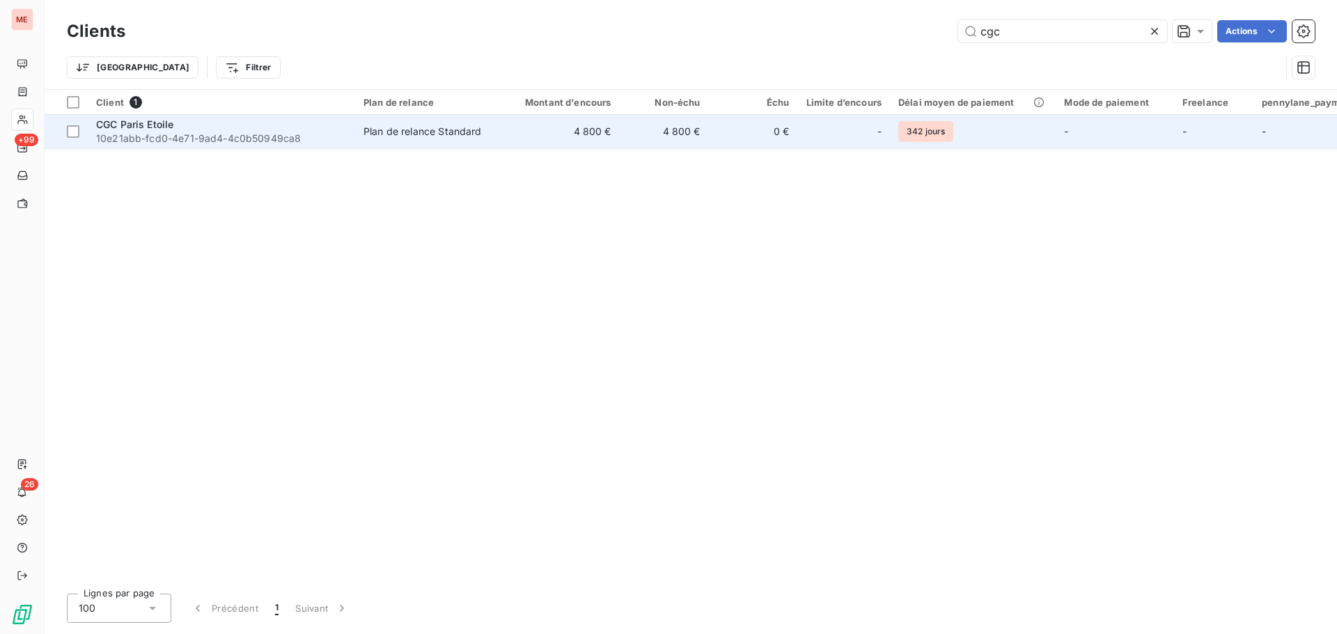
type input "cgc"
click at [536, 141] on td "4 800 €" at bounding box center [560, 131] width 120 height 33
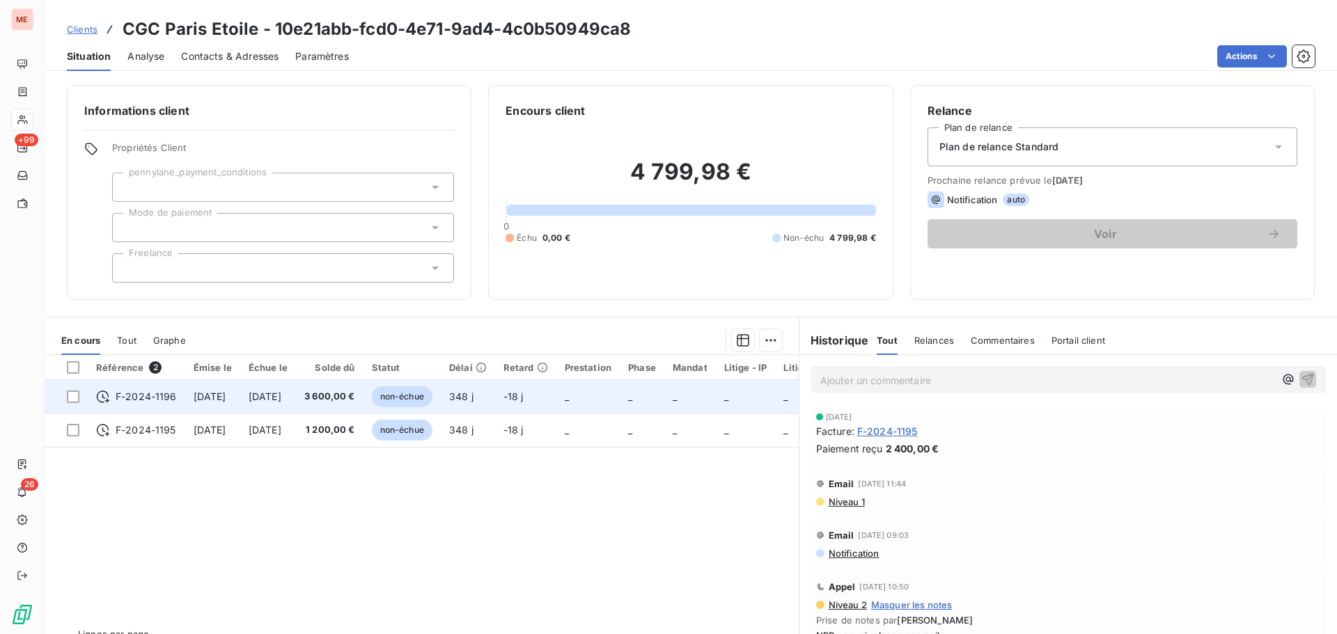
click at [281, 395] on span "[DATE]" at bounding box center [265, 397] width 33 height 12
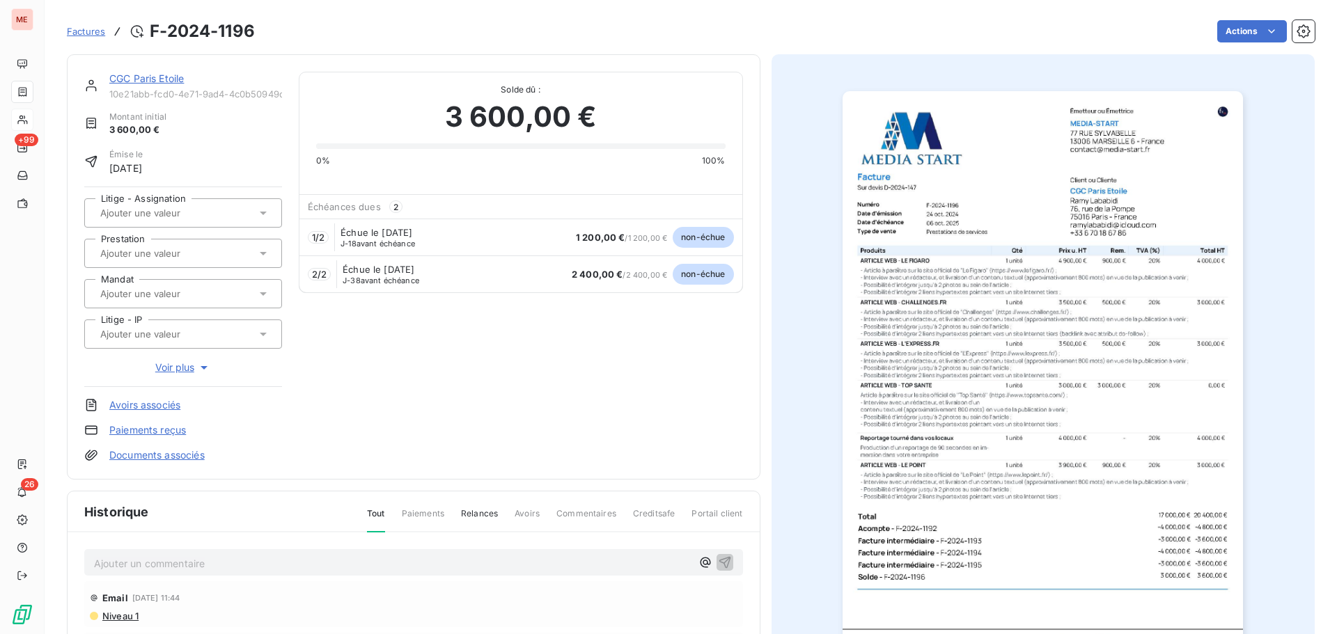
click at [120, 77] on link "CGC Paris Etoile" at bounding box center [146, 78] width 75 height 12
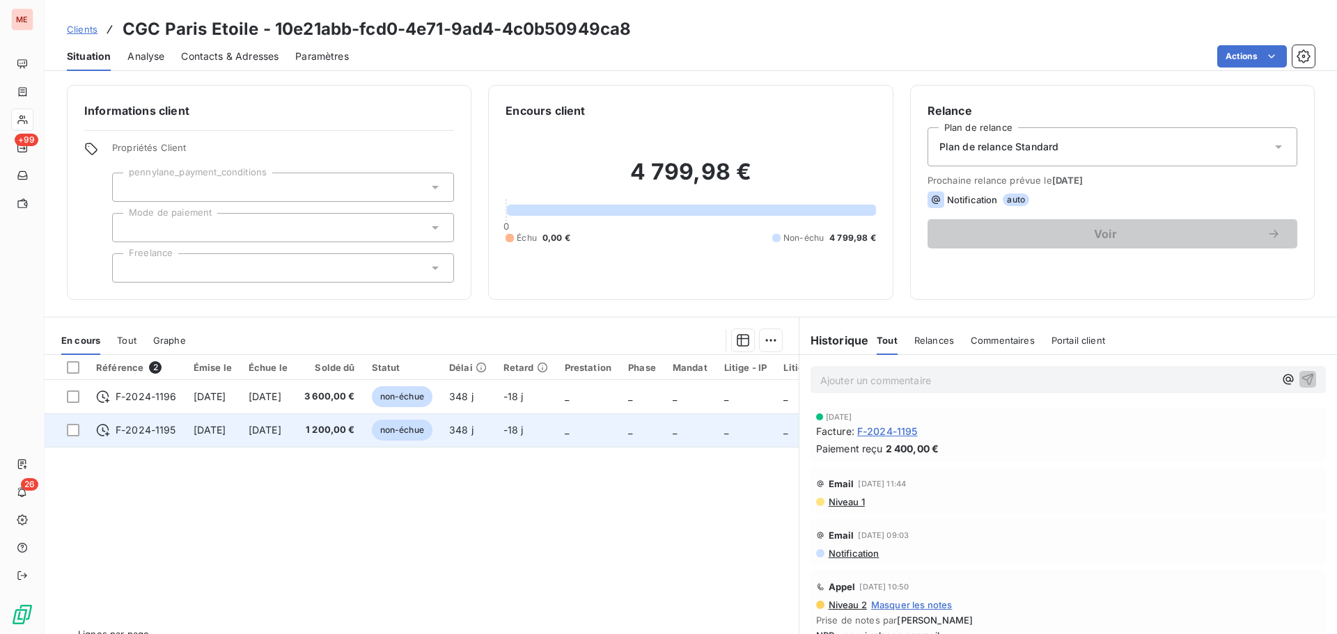
drag, startPoint x: 350, startPoint y: 451, endPoint x: 306, endPoint y: 423, distance: 51.0
click at [296, 423] on td "[DATE]" at bounding box center [268, 430] width 56 height 33
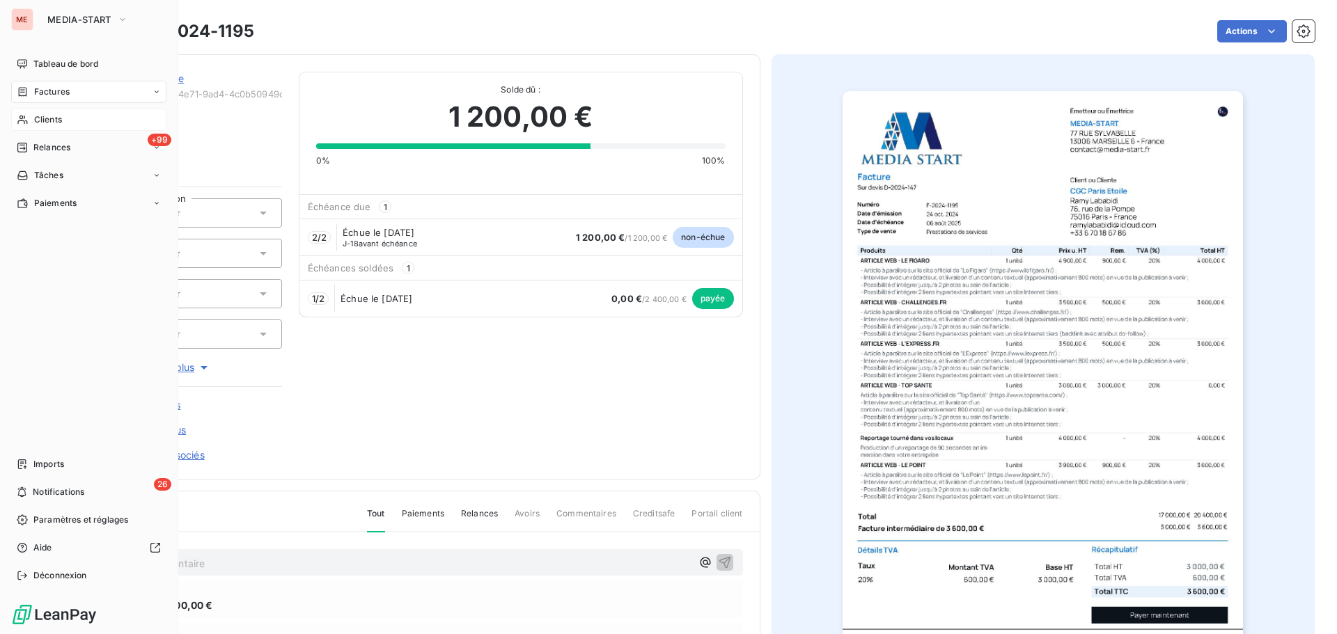
click at [49, 120] on span "Clients" at bounding box center [48, 120] width 28 height 13
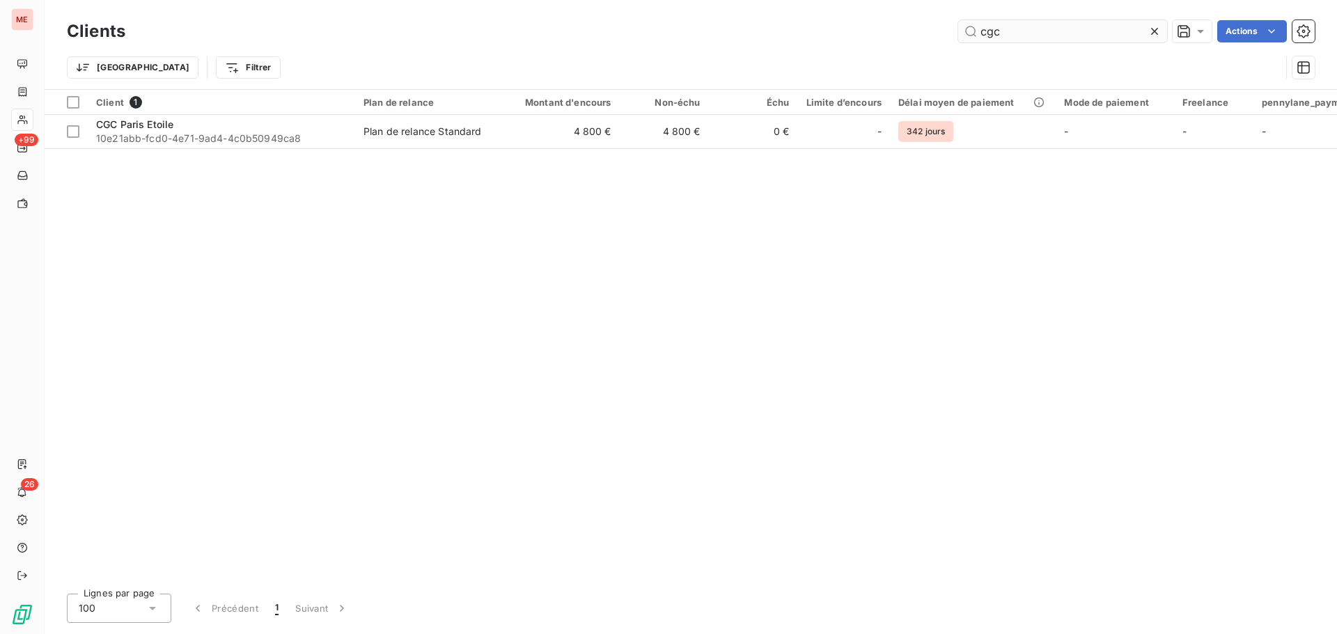
click at [1011, 35] on input "cgc" at bounding box center [1062, 31] width 209 height 22
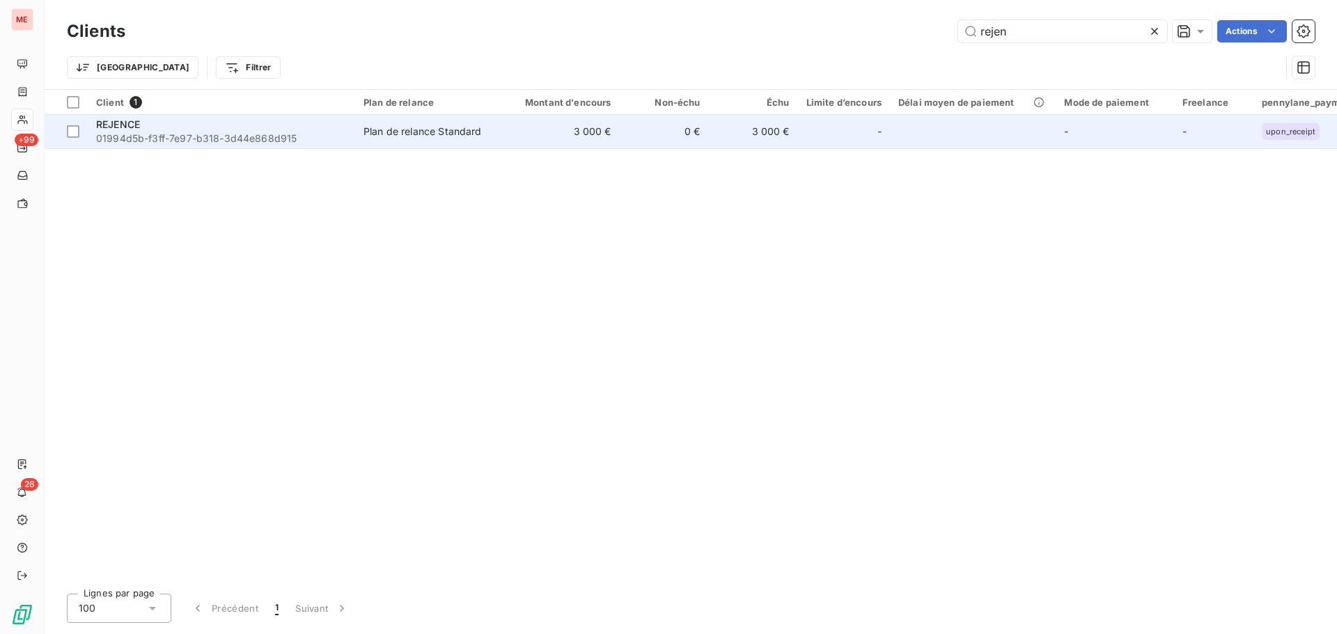
type input "rejen"
click at [536, 134] on td "3 000 €" at bounding box center [560, 131] width 120 height 33
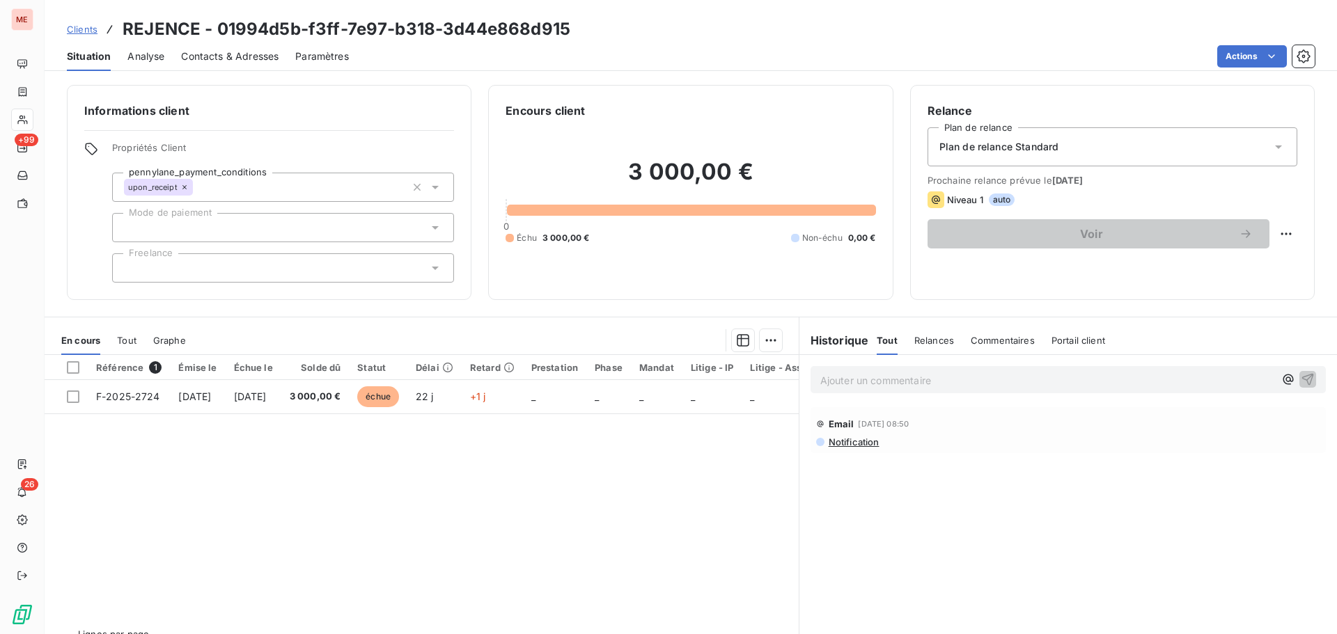
click at [659, 246] on div "3 000,00 € 0 Échu 3 000,00 € Non-échu 0,00 €" at bounding box center [691, 201] width 370 height 164
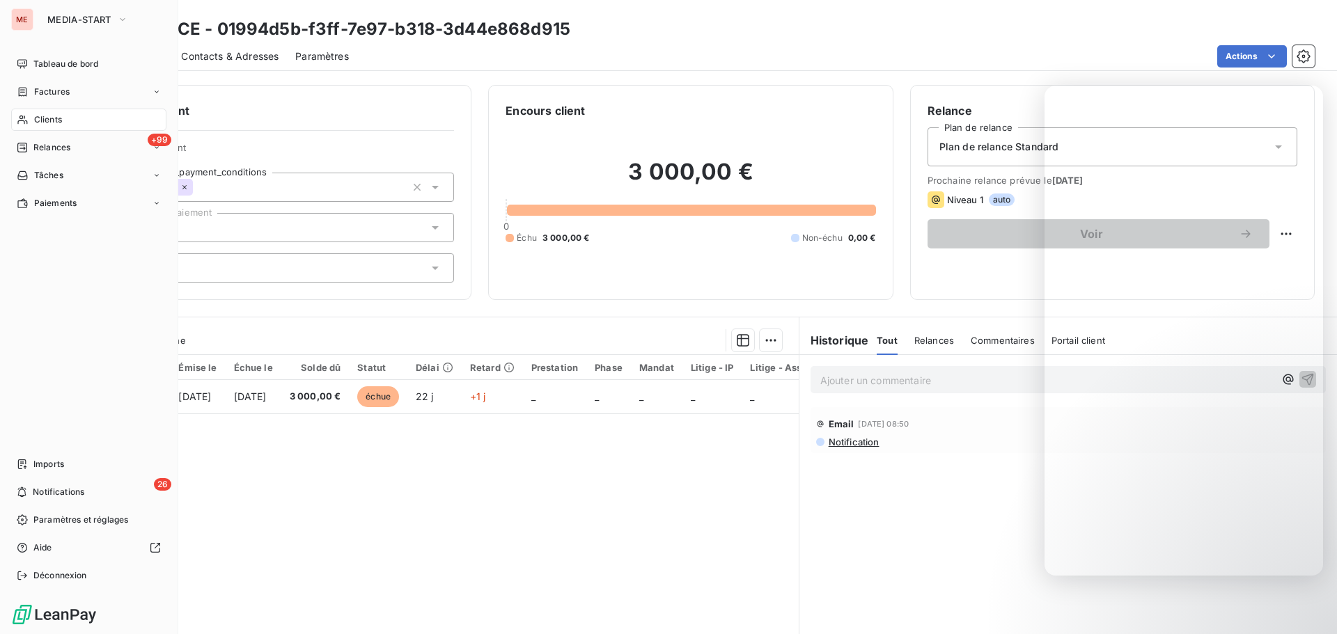
click at [42, 120] on span "Clients" at bounding box center [48, 120] width 28 height 13
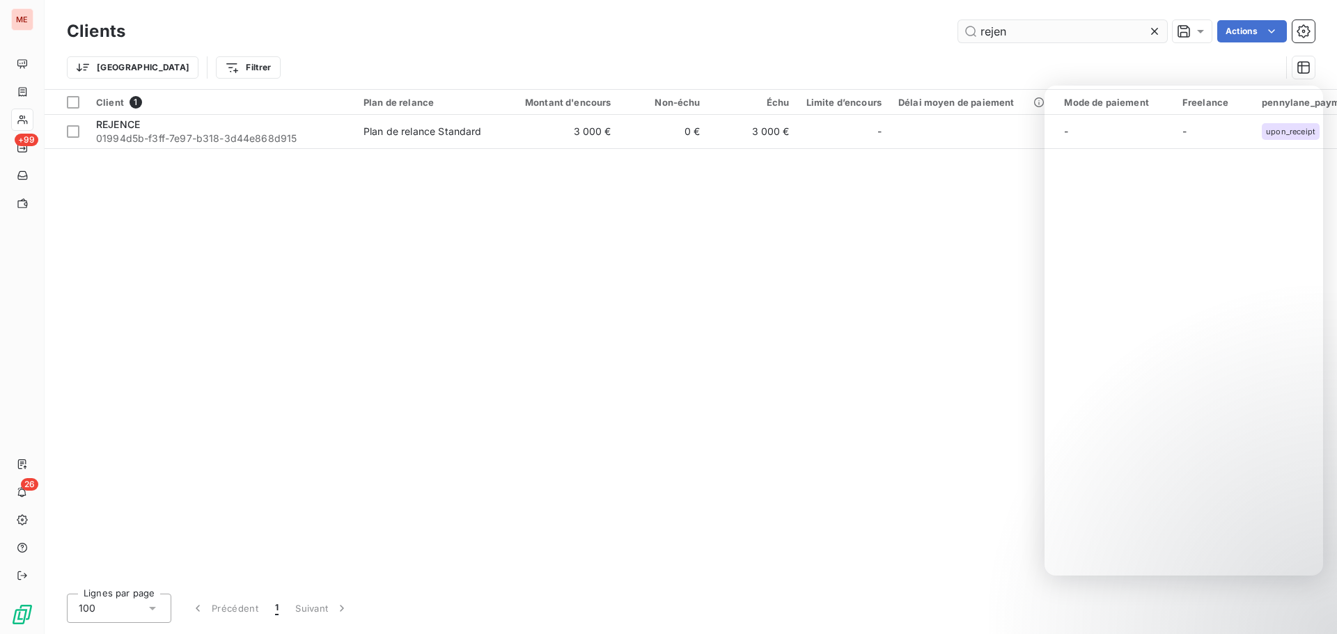
click at [1018, 40] on input "rejen" at bounding box center [1062, 31] width 209 height 22
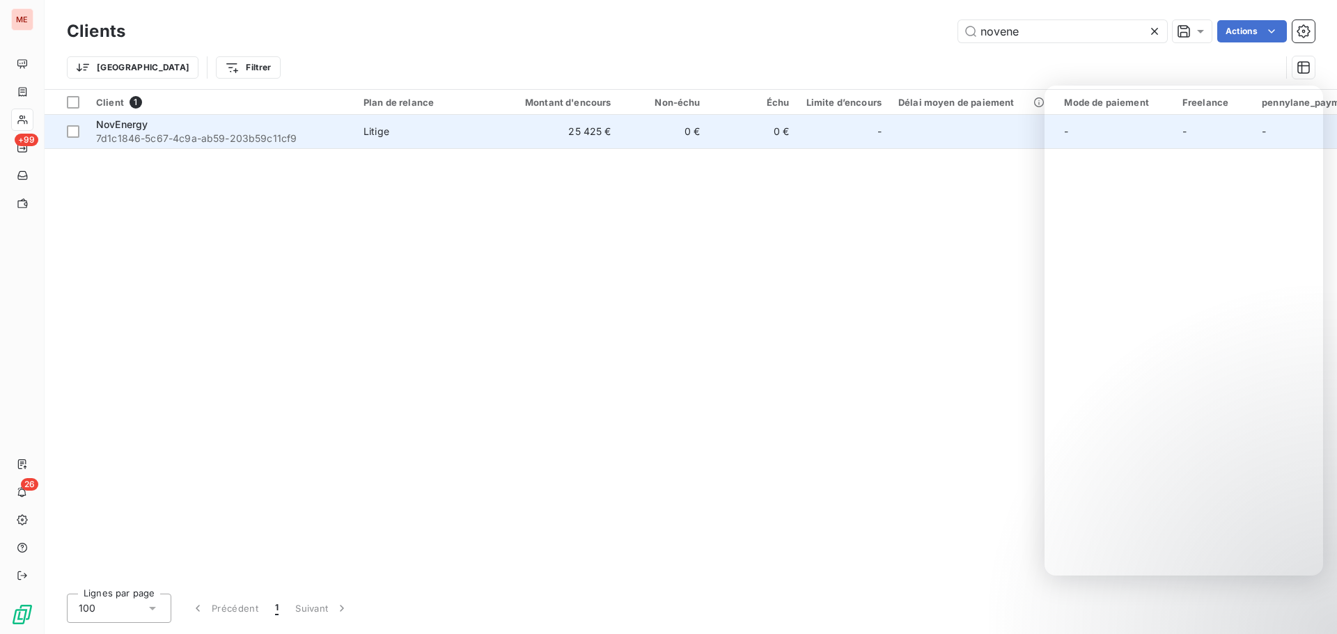
type input "novene"
click at [607, 140] on td "25 425 €" at bounding box center [560, 131] width 120 height 33
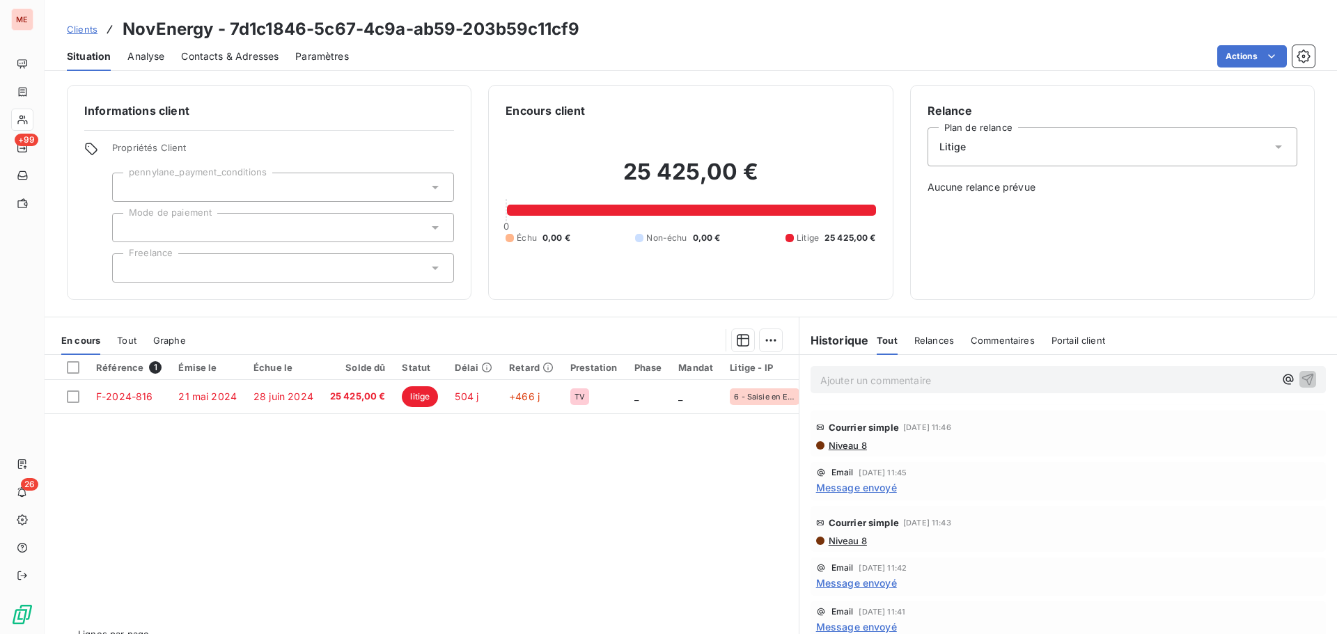
scroll to position [510, 0]
click at [840, 435] on span "Niveau 8" at bounding box center [847, 437] width 40 height 11
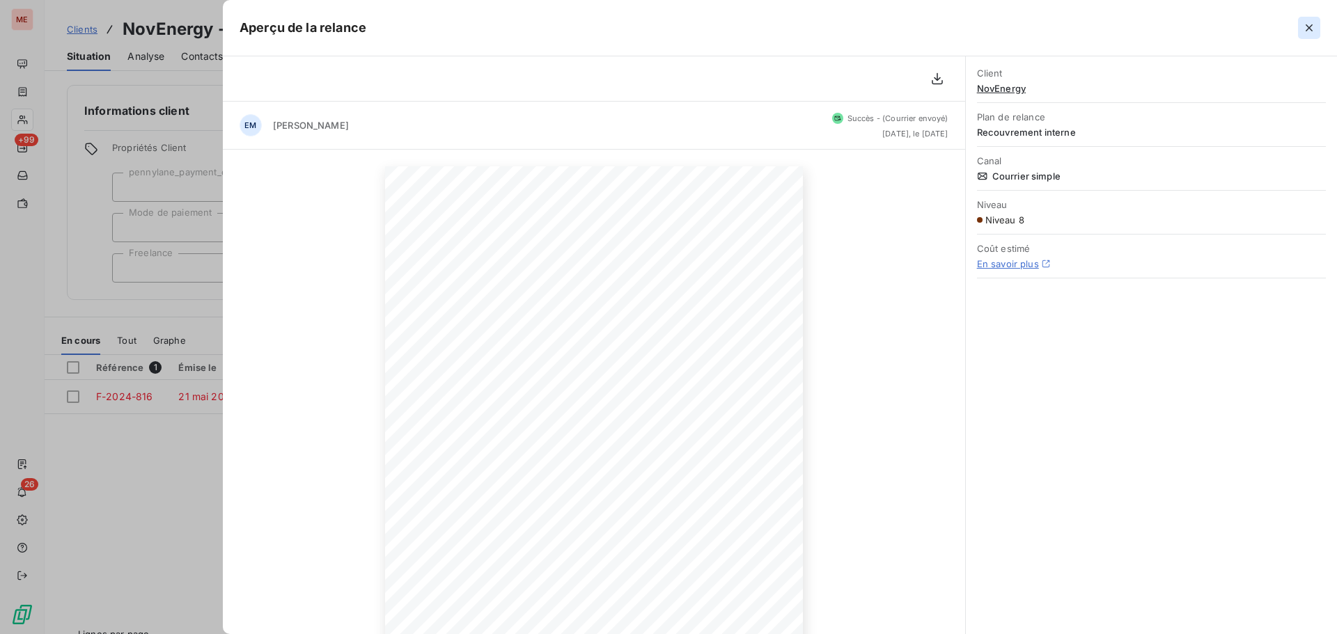
click at [1307, 30] on icon "button" at bounding box center [1309, 27] width 7 height 7
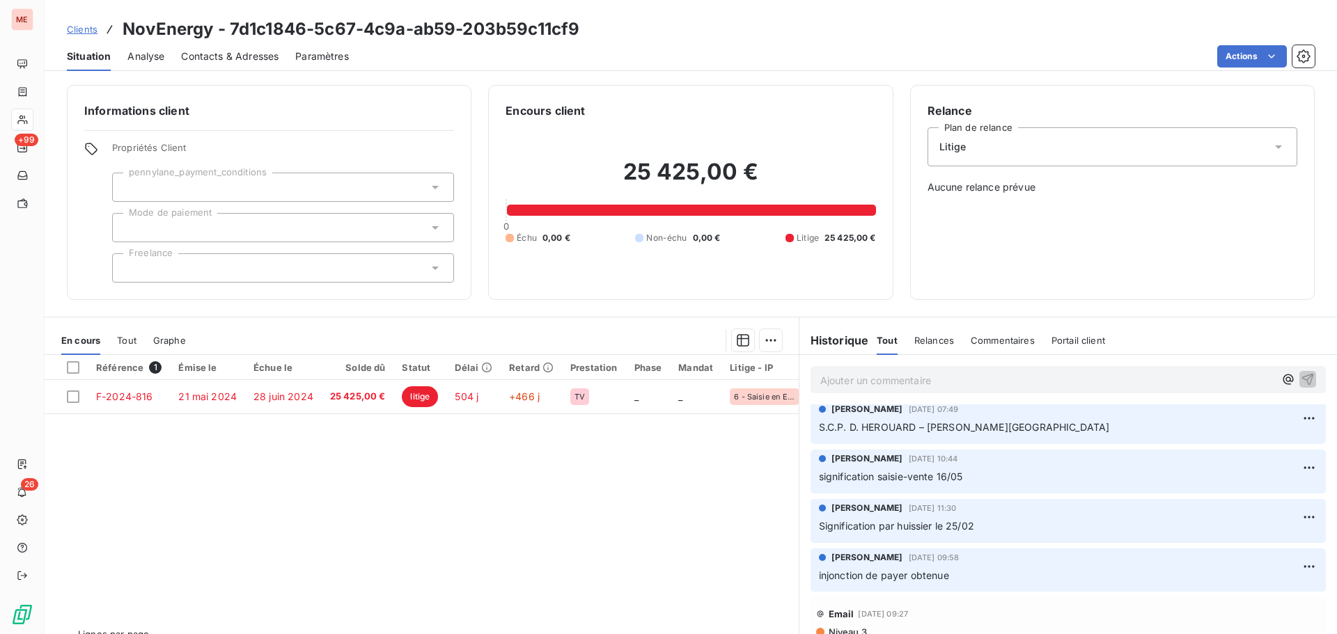
scroll to position [0, 0]
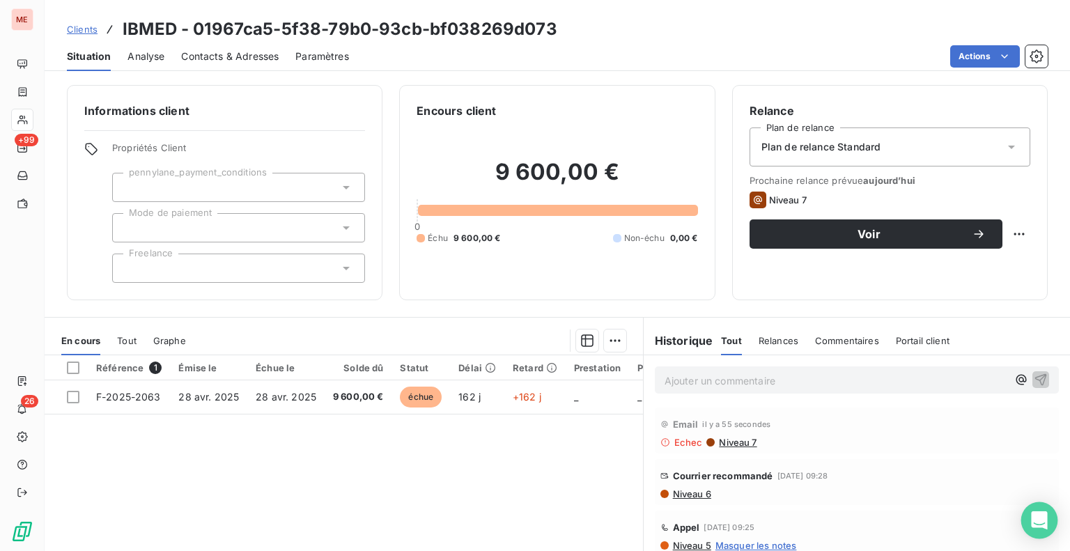
click at [1038, 512] on icon "Open Intercom Messenger" at bounding box center [1039, 520] width 18 height 18
